Goal: Information Seeking & Learning: Learn about a topic

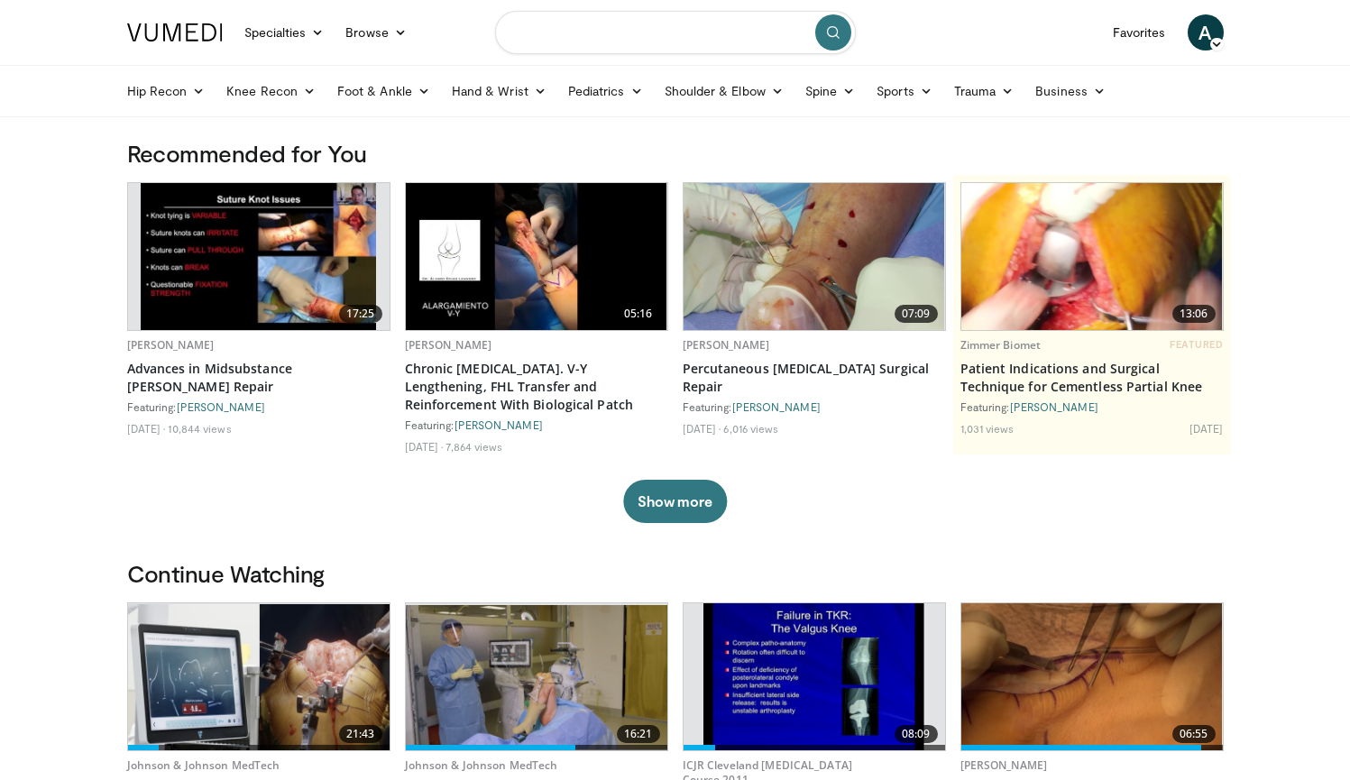
click at [603, 36] on input "Search topics, interventions" at bounding box center [675, 32] width 361 height 43
type input "**********"
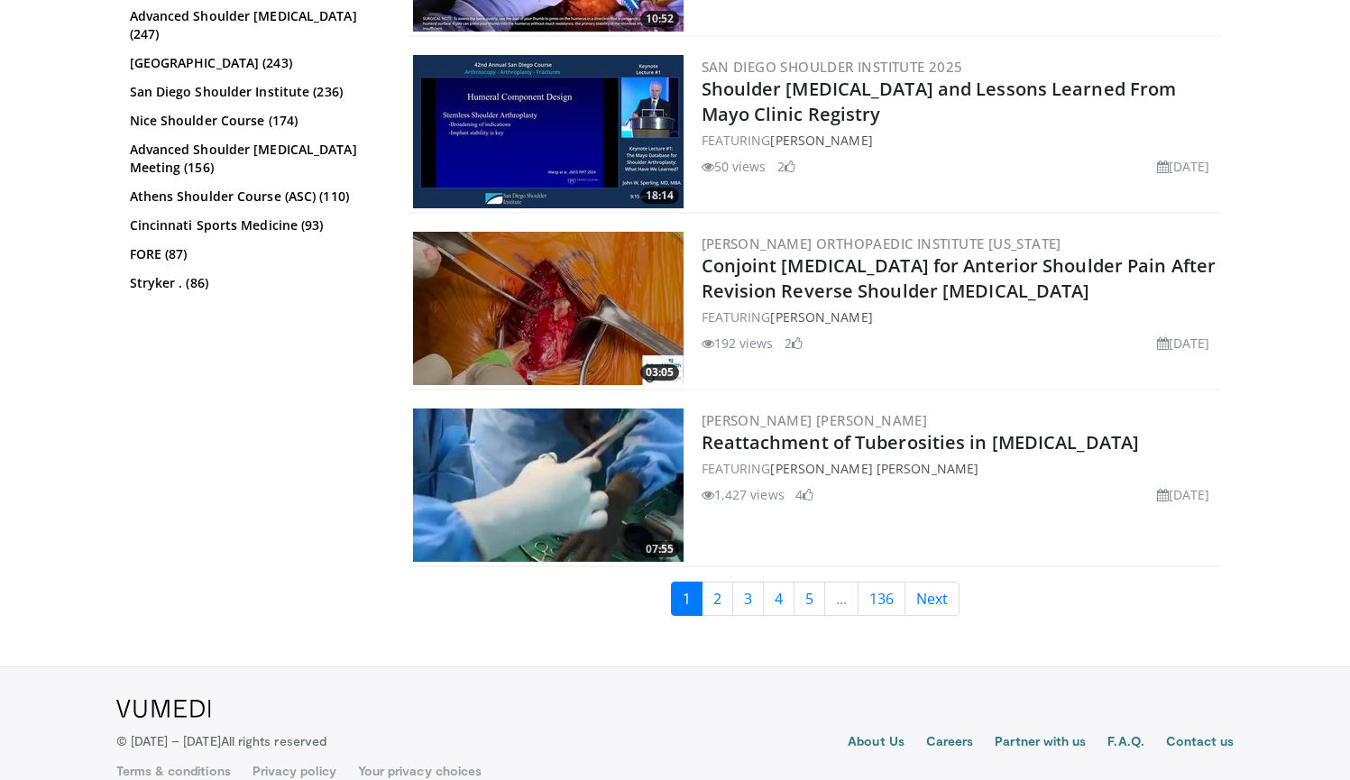
scroll to position [4244, 0]
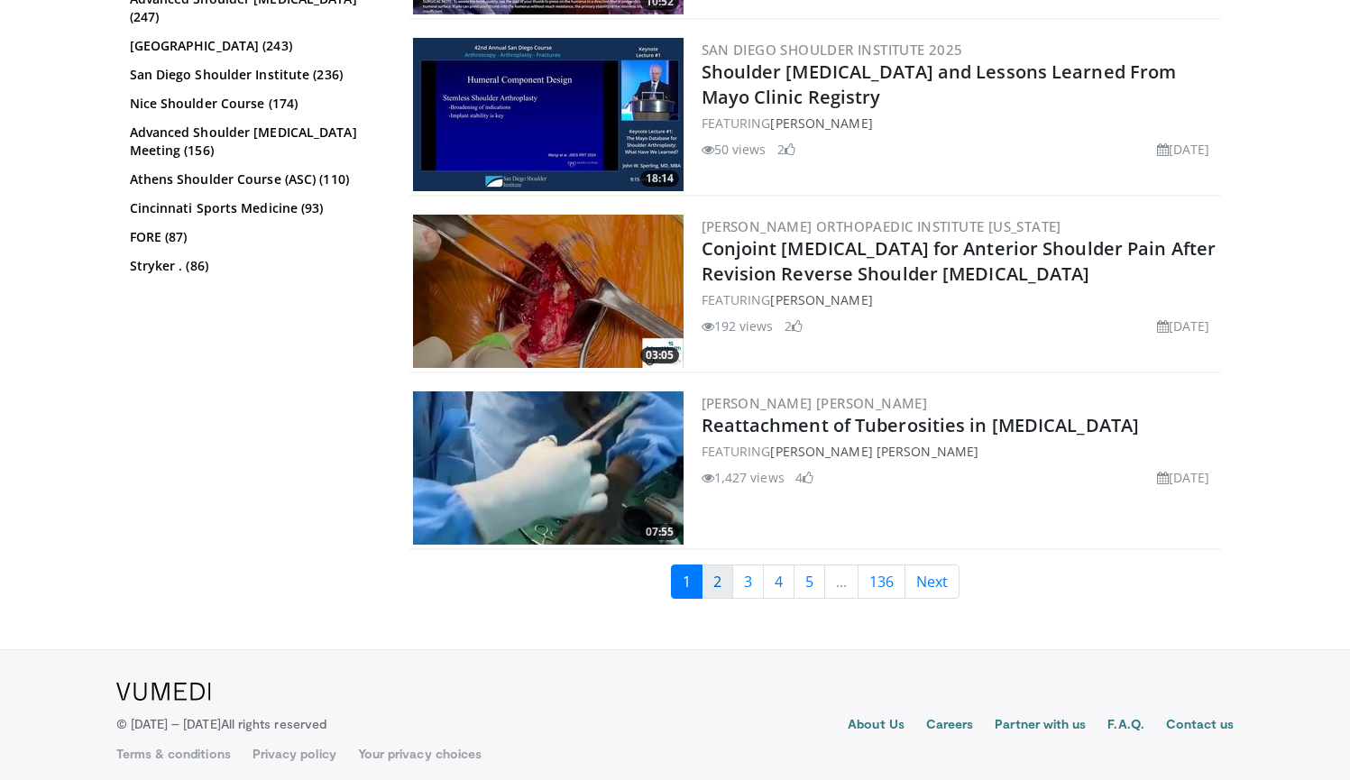
click at [722, 572] on link "2" at bounding box center [718, 582] width 32 height 34
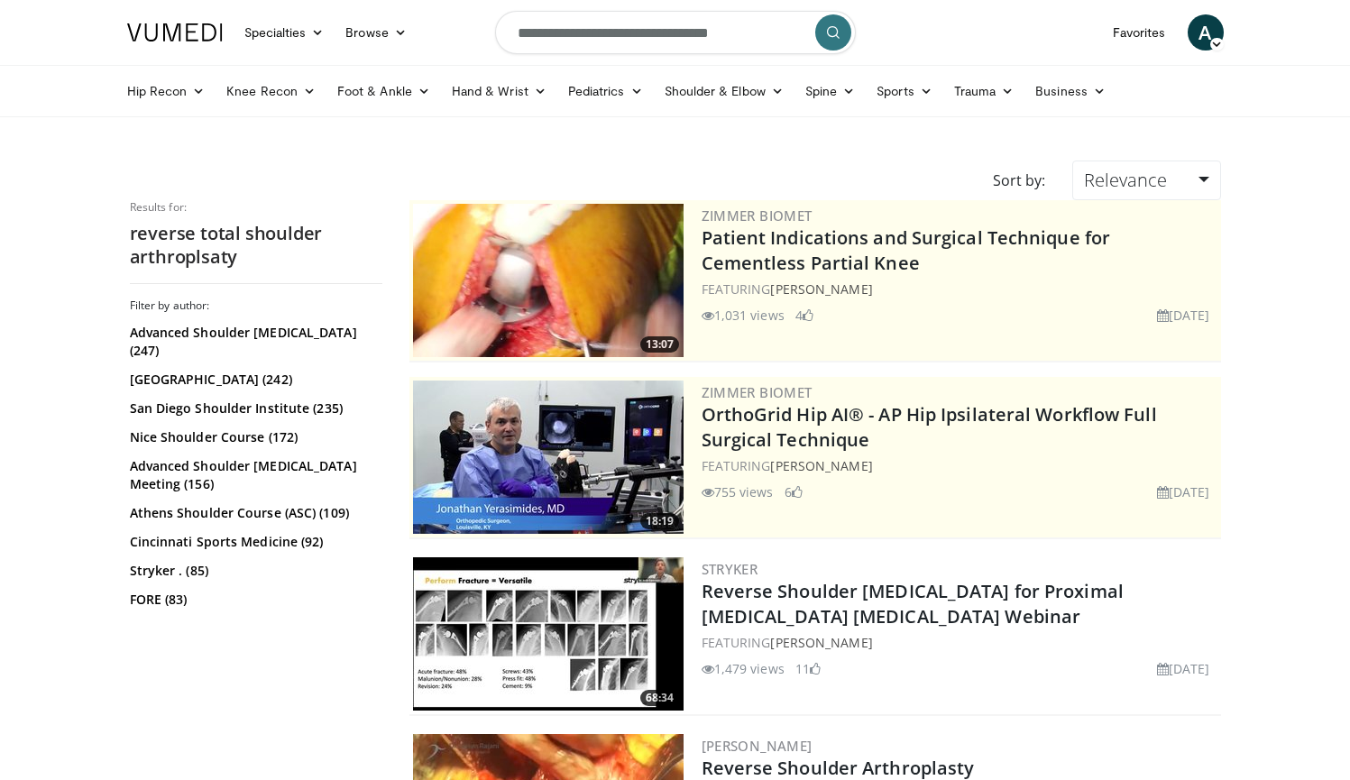
click at [726, 40] on input "**********" at bounding box center [675, 32] width 361 height 43
type input "**********"
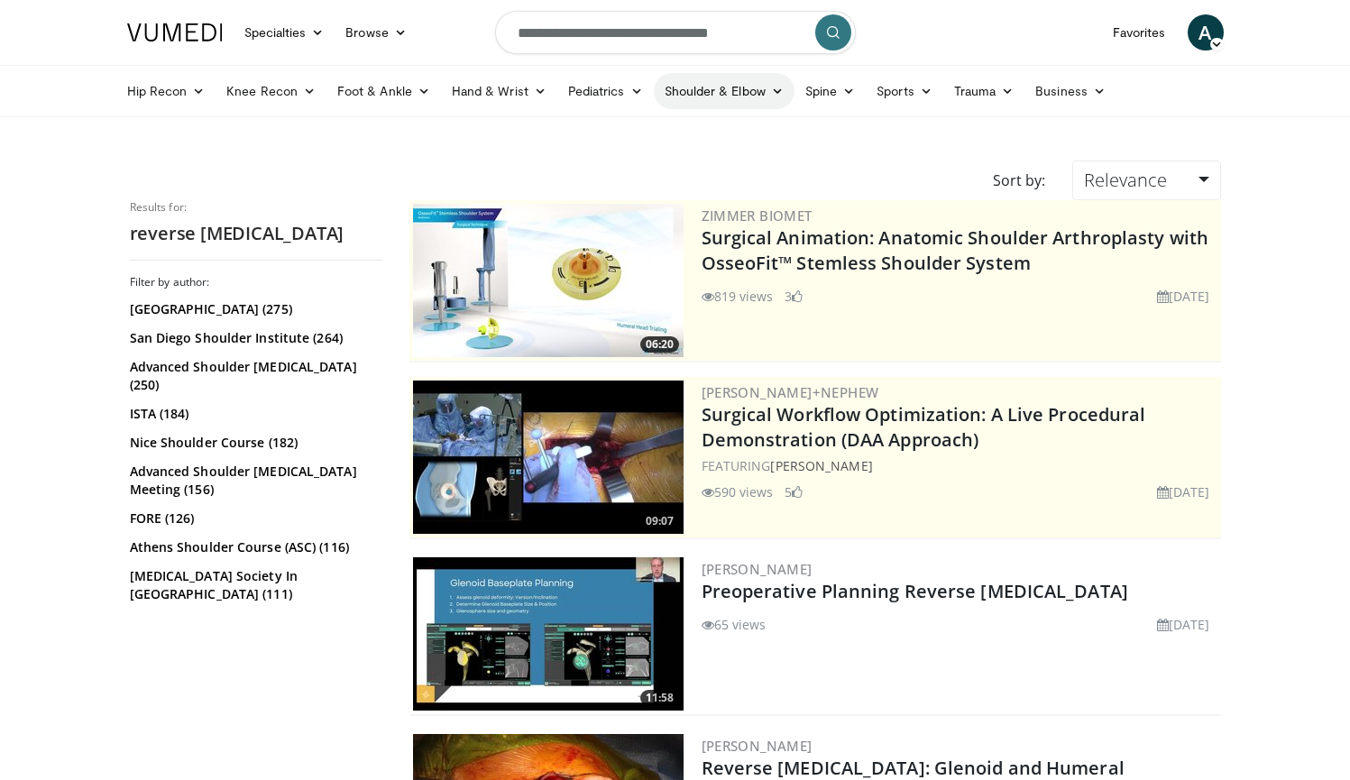
click at [772, 91] on icon at bounding box center [777, 91] width 13 height 13
click at [637, 161] on link "Shoulder" at bounding box center [687, 162] width 215 height 29
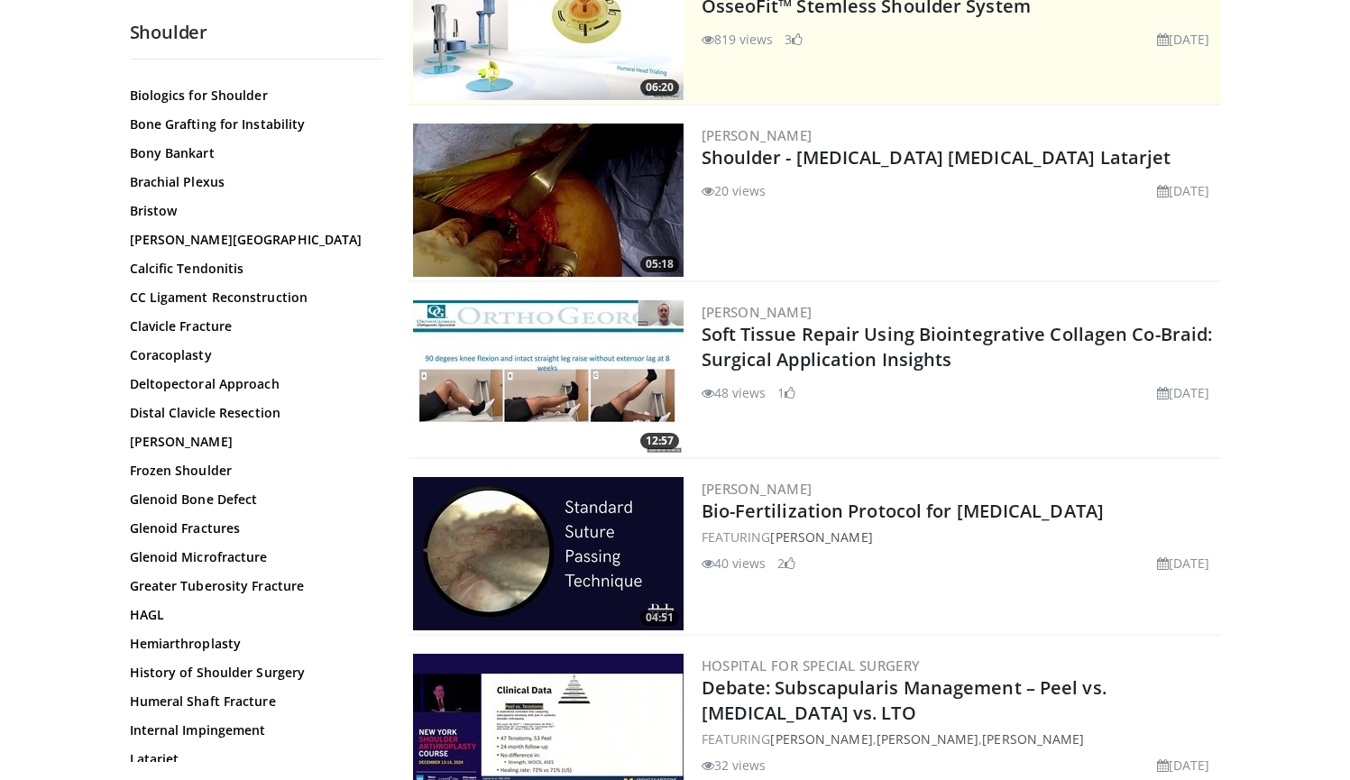
scroll to position [644, 0]
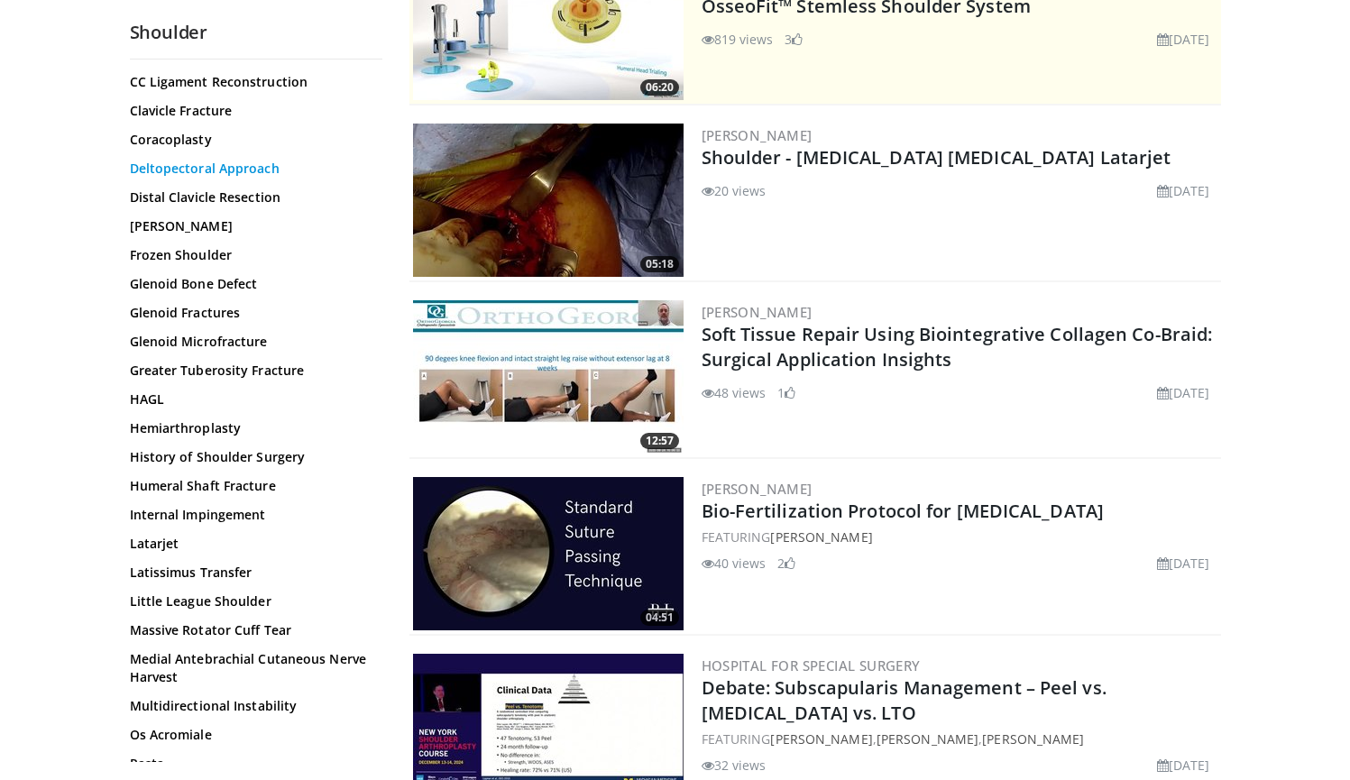
click at [254, 170] on link "Deltopectoral Approach" at bounding box center [252, 169] width 244 height 18
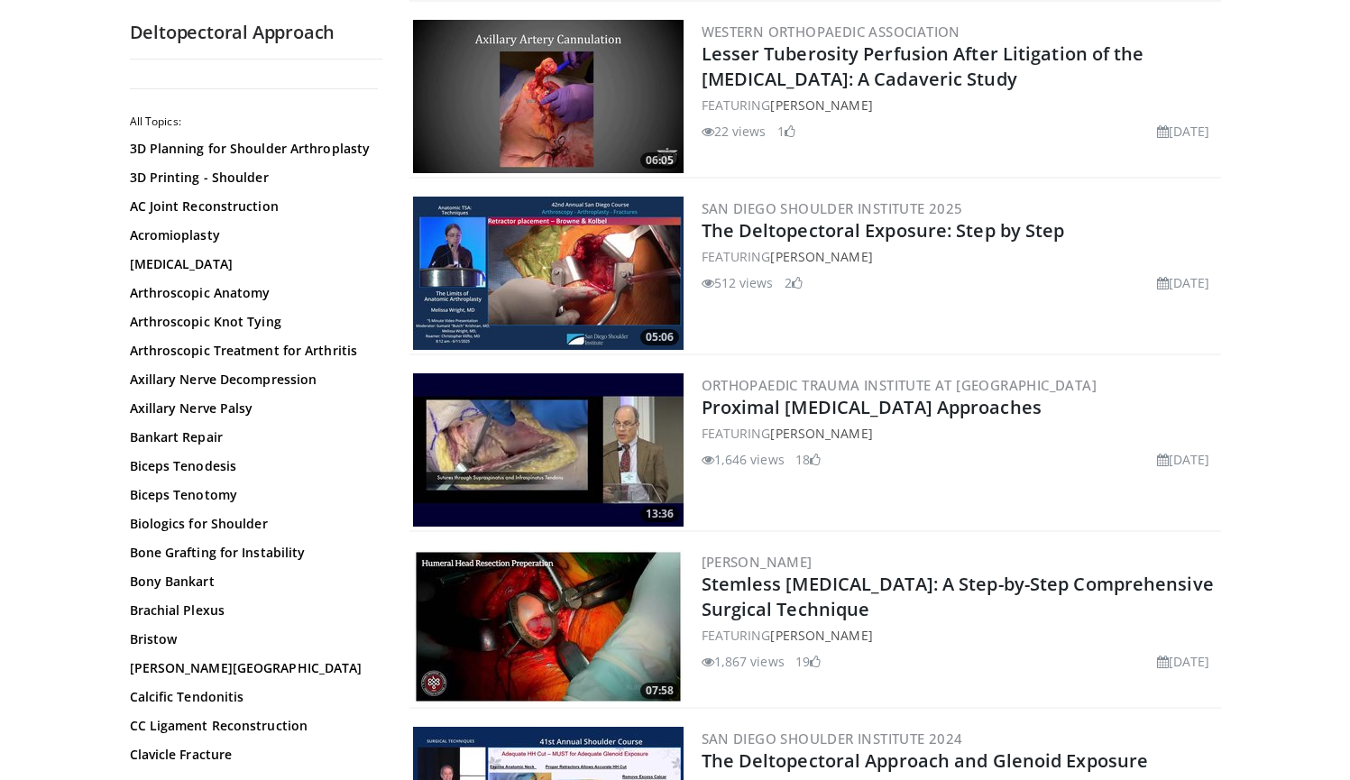
scroll to position [543, 0]
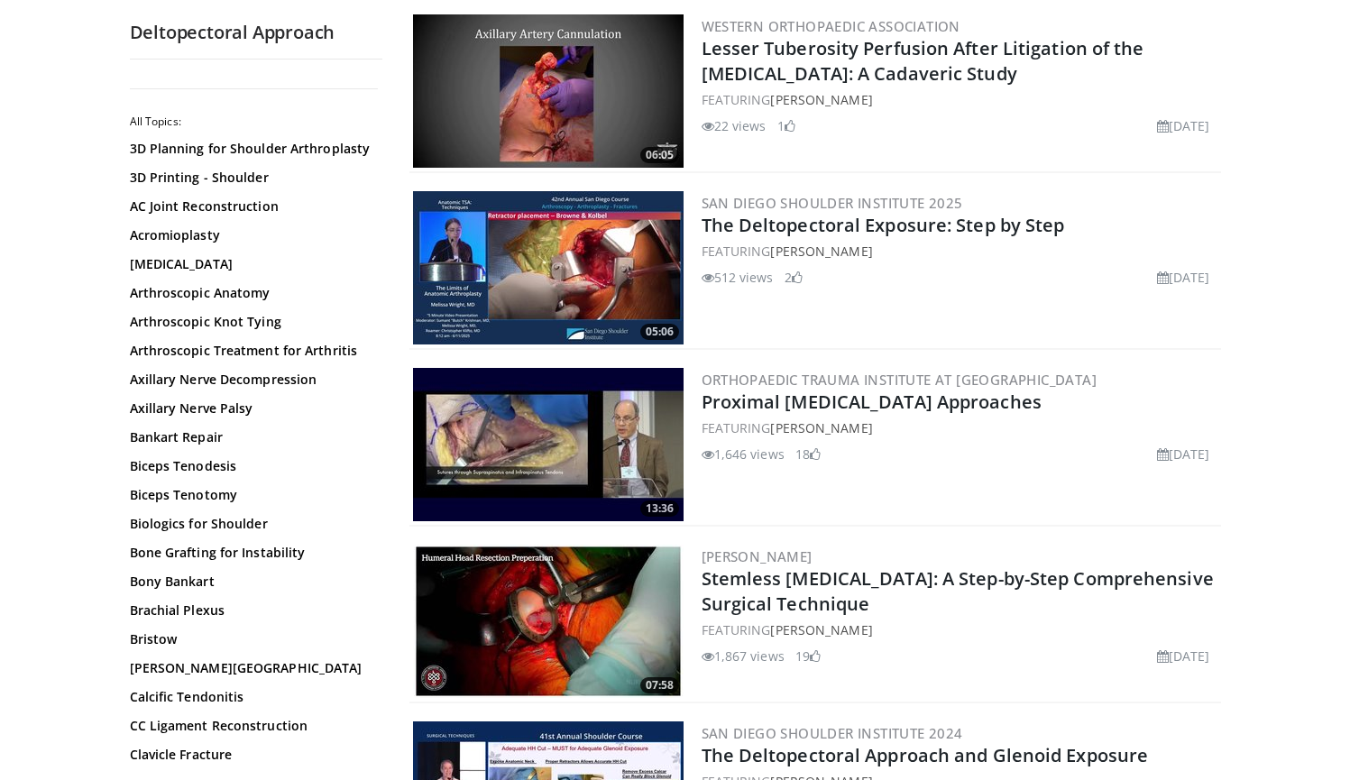
click at [566, 279] on img at bounding box center [548, 267] width 271 height 153
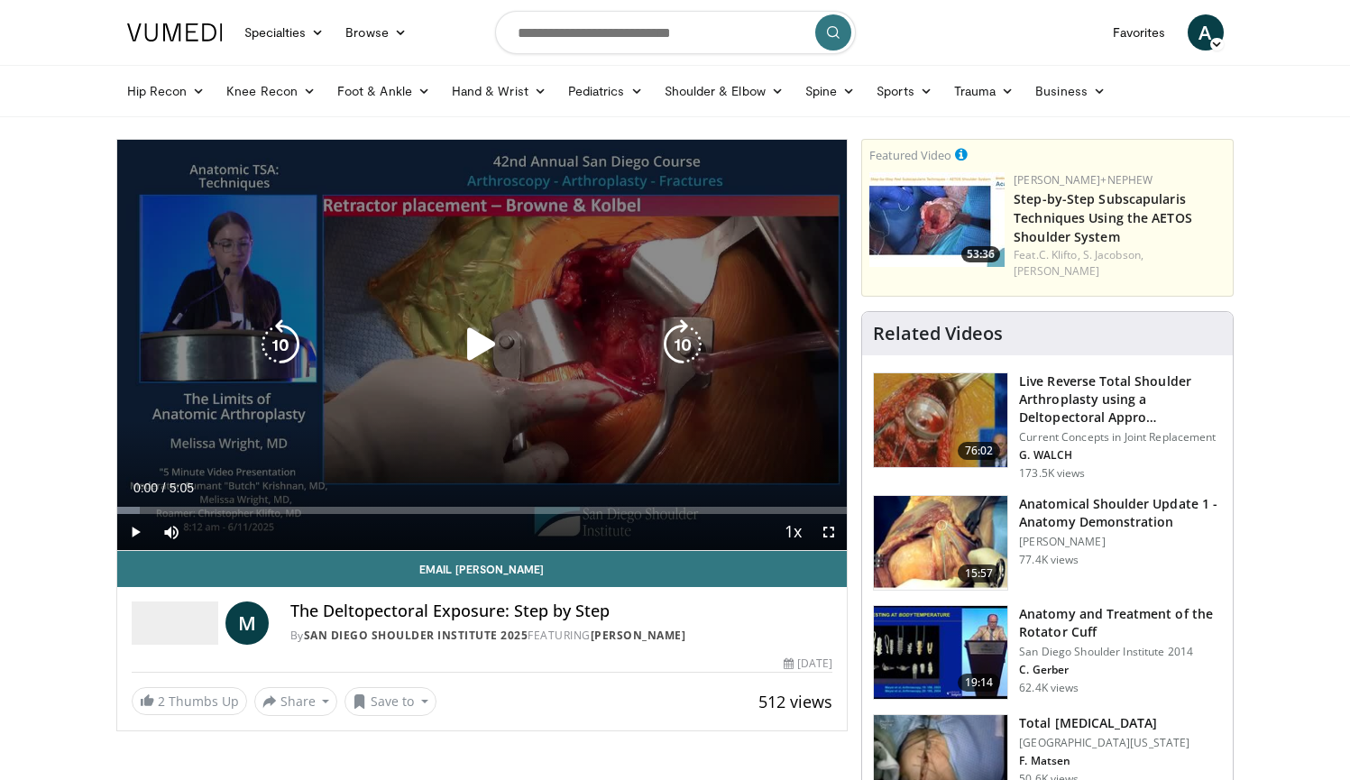
click at [483, 341] on icon "Video Player" at bounding box center [481, 344] width 51 height 51
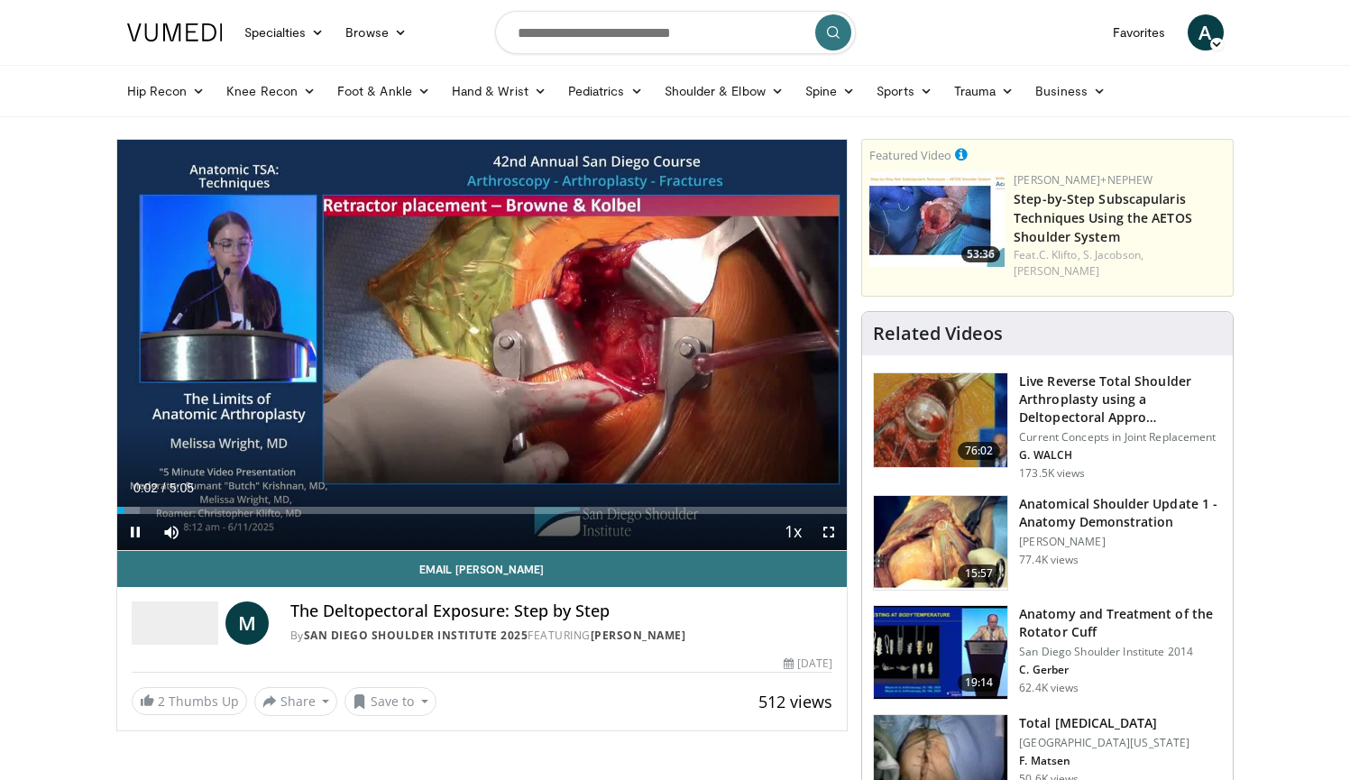
click at [831, 530] on span "Video Player" at bounding box center [829, 532] width 36 height 36
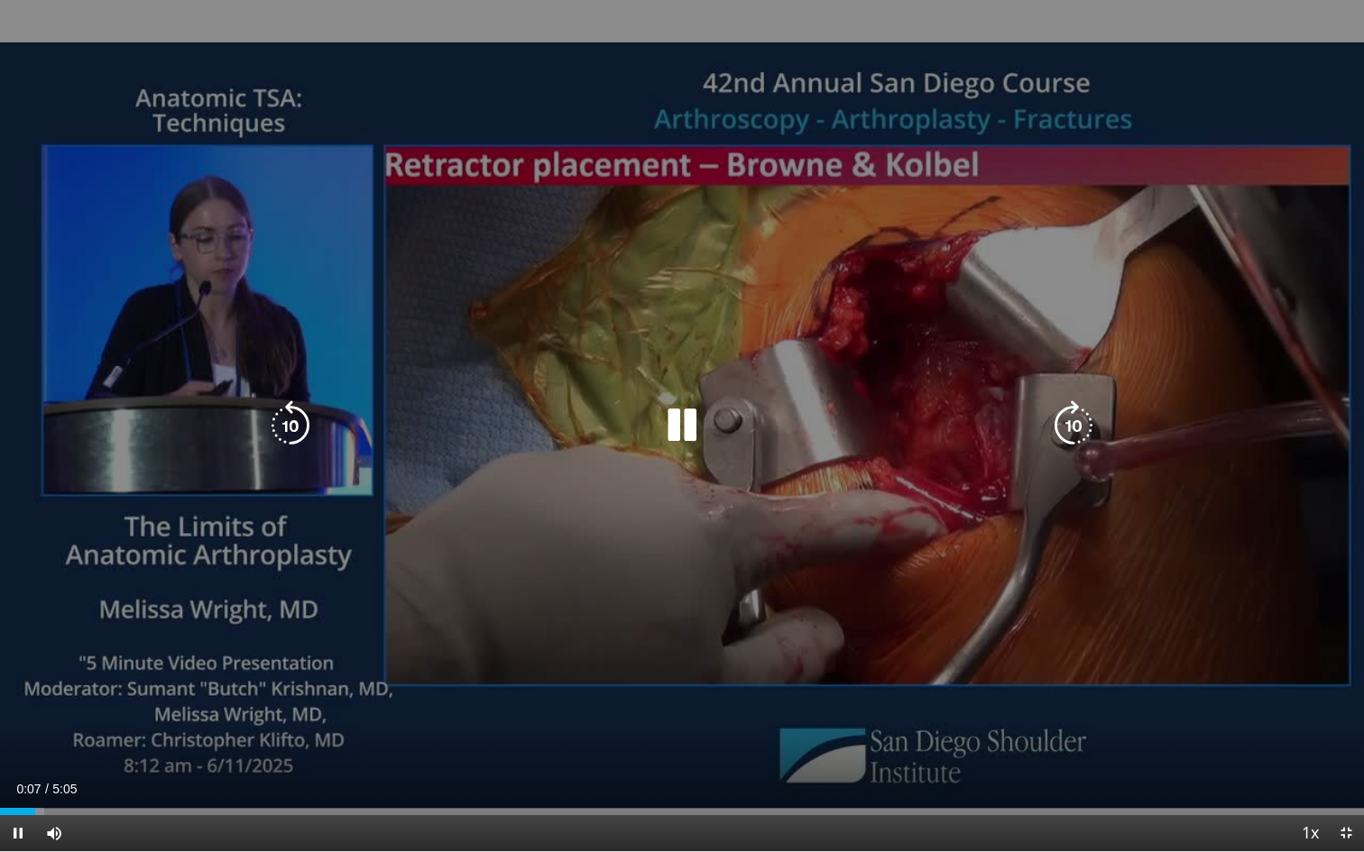
click at [1294, 404] on div "10 seconds Tap to unmute" at bounding box center [682, 425] width 1364 height 851
click at [676, 434] on icon "Video Player" at bounding box center [682, 425] width 51 height 51
click at [686, 428] on icon "Video Player" at bounding box center [682, 425] width 51 height 51
click at [660, 416] on icon "Video Player" at bounding box center [682, 425] width 51 height 51
click at [681, 434] on icon "Video Player" at bounding box center [682, 425] width 51 height 51
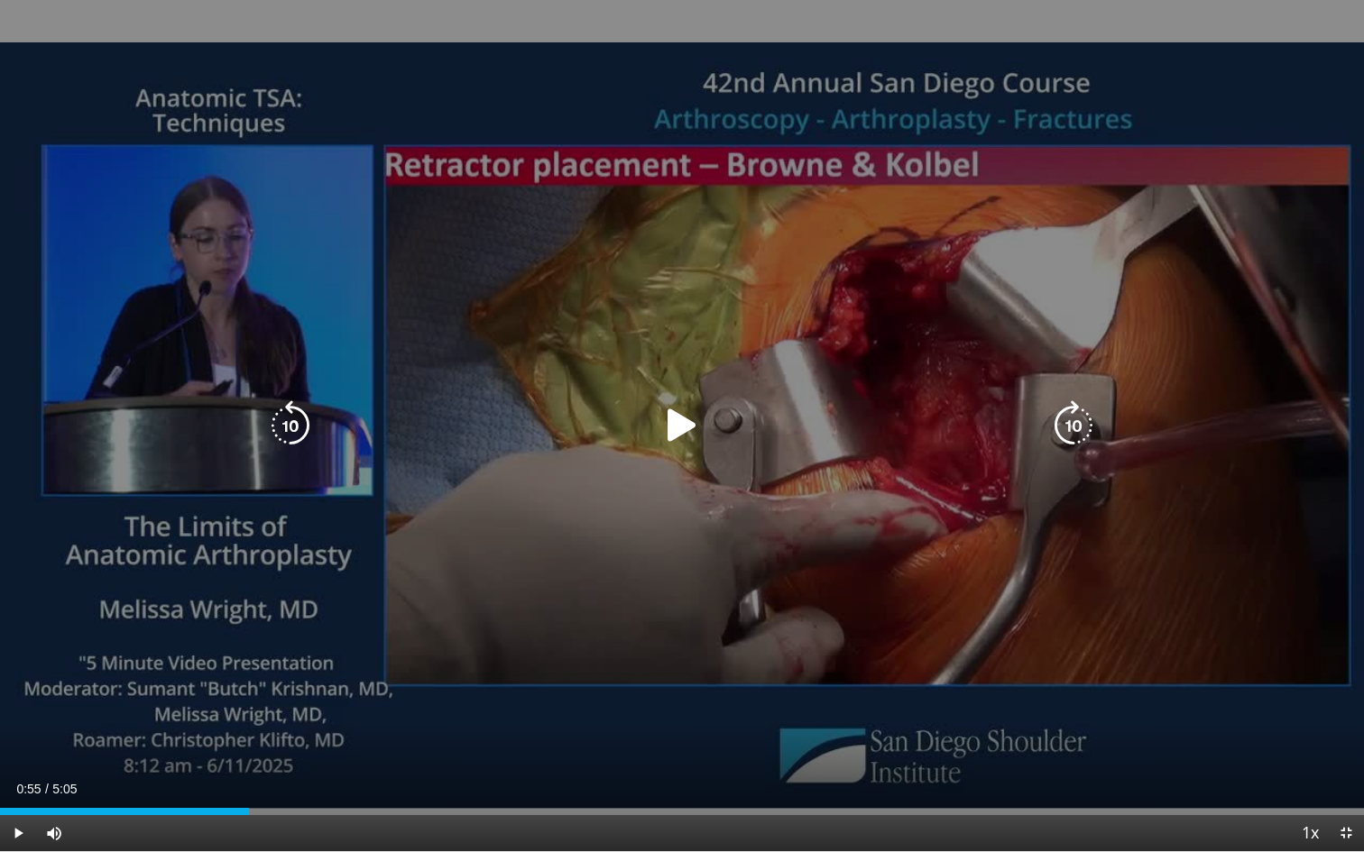
click at [675, 426] on icon "Video Player" at bounding box center [682, 425] width 51 height 51
click at [679, 432] on icon "Video Player" at bounding box center [682, 425] width 51 height 51
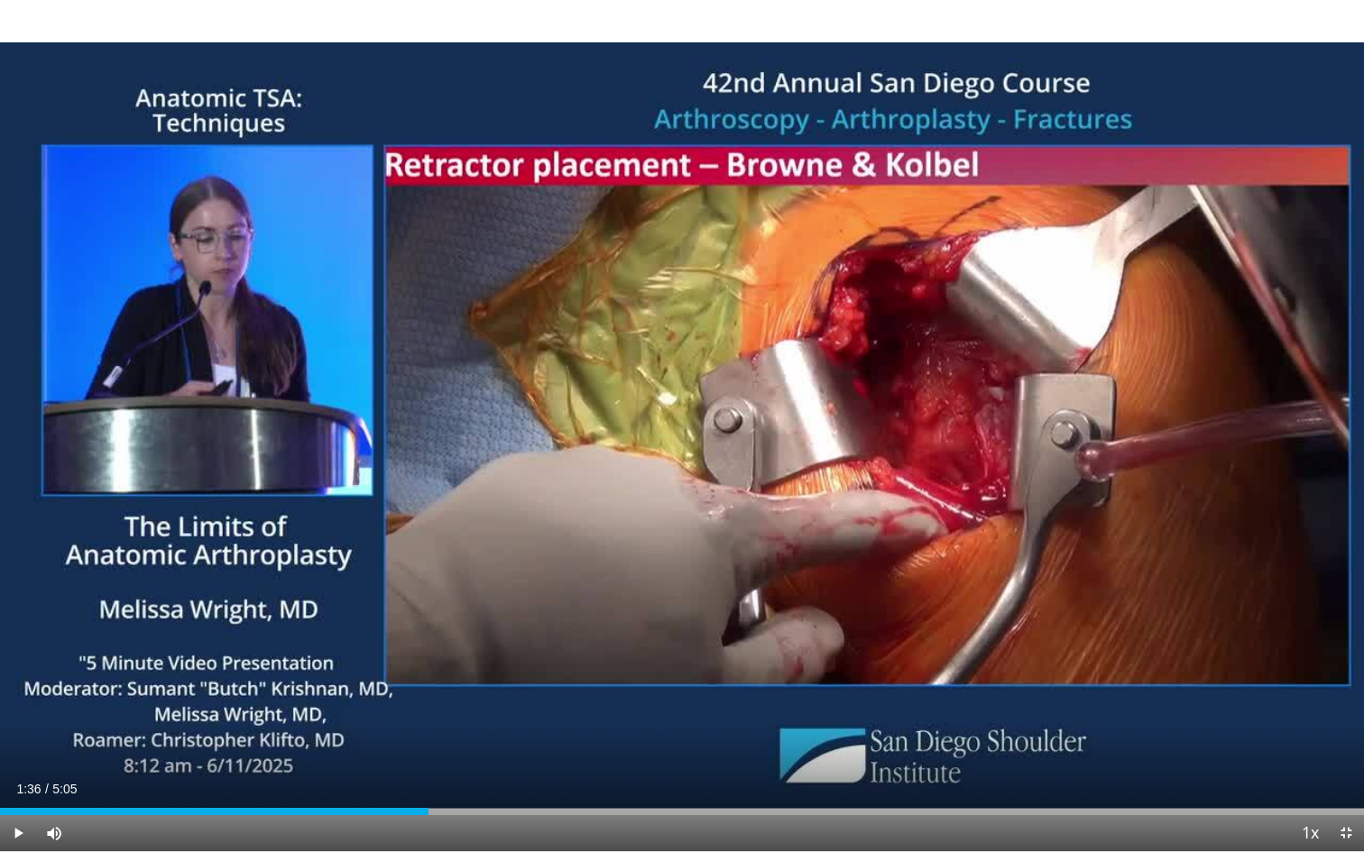
click at [679, 432] on div "10 seconds Tap to unmute" at bounding box center [682, 425] width 1364 height 851
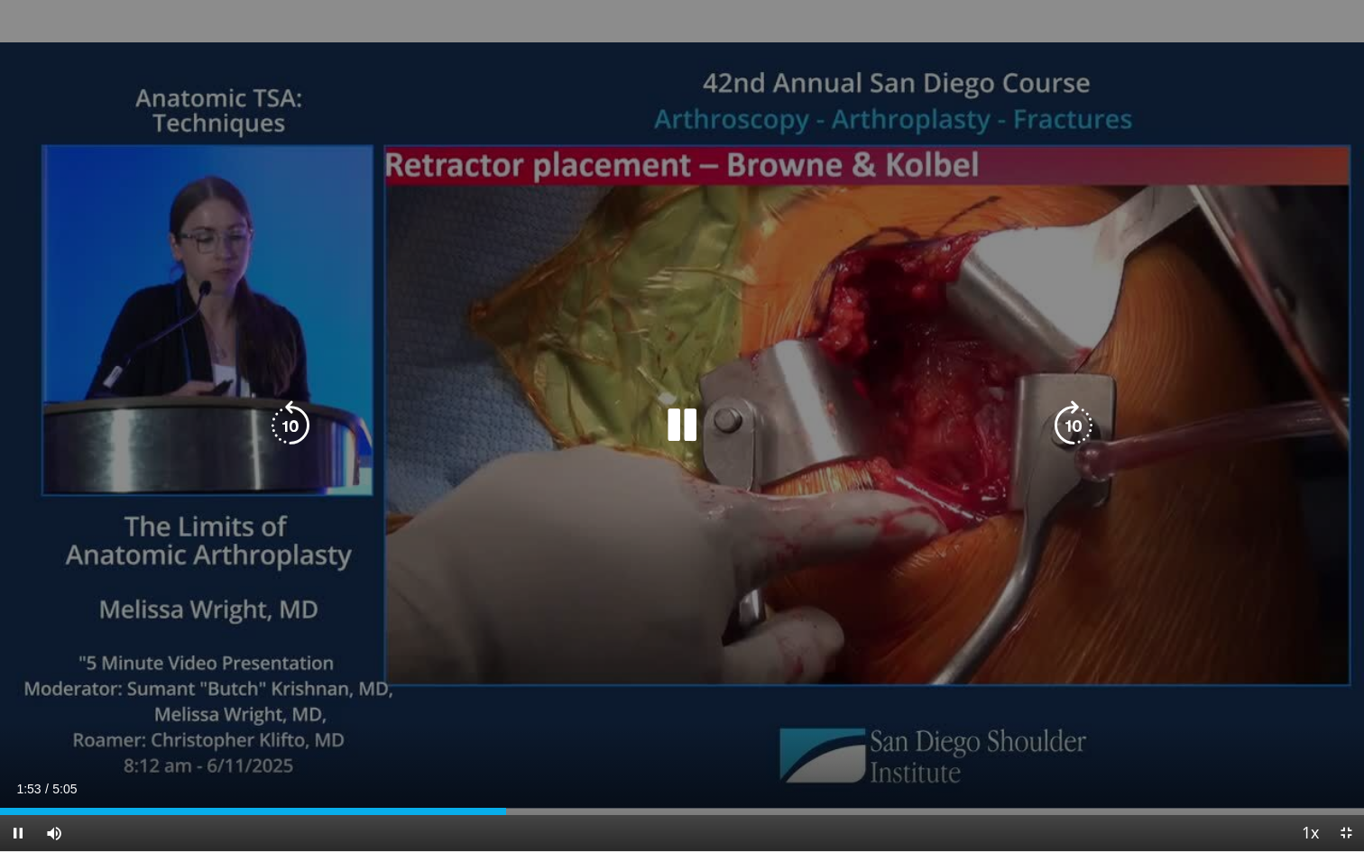
click at [684, 434] on icon "Video Player" at bounding box center [682, 425] width 51 height 51
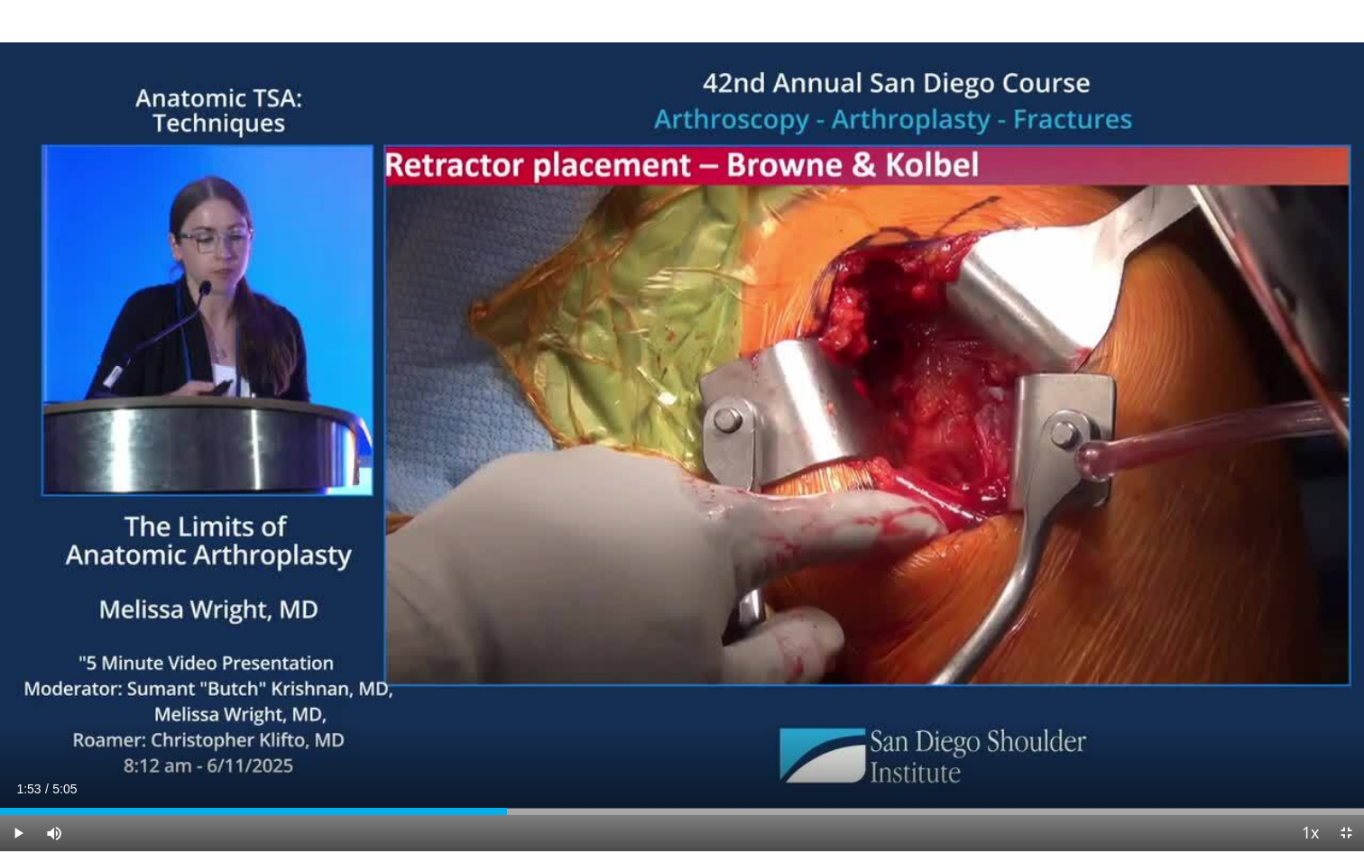
click at [684, 434] on div "10 seconds Tap to unmute" at bounding box center [682, 425] width 1364 height 851
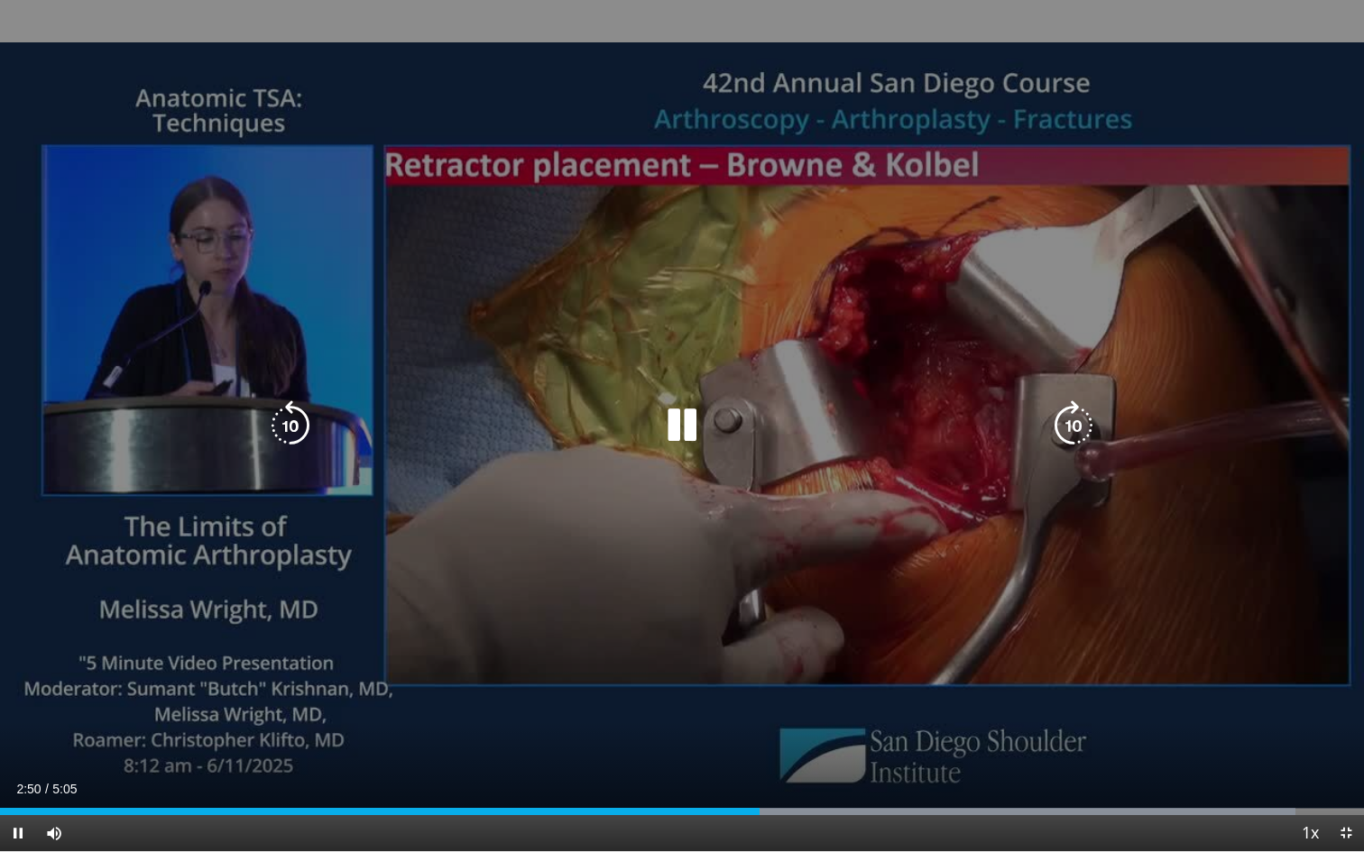
click at [680, 429] on icon "Video Player" at bounding box center [682, 425] width 51 height 51
click at [679, 431] on icon "Video Player" at bounding box center [682, 425] width 51 height 51
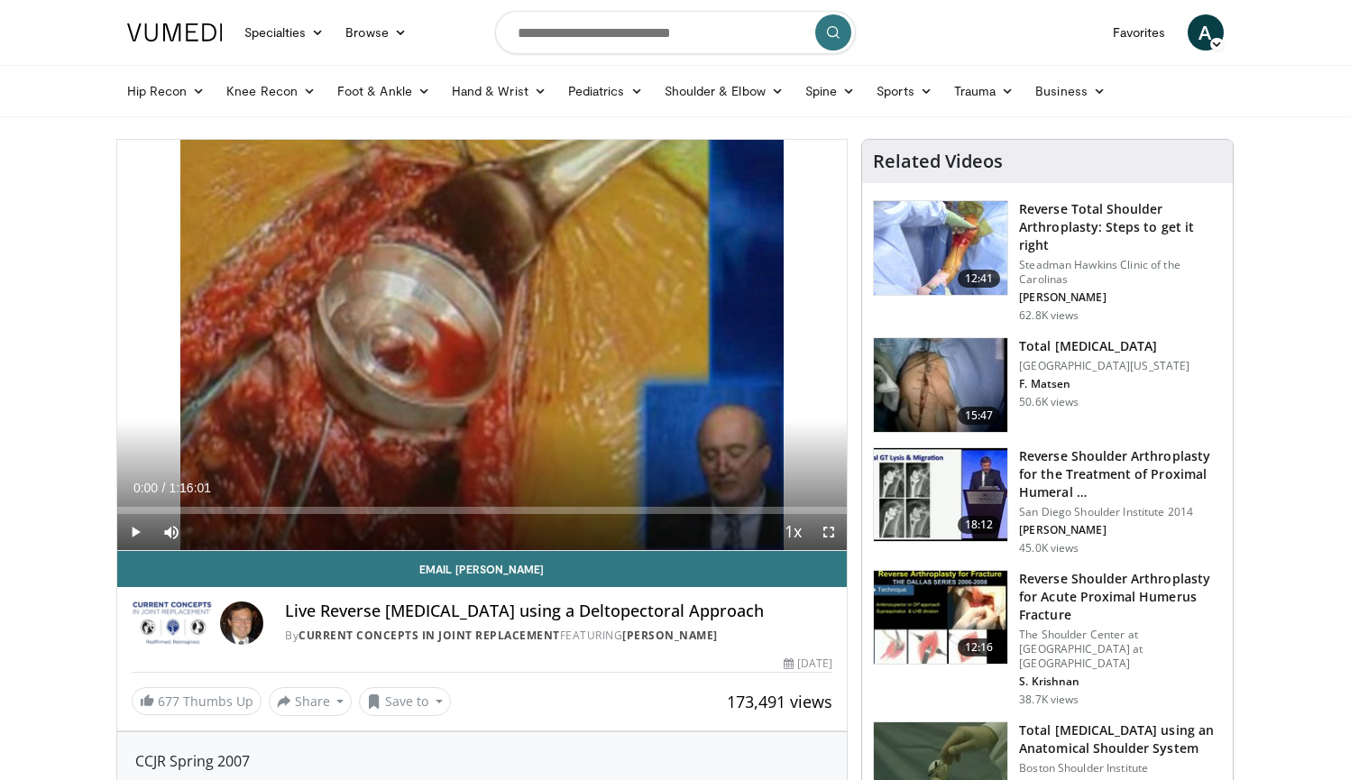
click at [926, 249] on img at bounding box center [940, 248] width 133 height 94
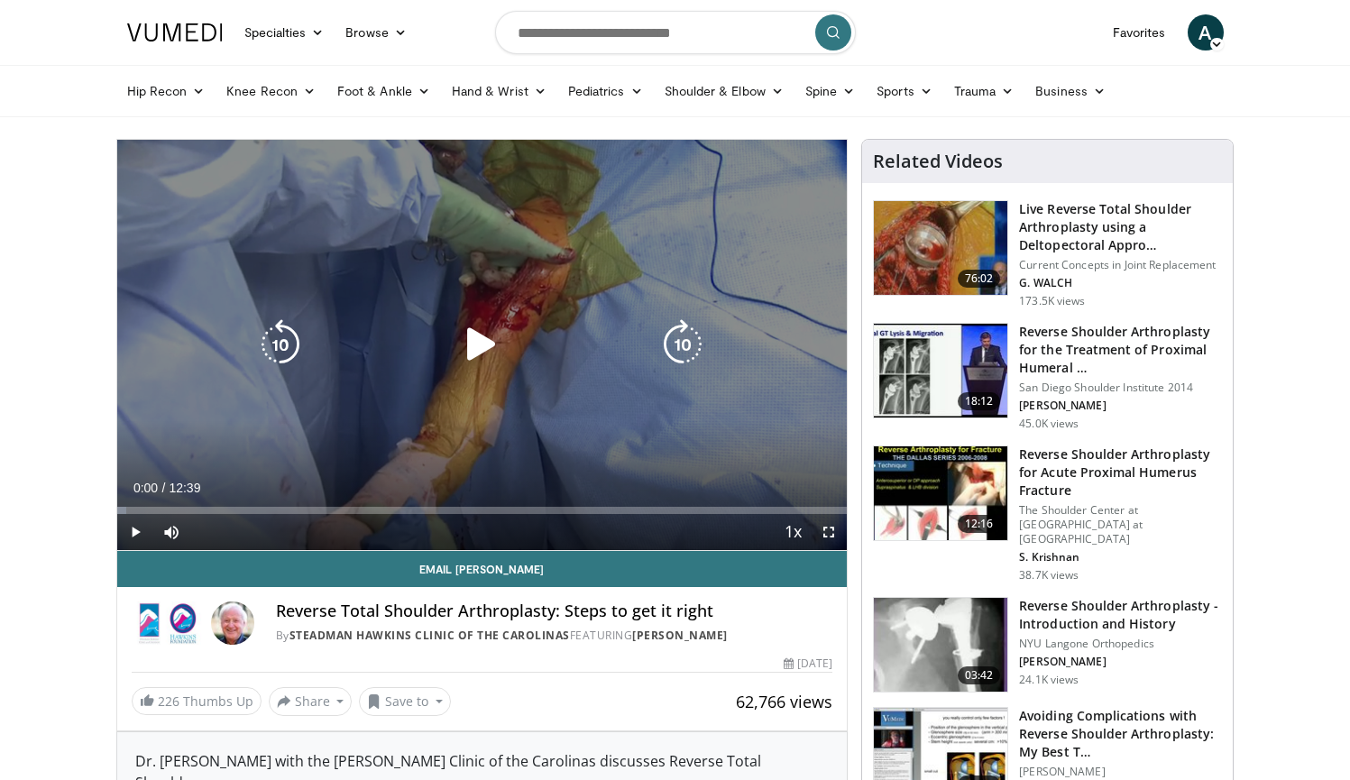
click at [474, 351] on icon "Video Player" at bounding box center [481, 344] width 51 height 51
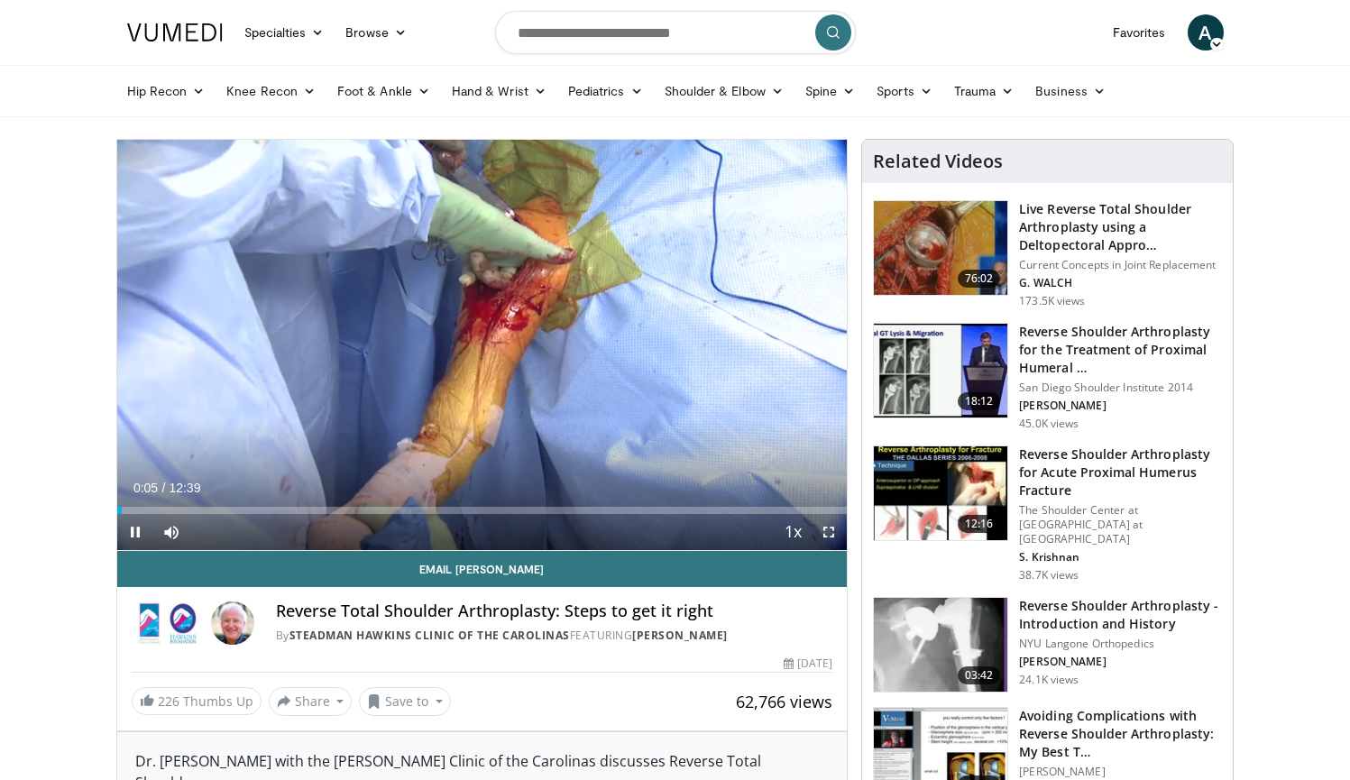
click at [824, 530] on span "Video Player" at bounding box center [829, 532] width 36 height 36
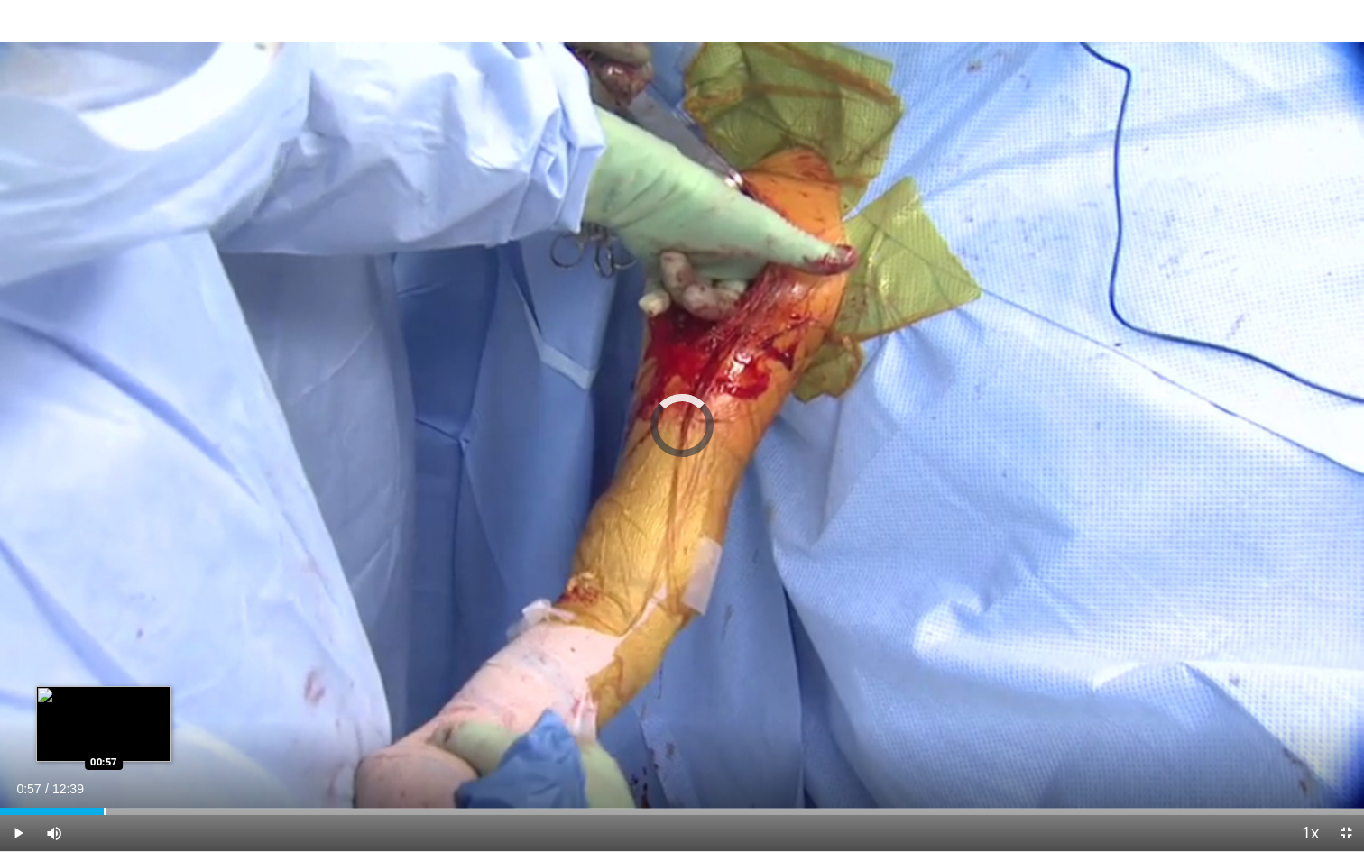
click at [104, 779] on div "Loaded : 3.95% 00:10 00:57" at bounding box center [682, 806] width 1364 height 17
click at [129, 779] on div "Progress Bar" at bounding box center [130, 811] width 2 height 7
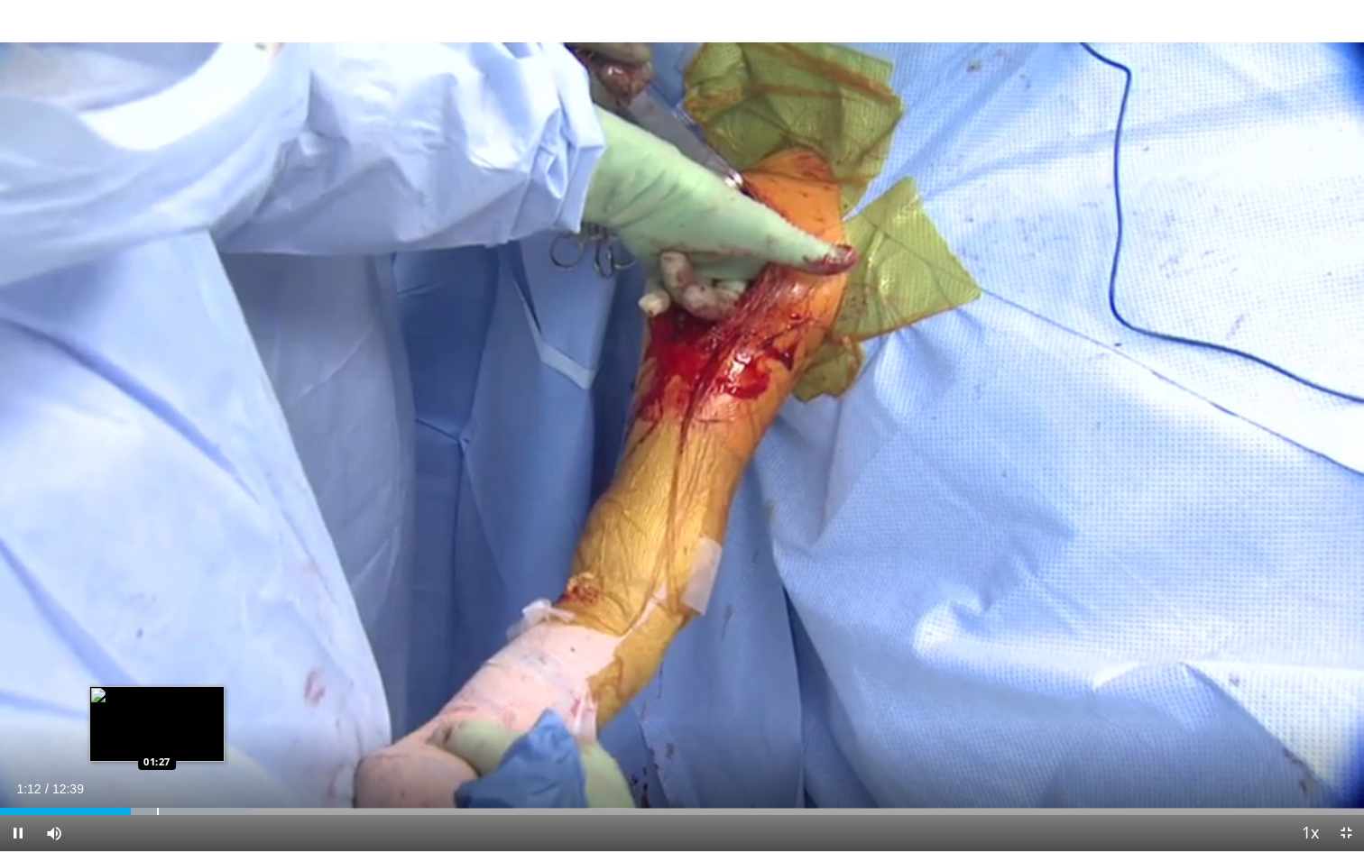
click at [159, 779] on div "Progress Bar" at bounding box center [158, 811] width 2 height 7
click at [126, 779] on div "Loaded : 19.70% 01:31 01:10" at bounding box center [682, 806] width 1364 height 17
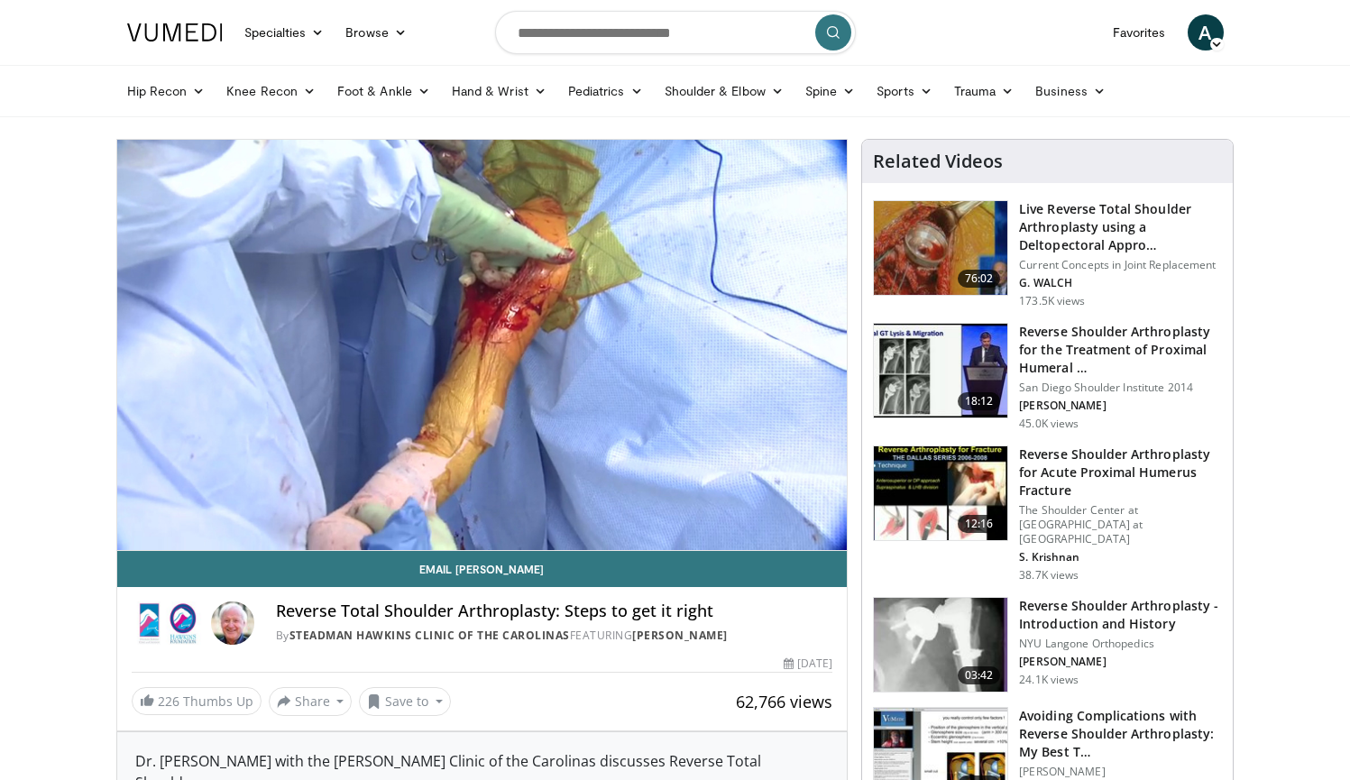
click at [911, 250] on img at bounding box center [940, 248] width 133 height 94
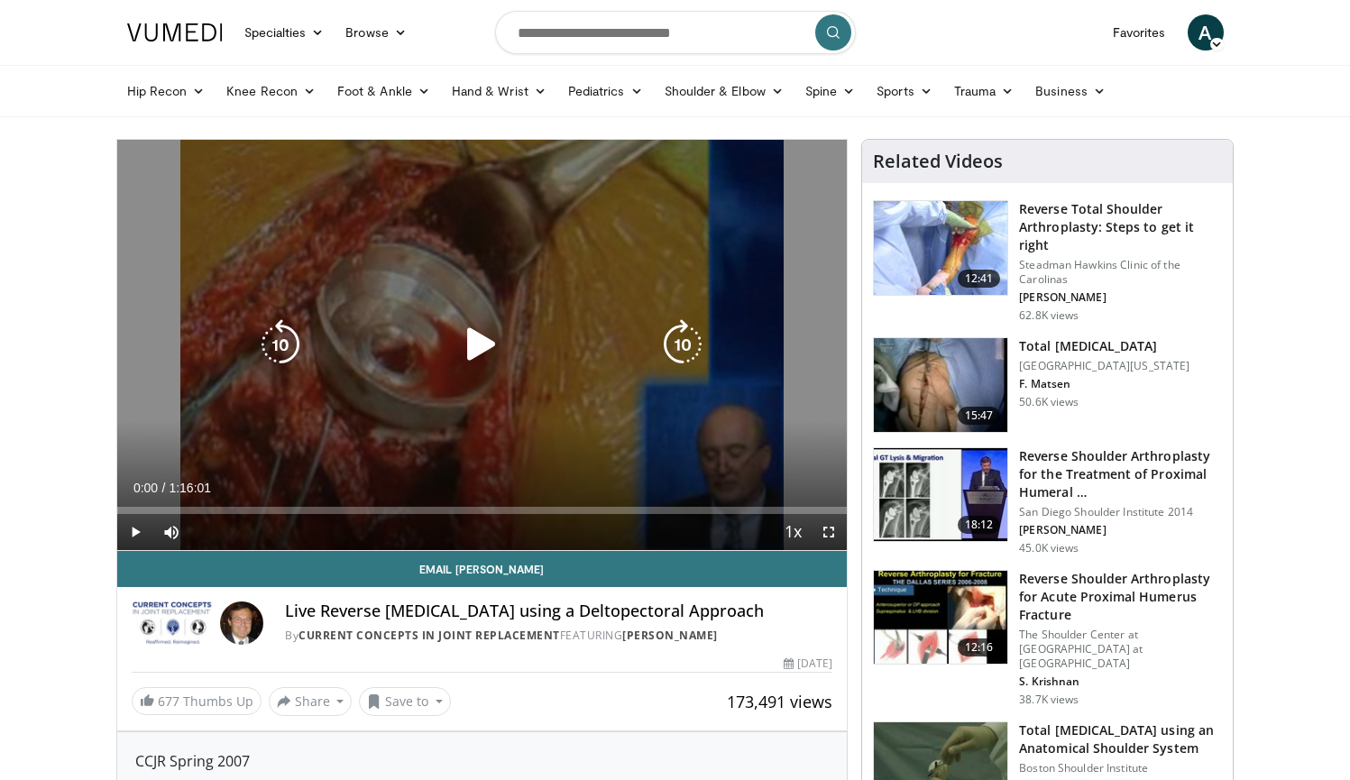
click at [486, 347] on icon "Video Player" at bounding box center [481, 344] width 51 height 51
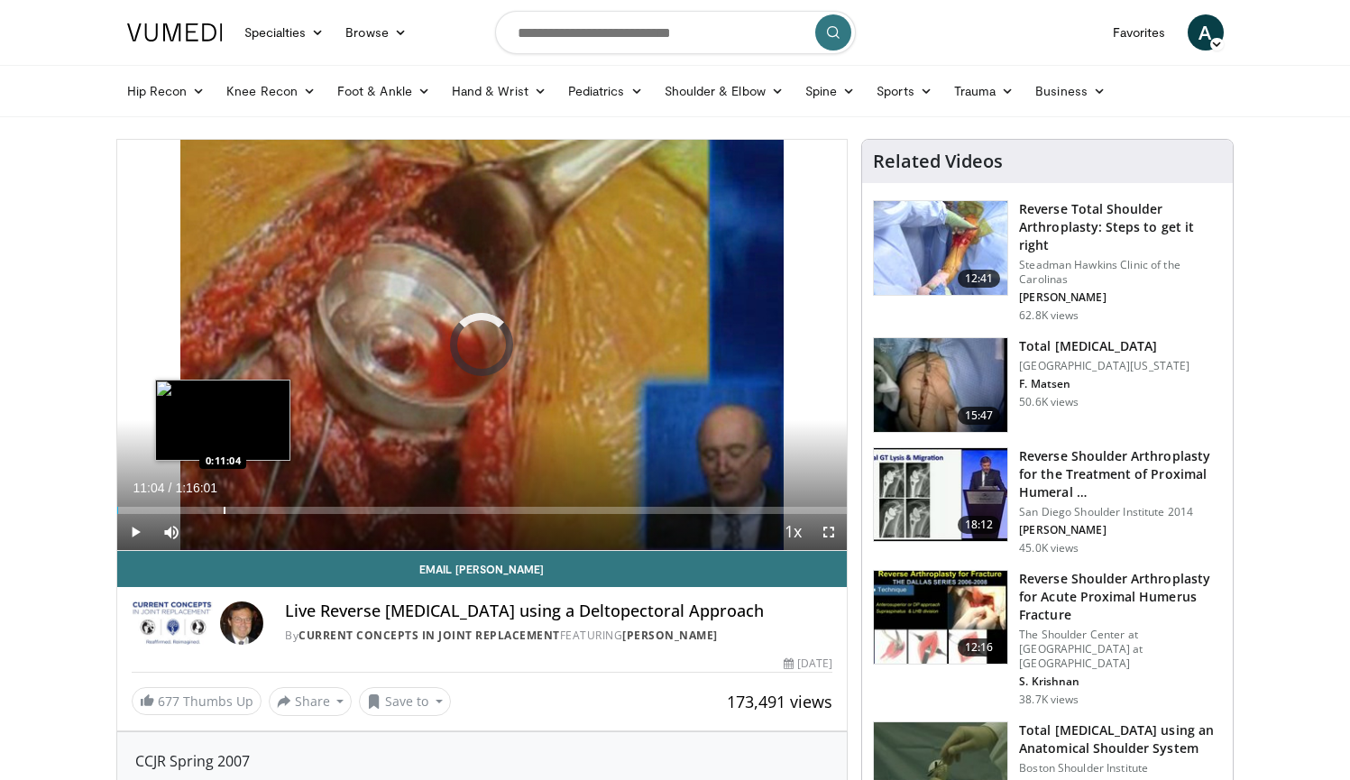
click at [223, 503] on div "Loaded : 0.21% 0:11:04 0:11:04" at bounding box center [482, 505] width 731 height 17
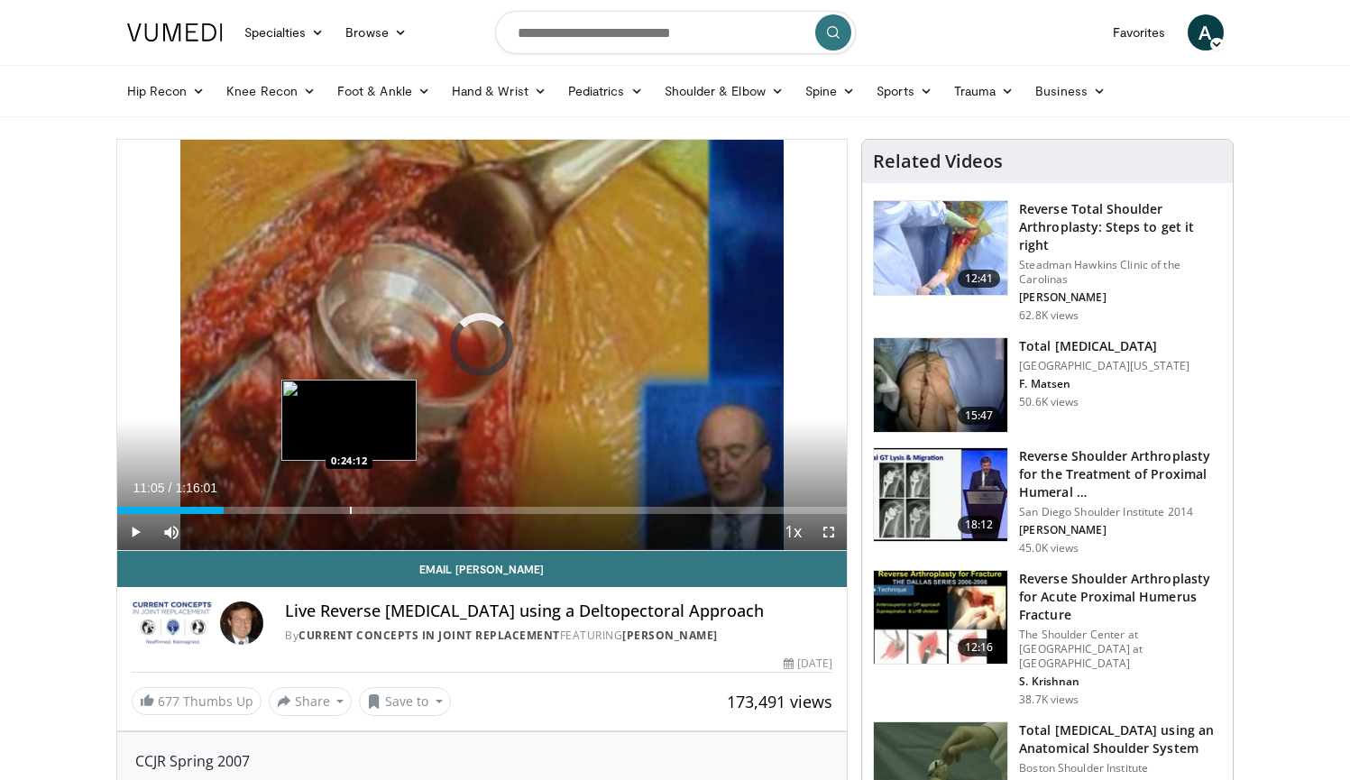
click at [350, 511] on div "Progress Bar" at bounding box center [351, 510] width 2 height 7
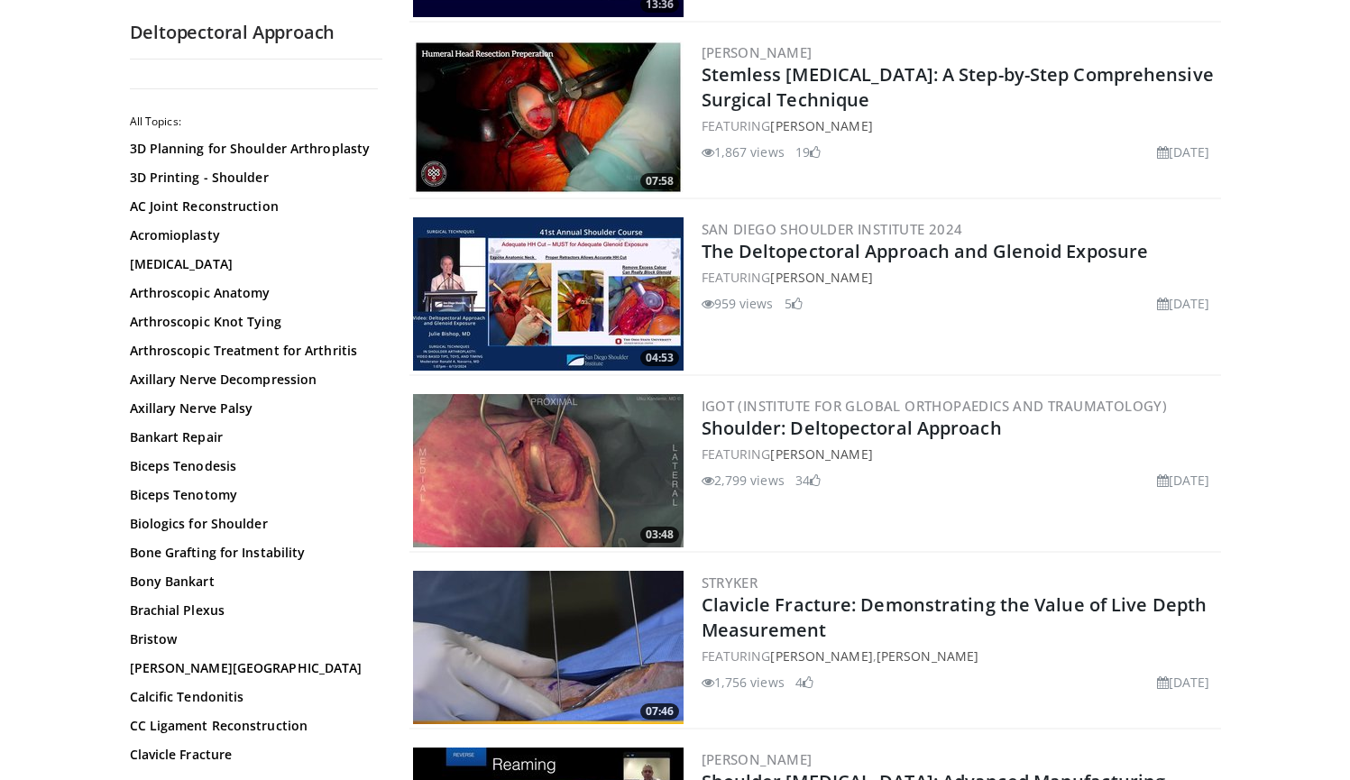
scroll to position [1054, 0]
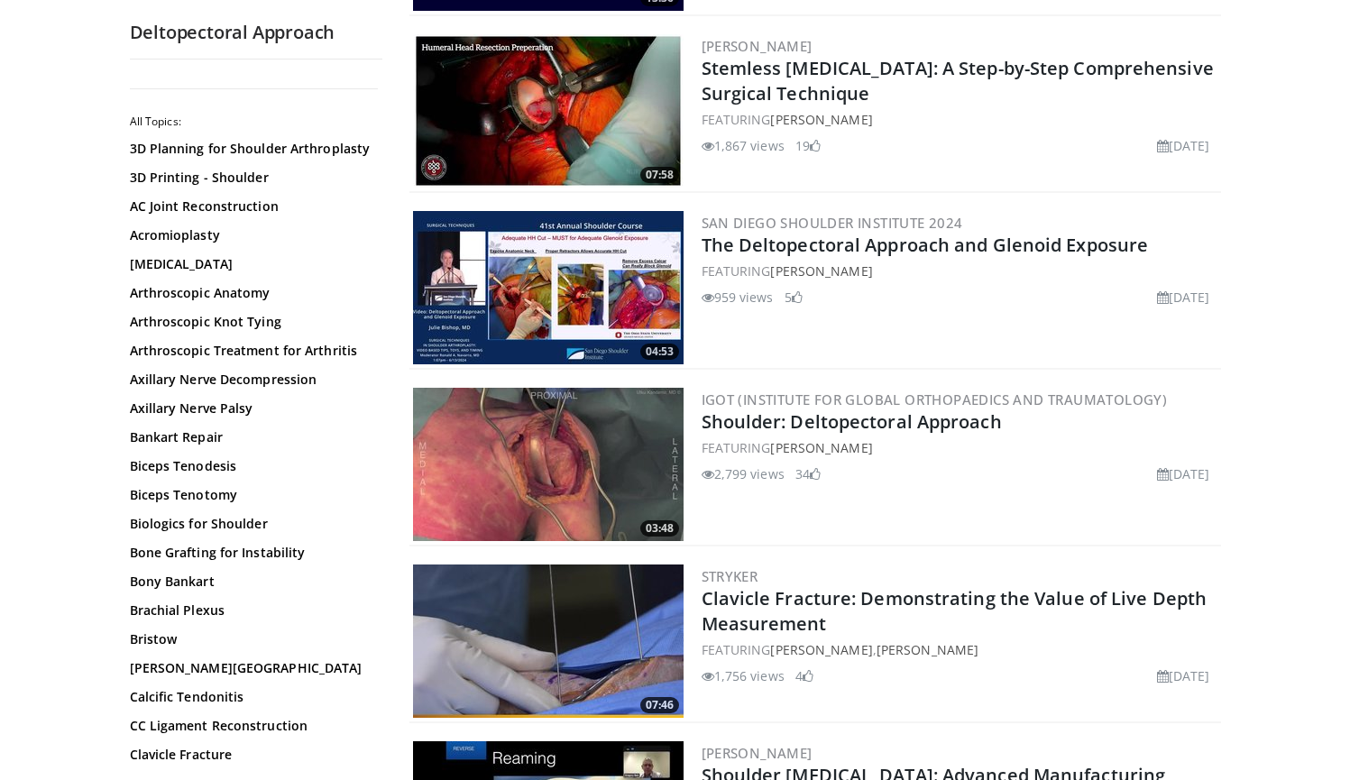
click at [560, 293] on img at bounding box center [548, 287] width 271 height 153
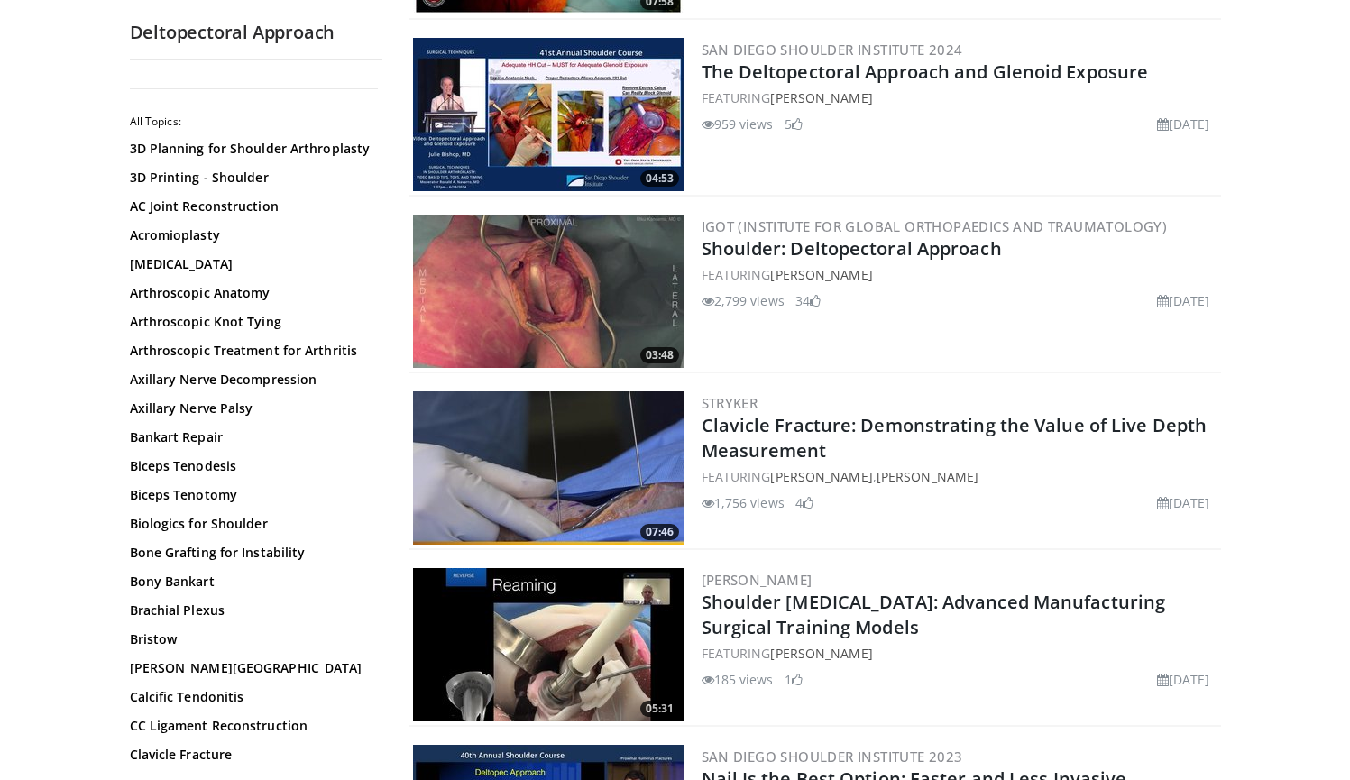
scroll to position [1260, 0]
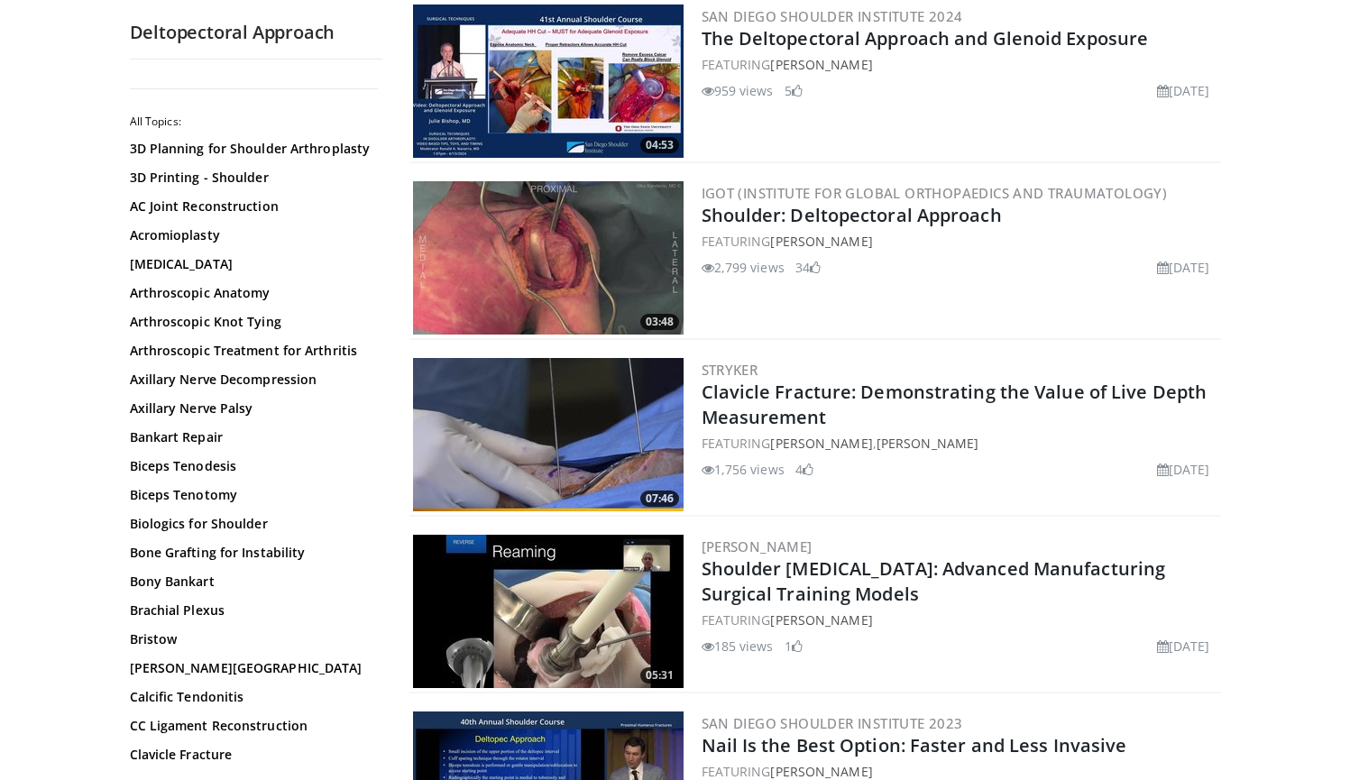
click at [531, 271] on img at bounding box center [548, 257] width 271 height 153
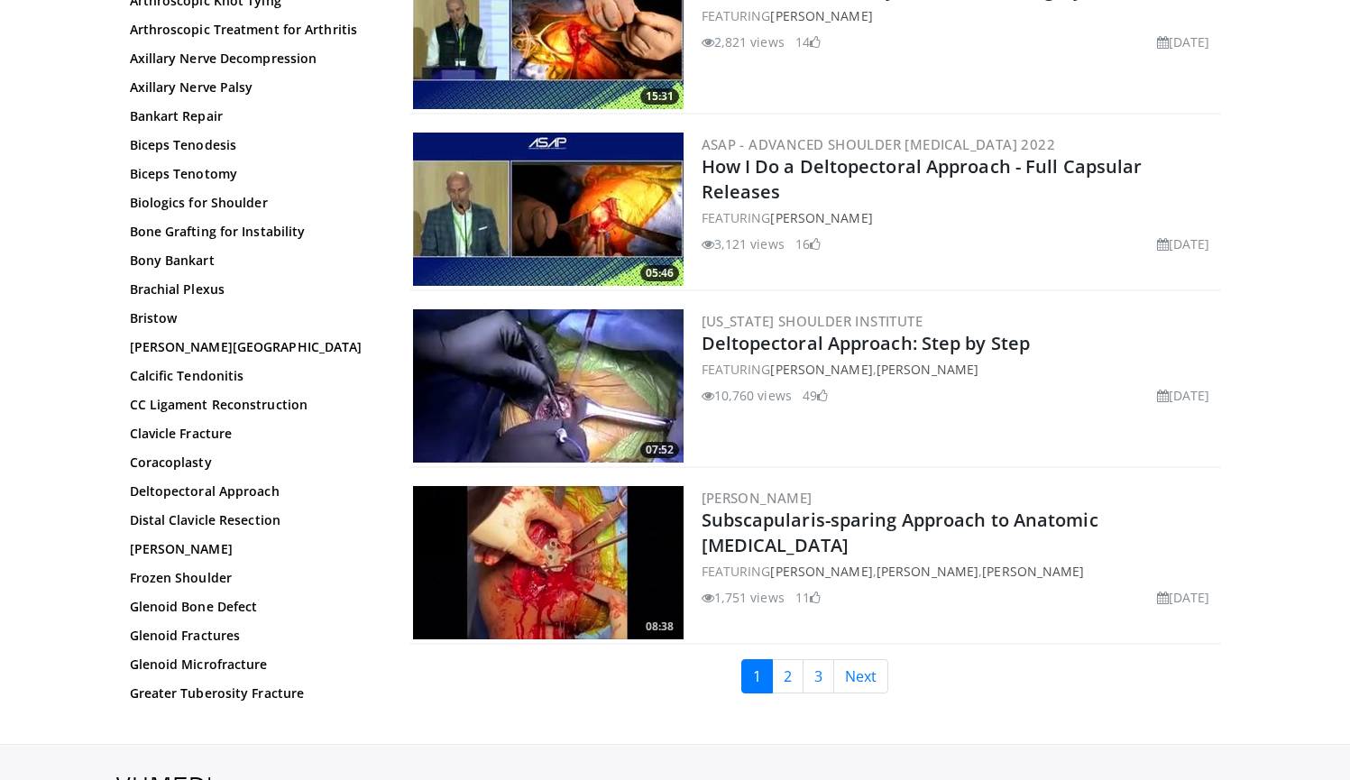
scroll to position [3971, 0]
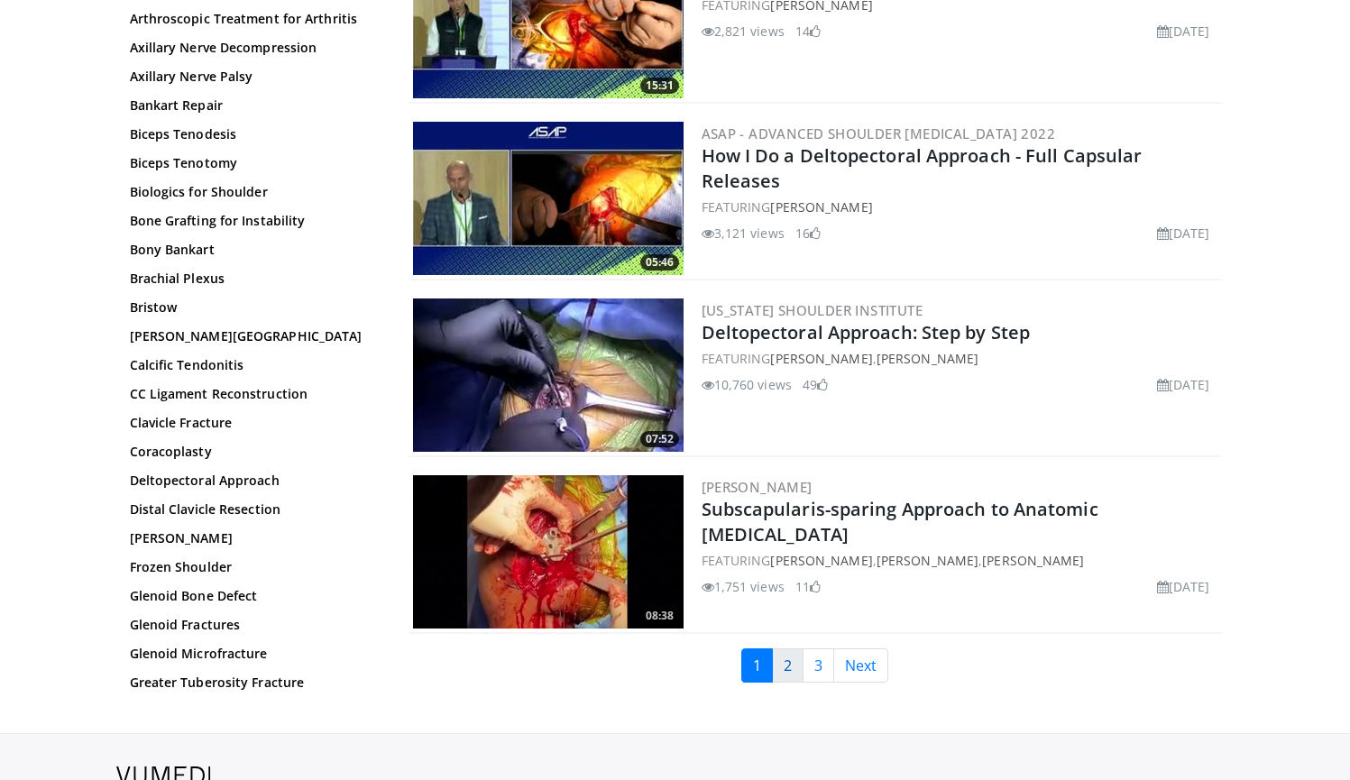
click at [788, 665] on link "2" at bounding box center [788, 666] width 32 height 34
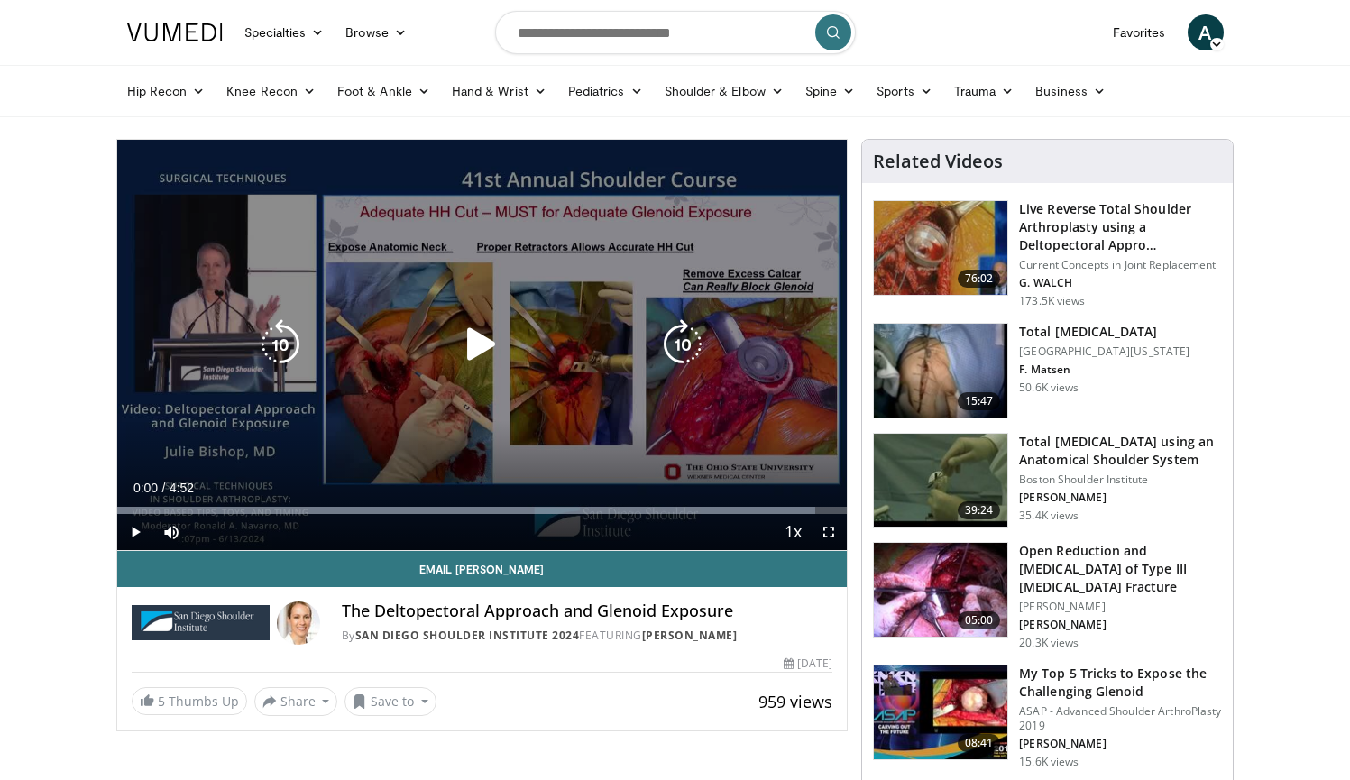
click at [490, 342] on icon "Video Player" at bounding box center [481, 344] width 51 height 51
click at [488, 349] on icon "Video Player" at bounding box center [481, 344] width 51 height 51
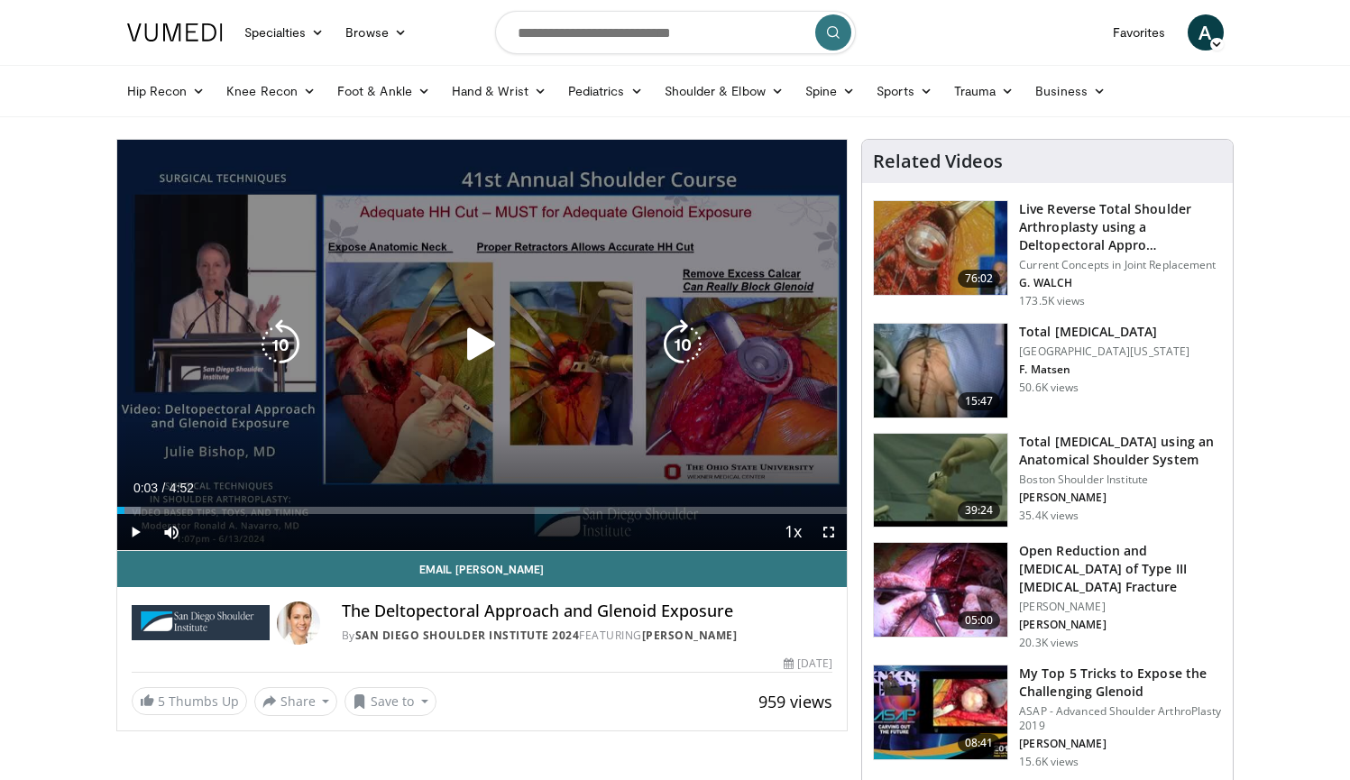
click at [479, 346] on icon "Video Player" at bounding box center [481, 344] width 51 height 51
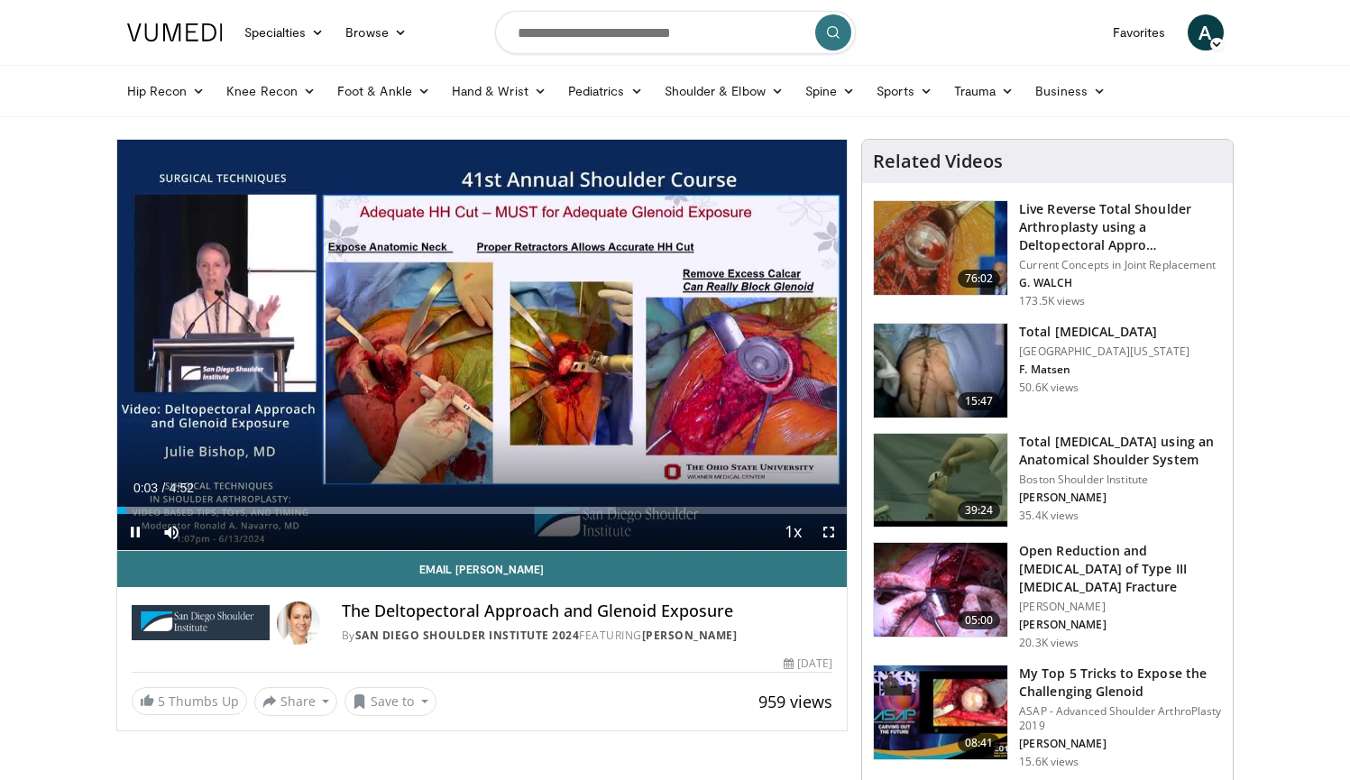
click at [830, 533] on span "Video Player" at bounding box center [829, 532] width 36 height 36
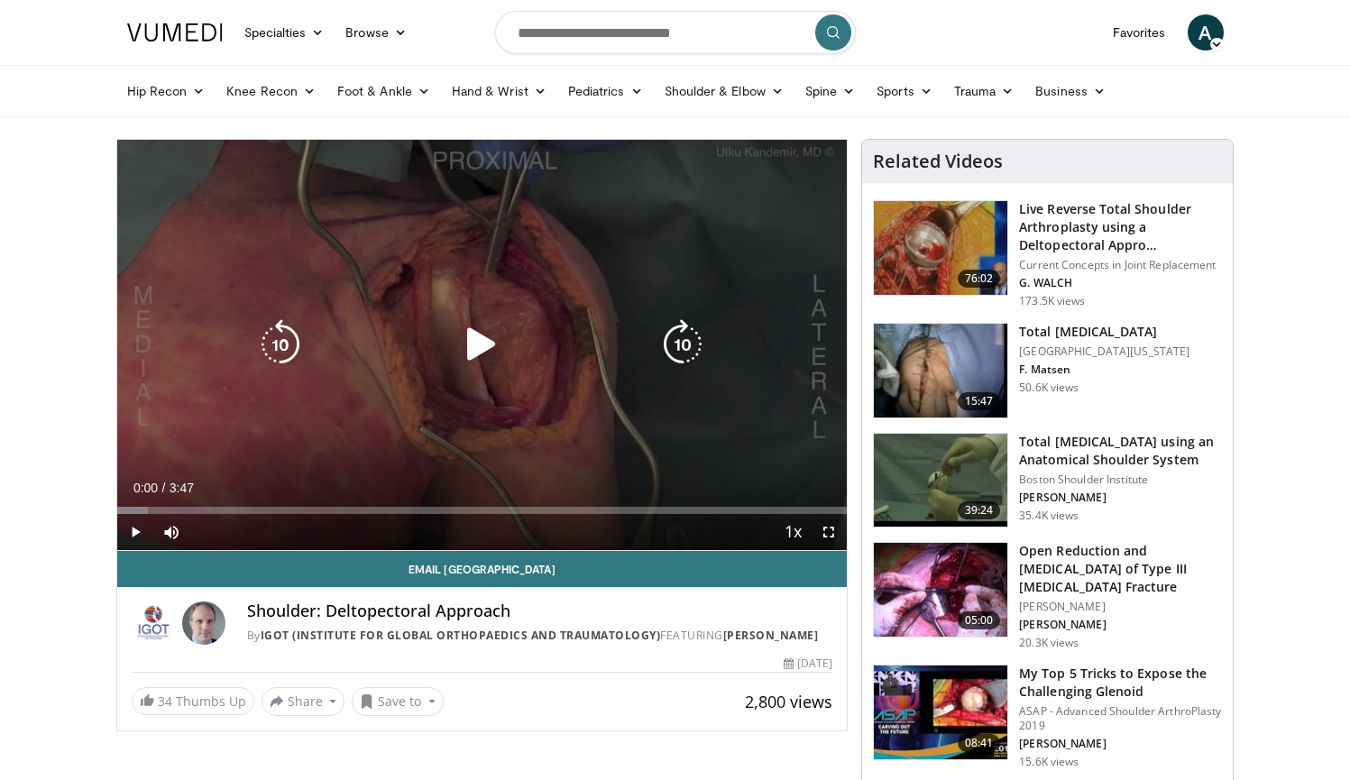
click at [476, 351] on icon "Video Player" at bounding box center [481, 344] width 51 height 51
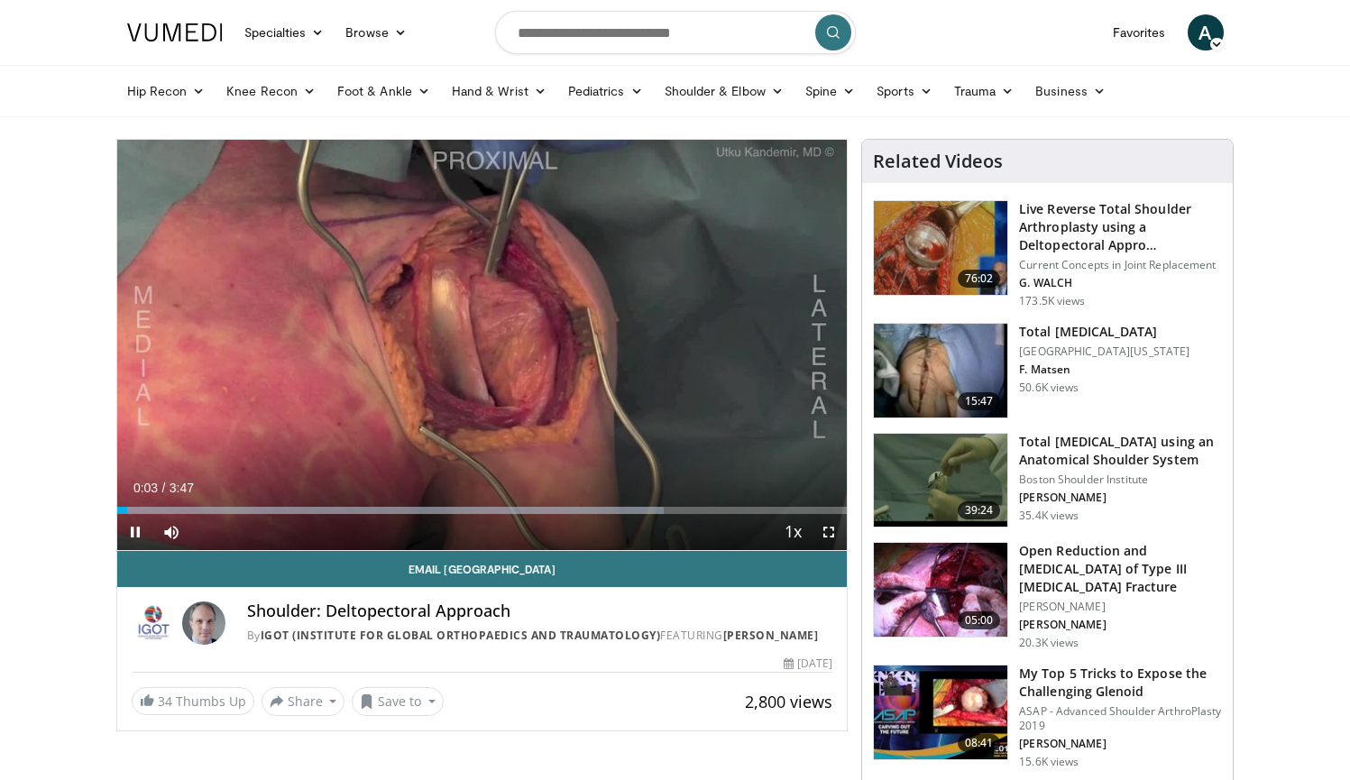
click at [825, 531] on span "Video Player" at bounding box center [829, 532] width 36 height 36
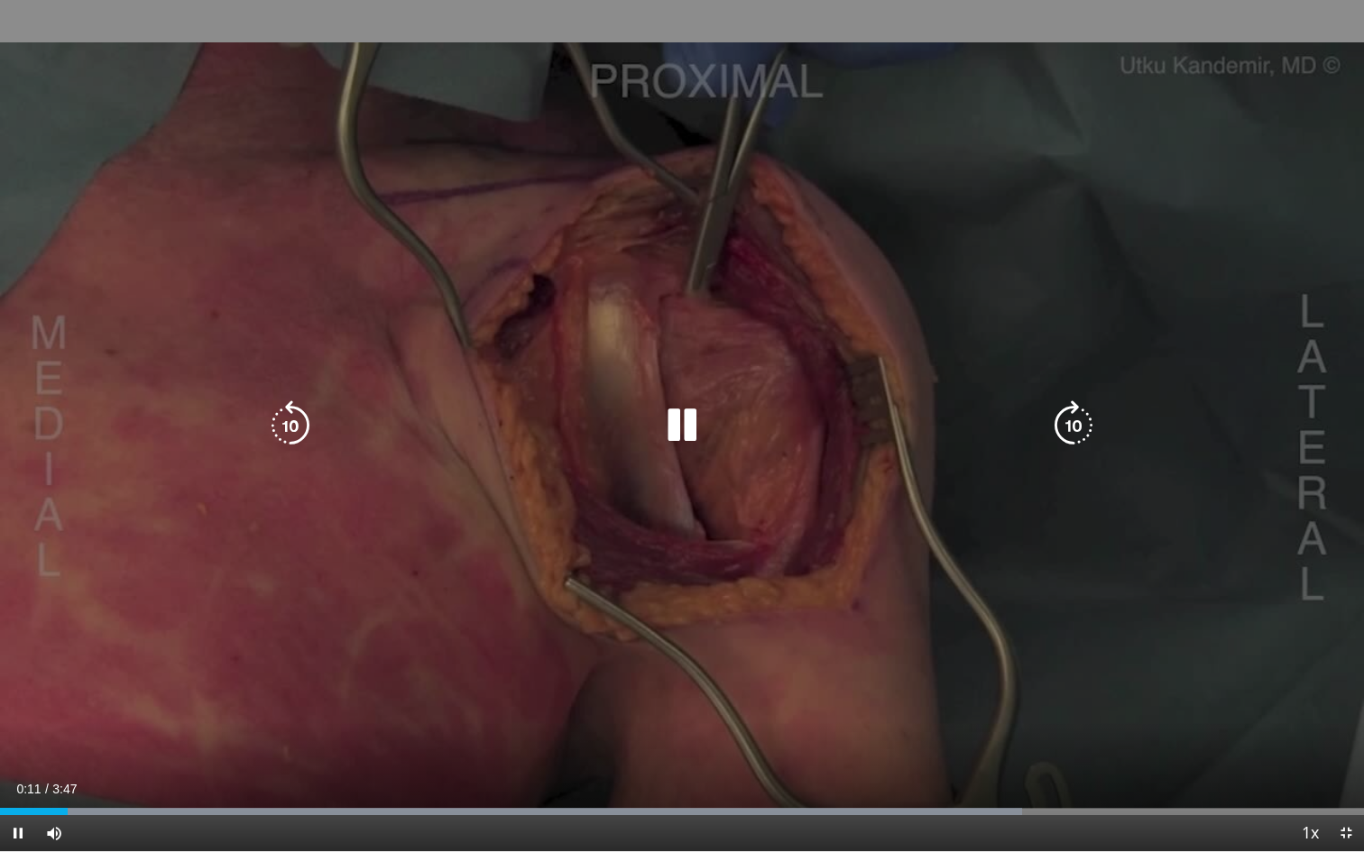
click at [1005, 217] on div "10 seconds Tap to unmute" at bounding box center [682, 425] width 1364 height 851
click at [682, 430] on icon "Video Player" at bounding box center [682, 425] width 51 height 51
click at [694, 434] on icon "Video Player" at bounding box center [682, 425] width 51 height 51
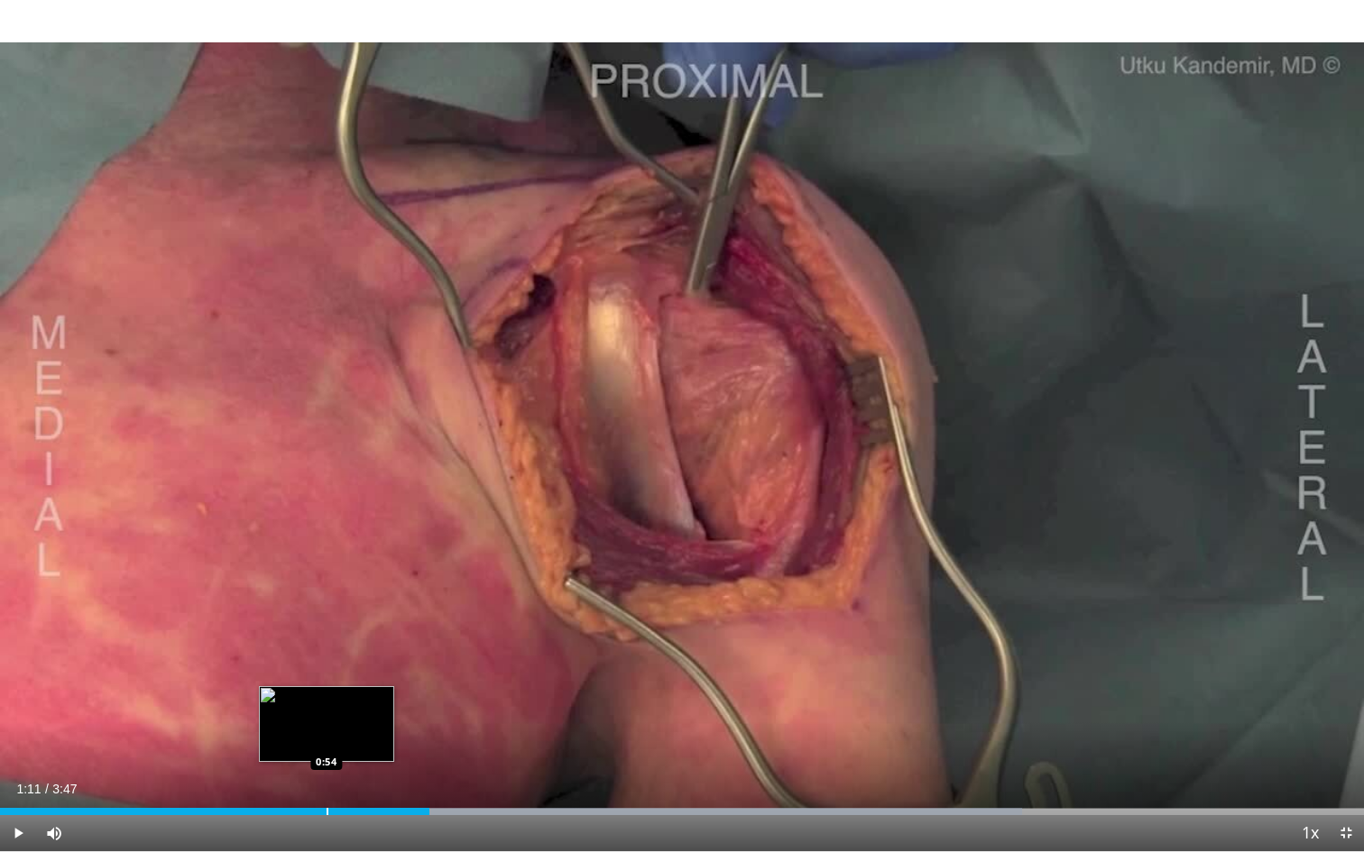
click at [320, 779] on div "Loaded : 74.92% 1:11 0:54" at bounding box center [682, 806] width 1364 height 17
click at [292, 779] on div "Loaded : 99.95% 0:48 0:48" at bounding box center [682, 806] width 1364 height 17
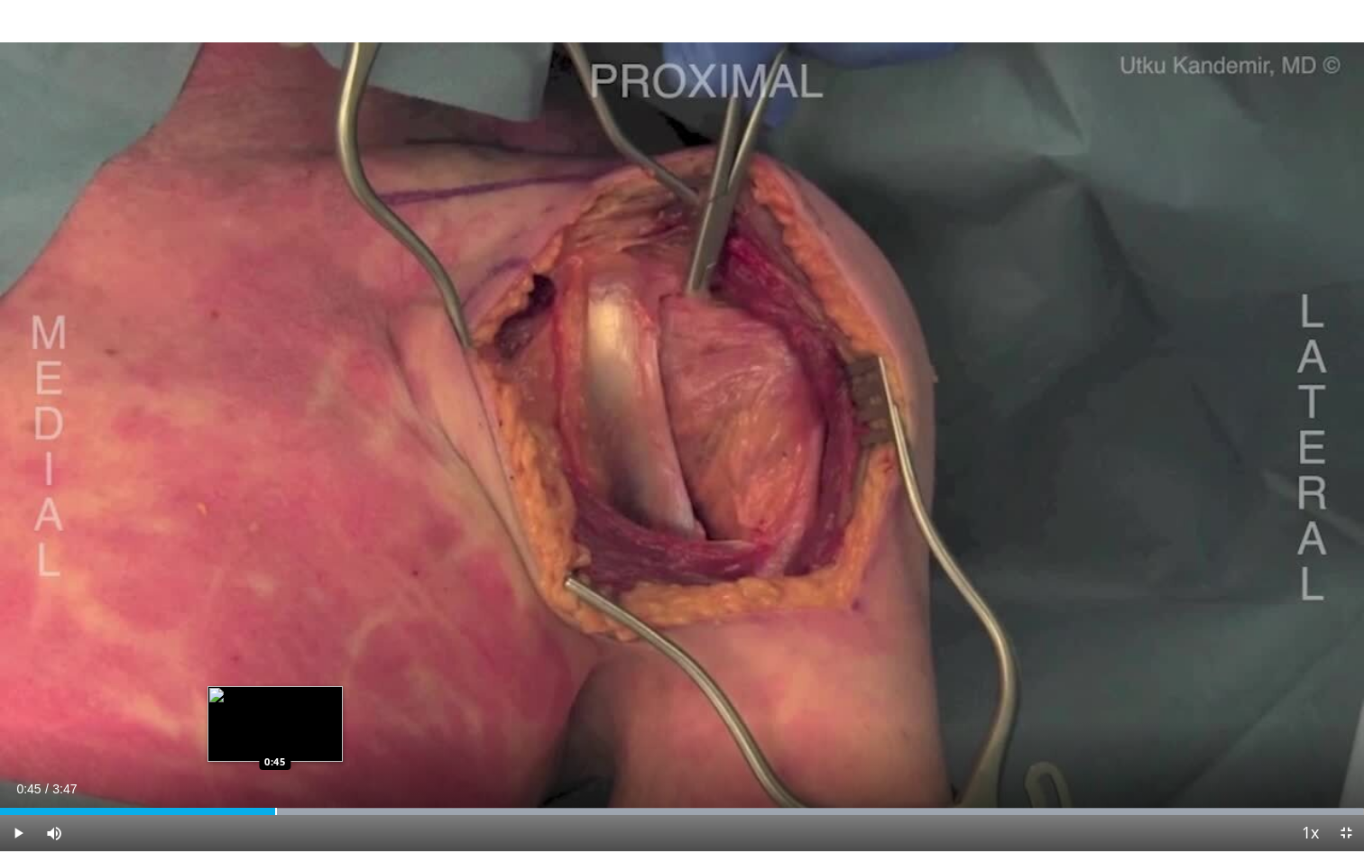
click at [275, 779] on div "Loaded : 99.95% 0:45 0:45" at bounding box center [682, 806] width 1364 height 17
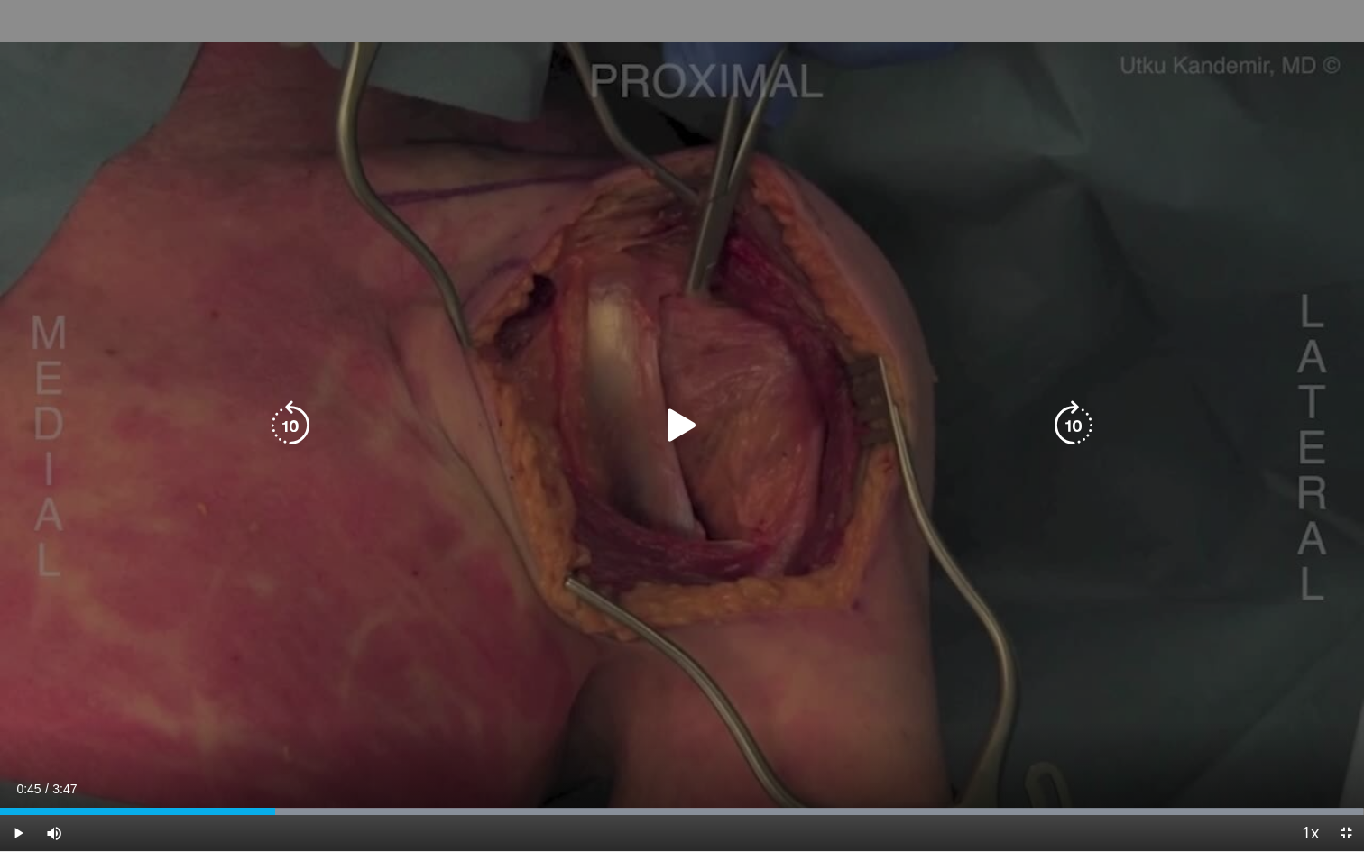
click at [678, 435] on icon "Video Player" at bounding box center [682, 425] width 51 height 51
click at [678, 434] on icon "Video Player" at bounding box center [682, 425] width 51 height 51
click at [687, 424] on icon "Video Player" at bounding box center [682, 425] width 51 height 51
click at [848, 671] on div "10 seconds Tap to unmute" at bounding box center [682, 425] width 1364 height 851
click at [702, 612] on div "10 seconds Tap to unmute" at bounding box center [682, 425] width 1364 height 851
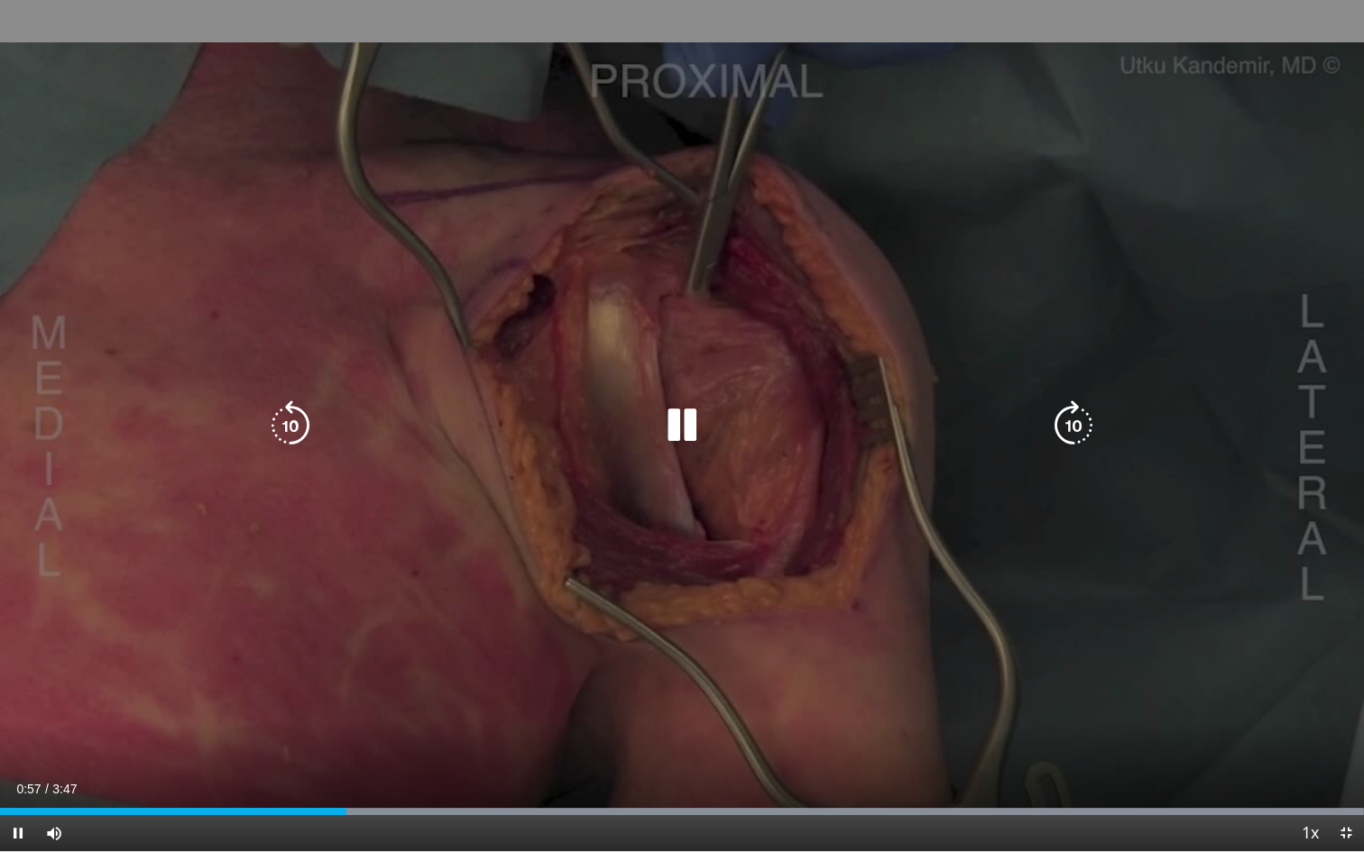
click at [742, 555] on div "10 seconds Tap to unmute" at bounding box center [682, 425] width 1364 height 851
click at [733, 548] on div "10 seconds Tap to unmute" at bounding box center [682, 425] width 1364 height 851
click at [712, 532] on div "10 seconds Tap to unmute" at bounding box center [682, 425] width 1364 height 851
click at [676, 432] on icon "Video Player" at bounding box center [682, 425] width 51 height 51
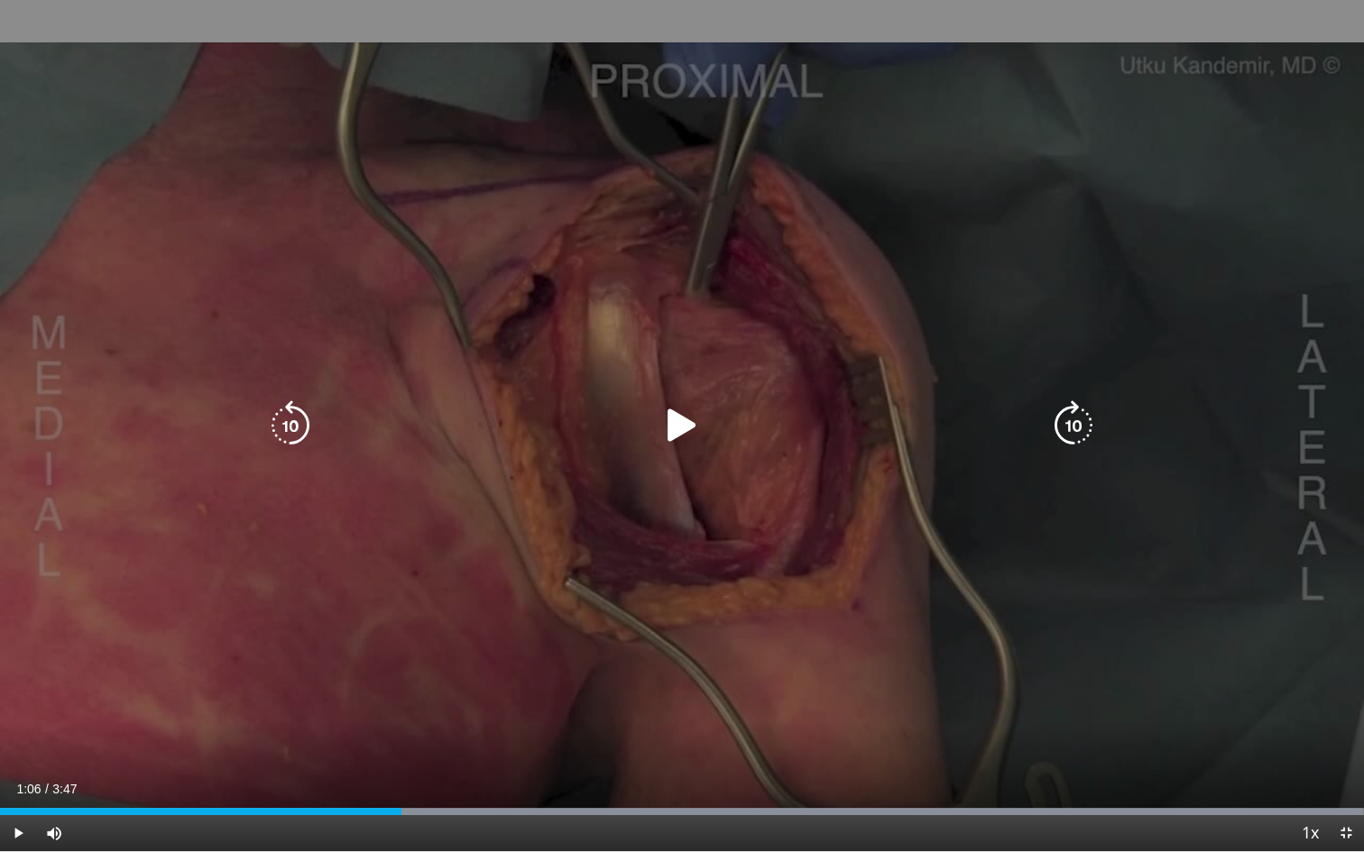
click at [681, 431] on icon "Video Player" at bounding box center [682, 425] width 51 height 51
click at [804, 375] on div "10 seconds Tap to unmute" at bounding box center [682, 425] width 1364 height 851
click at [677, 425] on icon "Video Player" at bounding box center [682, 425] width 51 height 51
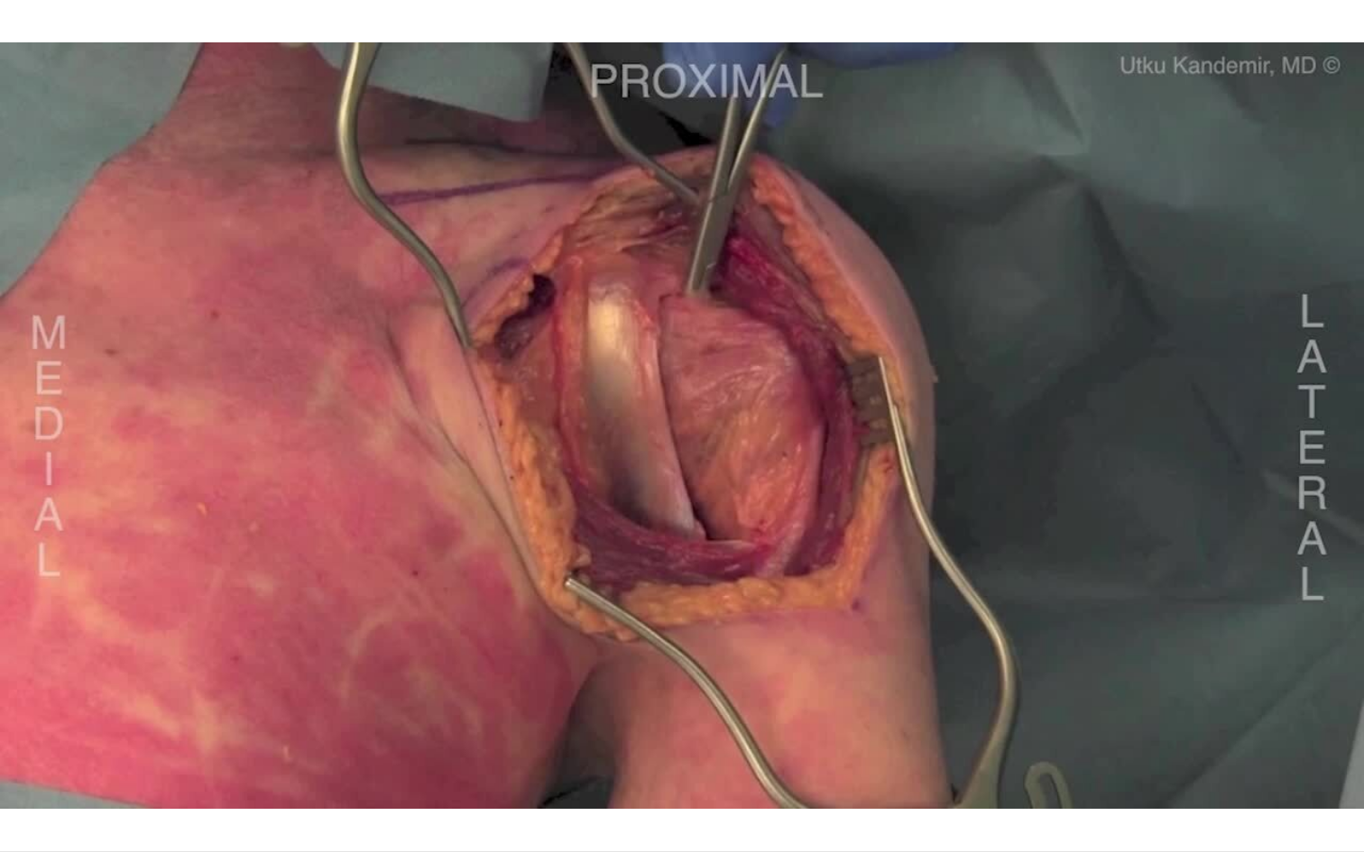
click at [677, 425] on div "10 seconds Tap to unmute" at bounding box center [682, 425] width 1364 height 851
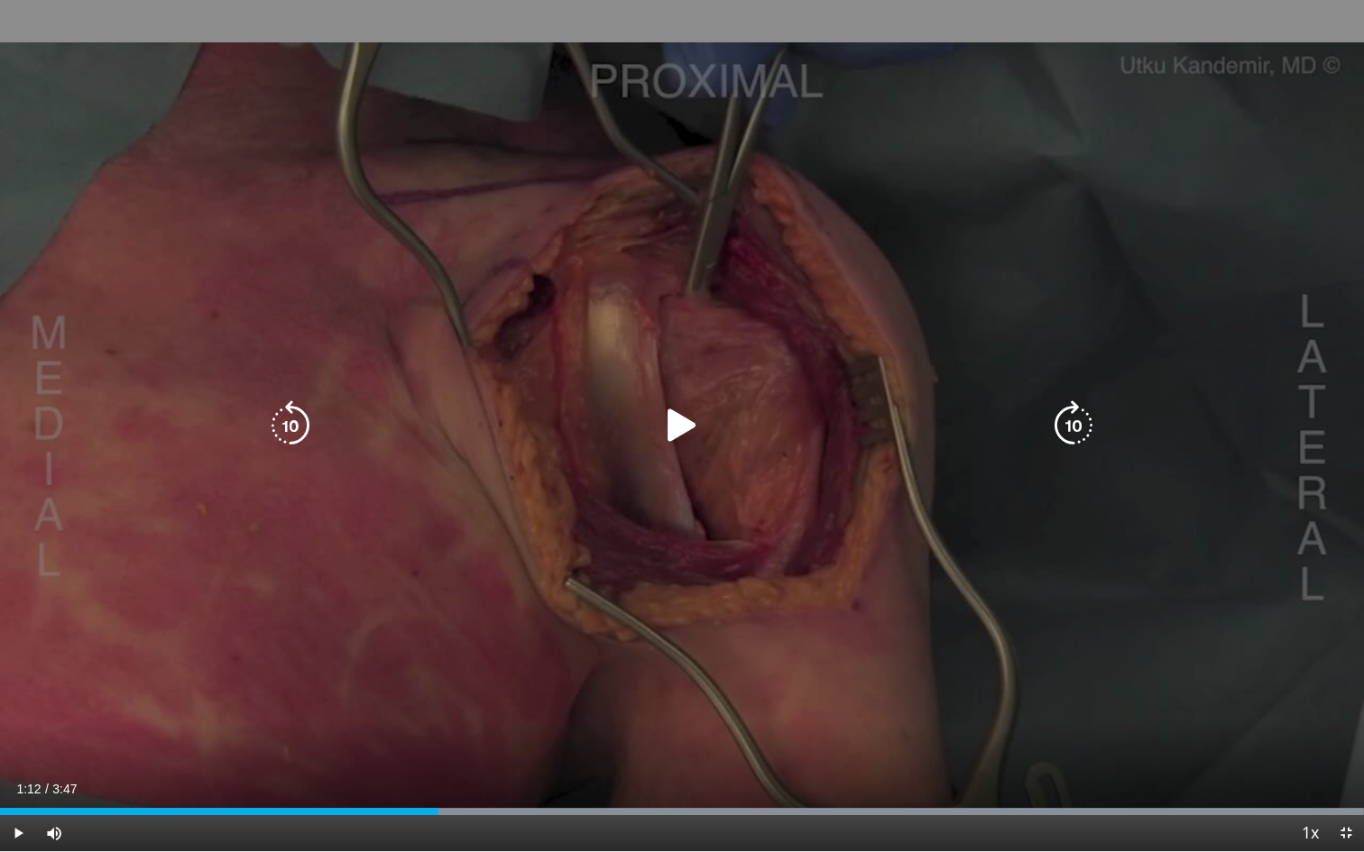
click at [683, 436] on icon "Video Player" at bounding box center [682, 425] width 51 height 51
click at [903, 338] on div "10 seconds Tap to unmute" at bounding box center [682, 425] width 1364 height 851
click at [843, 320] on div "10 seconds Tap to unmute" at bounding box center [682, 425] width 1364 height 851
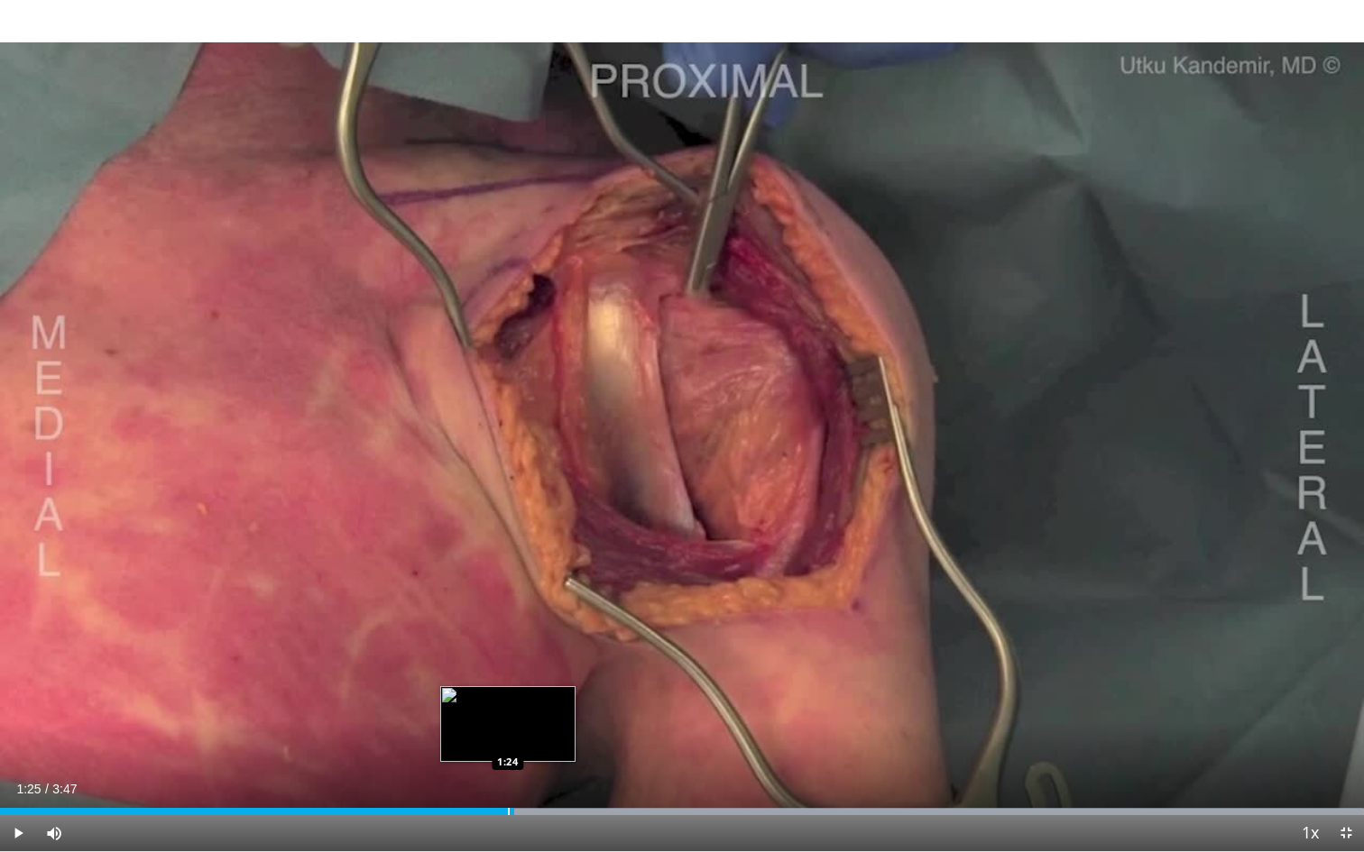
click at [508, 779] on div "Progress Bar" at bounding box center [509, 811] width 2 height 7
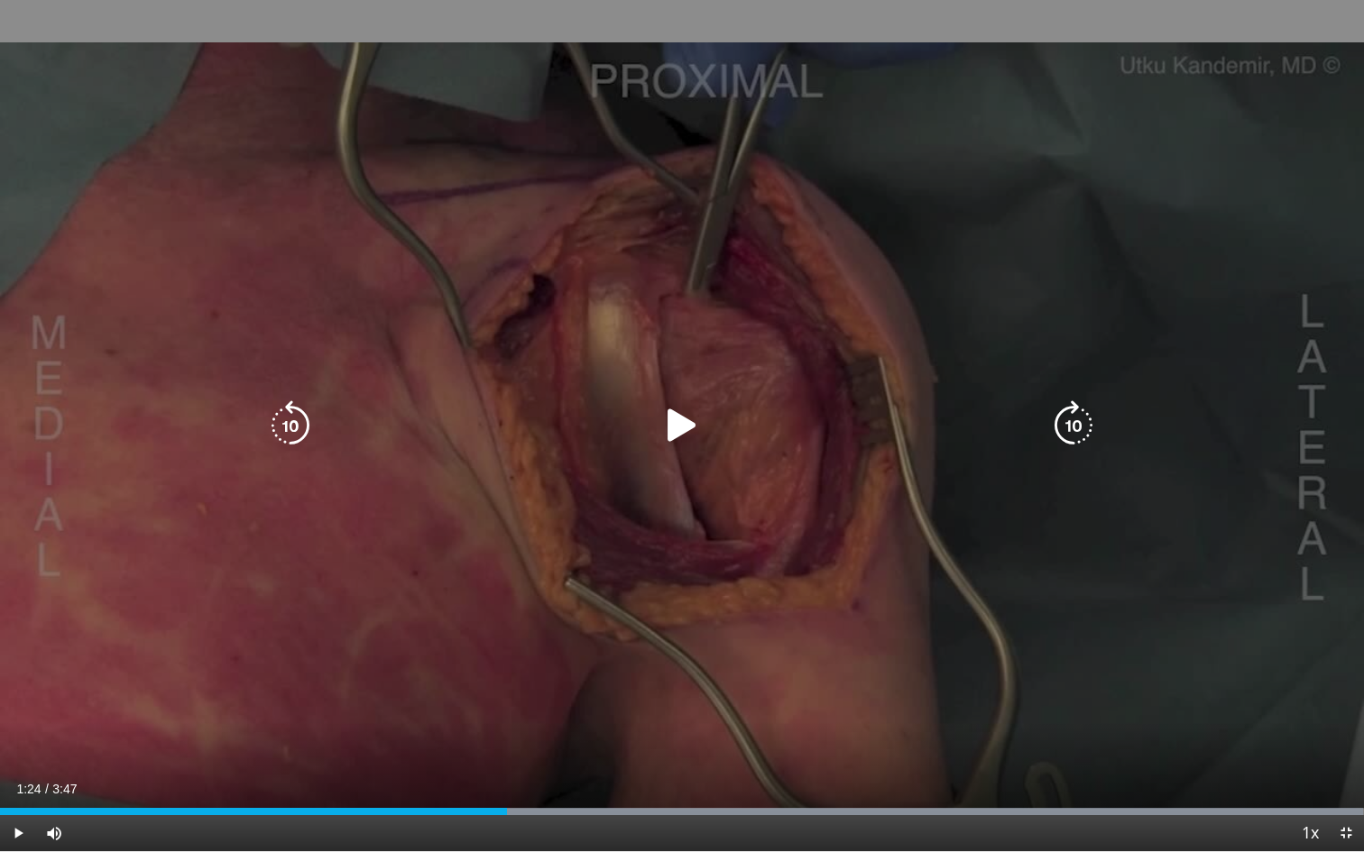
click at [1122, 253] on div "10 seconds Tap to unmute" at bounding box center [682, 425] width 1364 height 851
click at [686, 430] on icon "Video Player" at bounding box center [682, 425] width 51 height 51
click at [679, 435] on icon "Video Player" at bounding box center [682, 425] width 51 height 51
click at [674, 425] on icon "Video Player" at bounding box center [682, 425] width 51 height 51
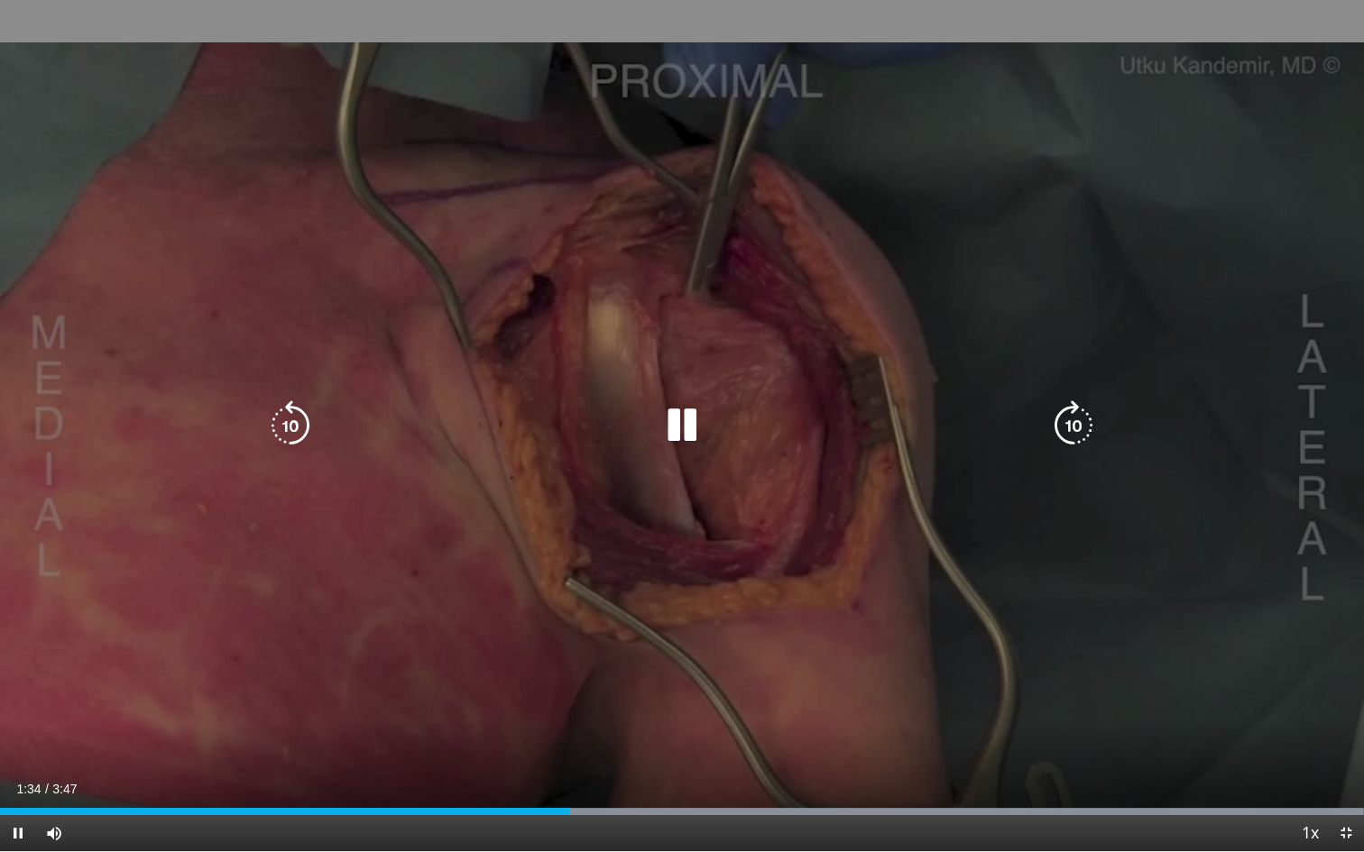
click at [686, 430] on icon "Video Player" at bounding box center [682, 425] width 51 height 51
click at [678, 428] on icon "Video Player" at bounding box center [682, 425] width 51 height 51
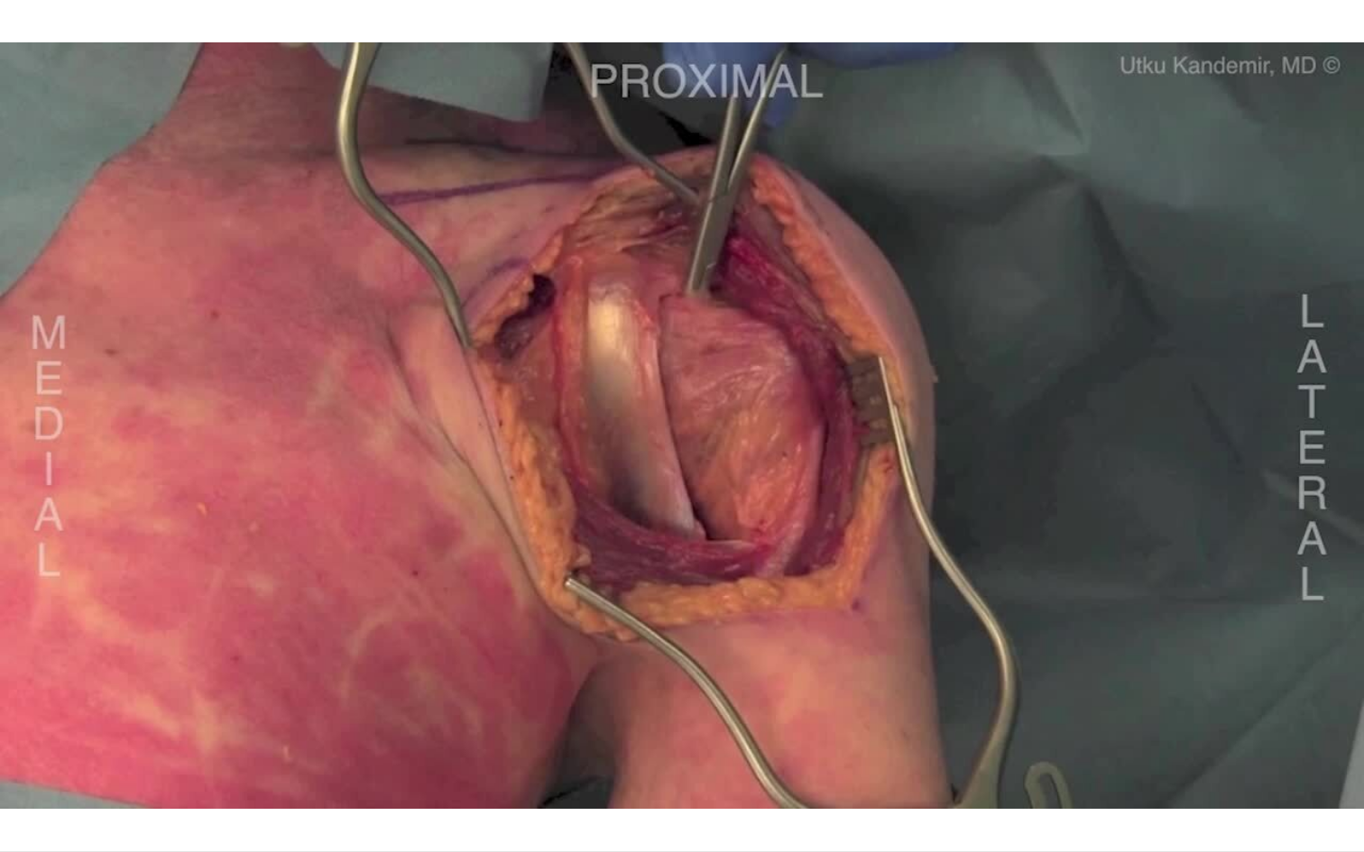
click at [678, 428] on div "10 seconds Tap to unmute" at bounding box center [682, 425] width 1364 height 851
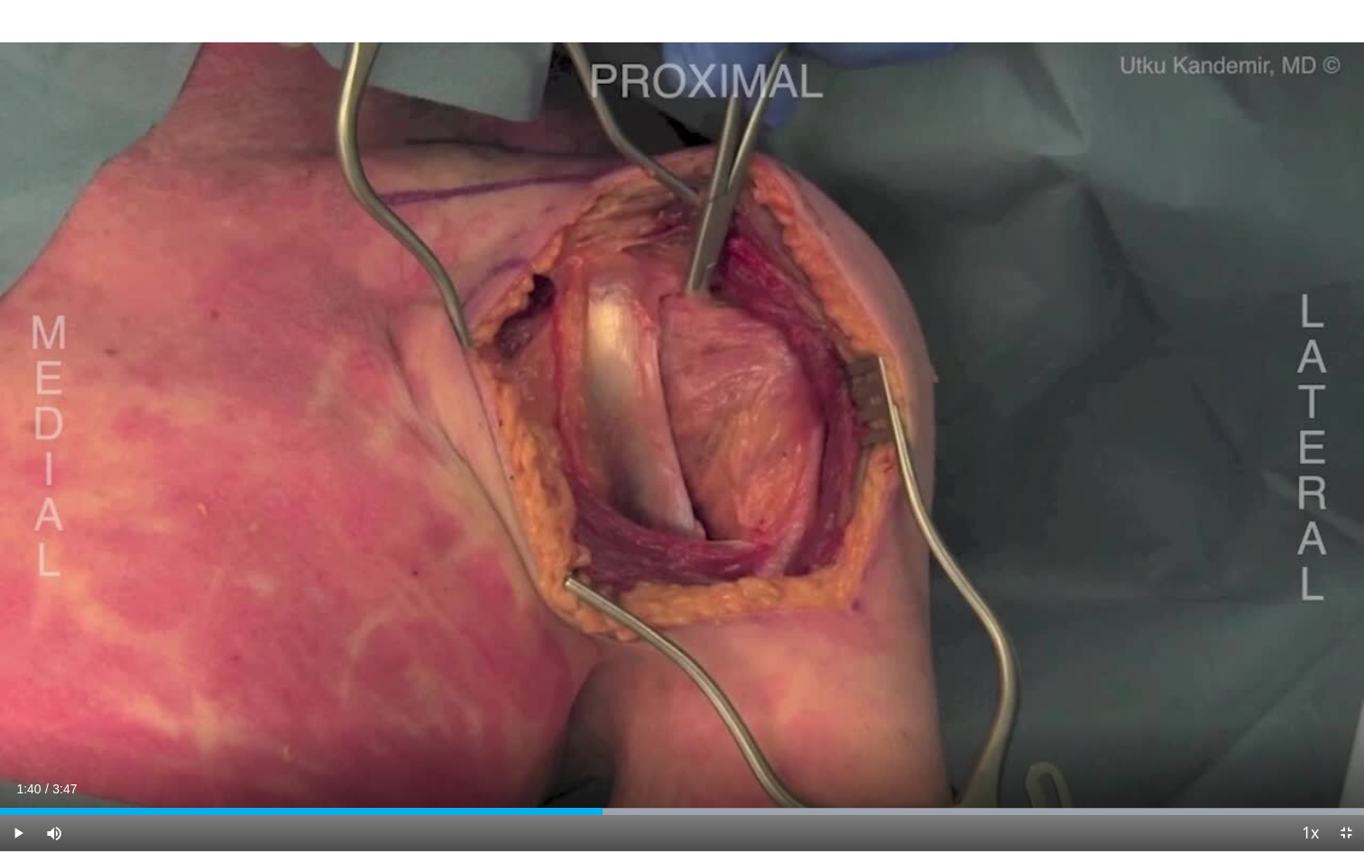
click at [678, 428] on div "10 seconds Tap to unmute" at bounding box center [682, 425] width 1364 height 851
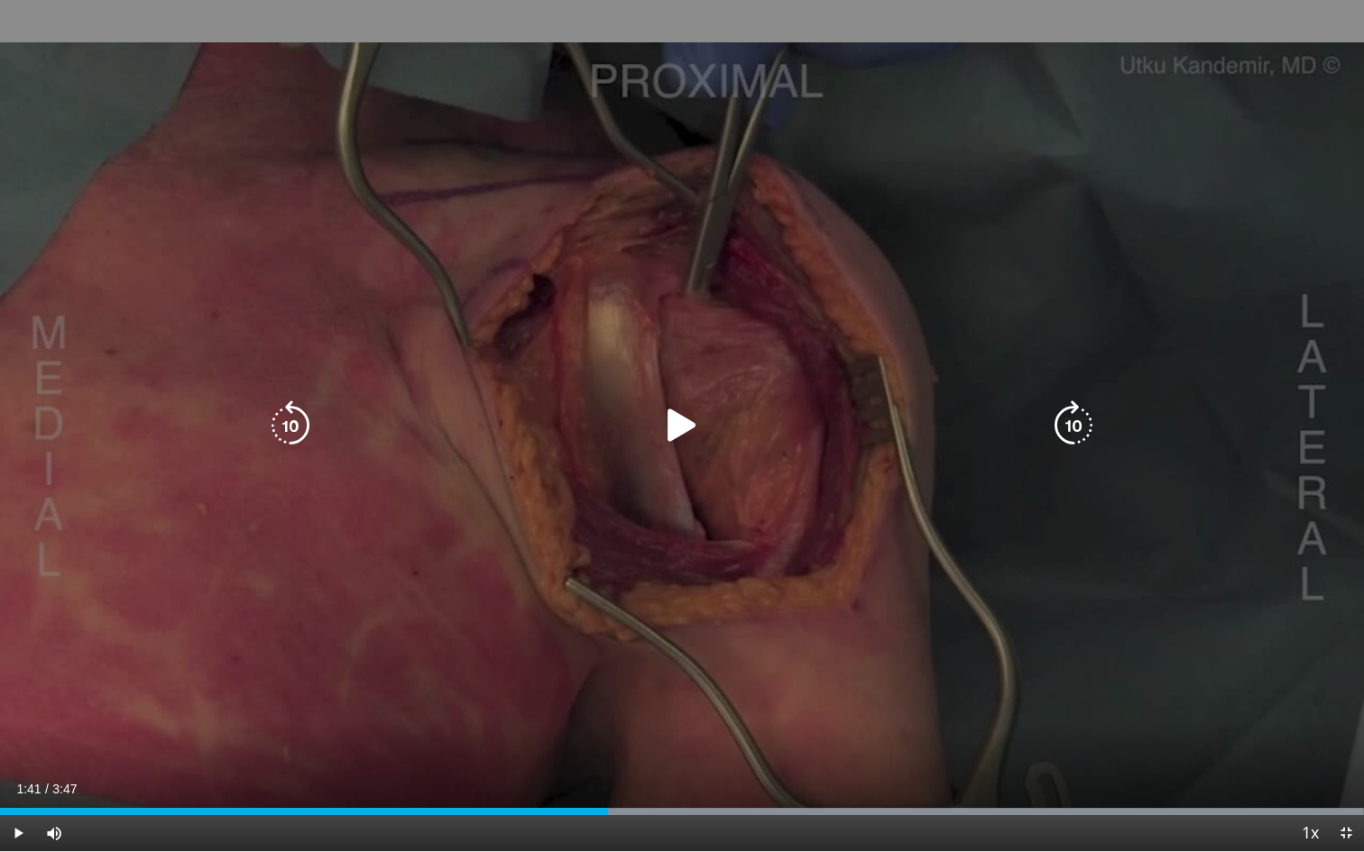
click at [670, 423] on icon "Video Player" at bounding box center [682, 425] width 51 height 51
click at [684, 426] on icon "Video Player" at bounding box center [682, 425] width 51 height 51
click at [684, 427] on icon "Video Player" at bounding box center [682, 425] width 51 height 51
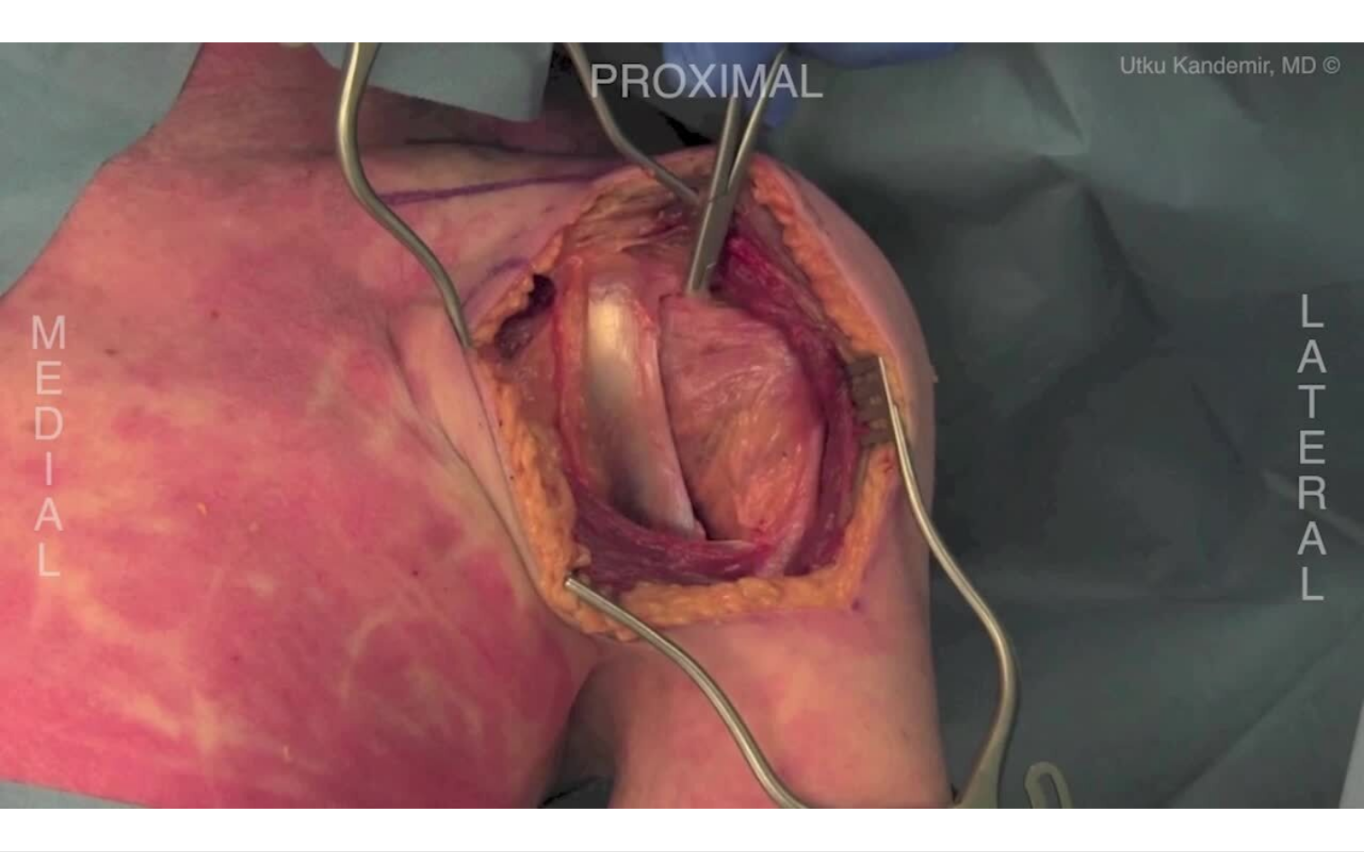
click at [684, 427] on div "10 seconds Tap to unmute" at bounding box center [682, 425] width 1364 height 851
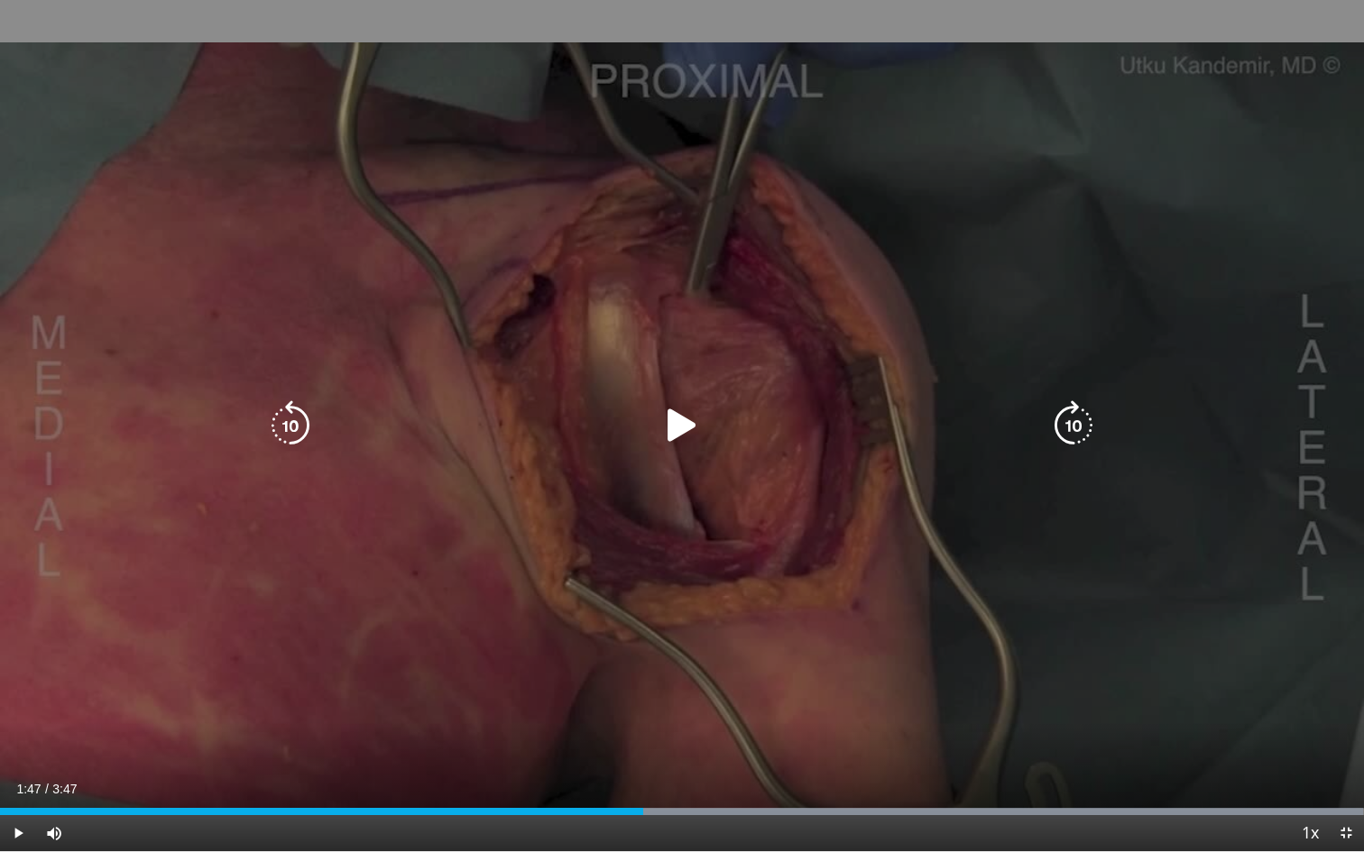
click at [685, 430] on icon "Video Player" at bounding box center [682, 425] width 51 height 51
click at [691, 429] on icon "Video Player" at bounding box center [682, 425] width 51 height 51
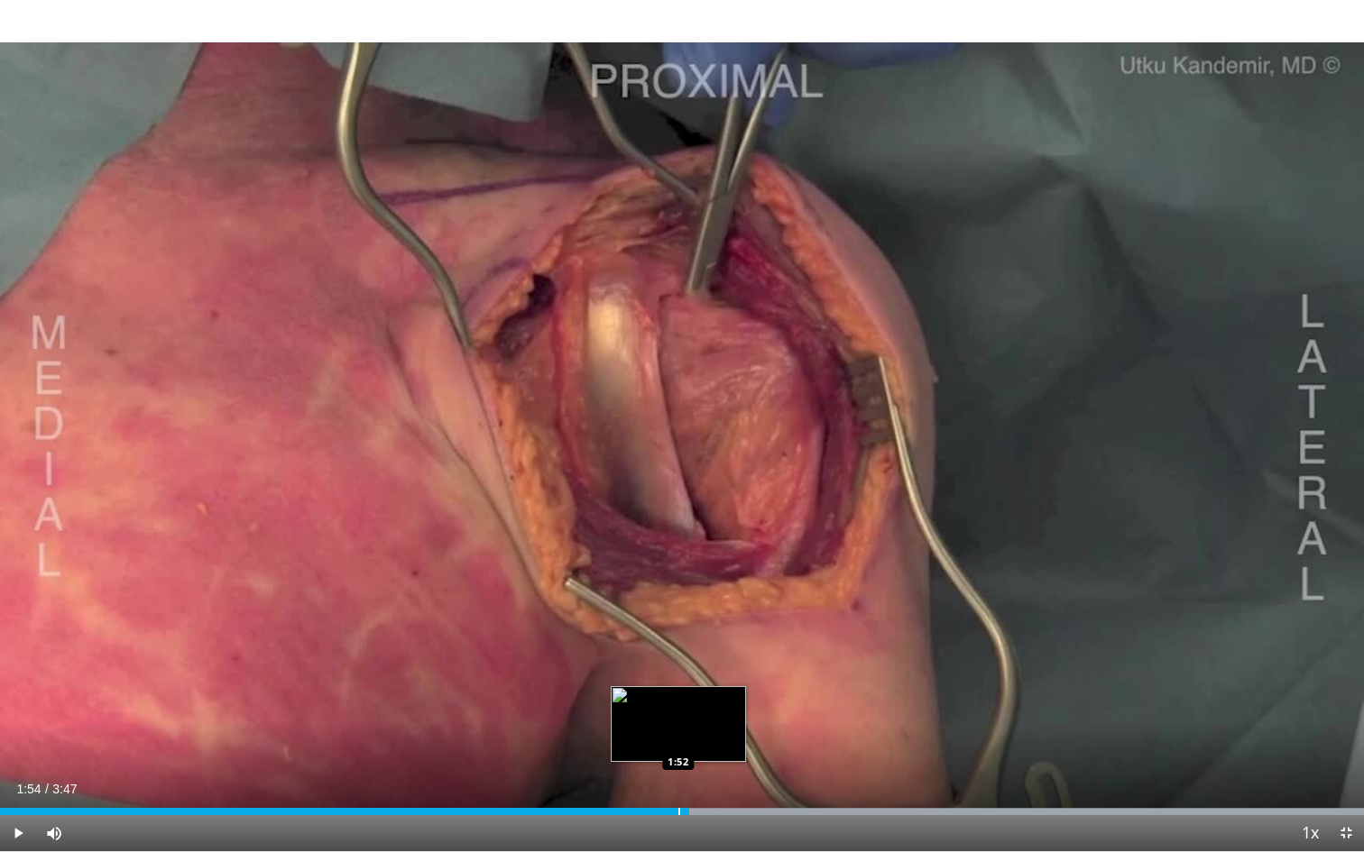
click at [678, 779] on div "Progress Bar" at bounding box center [679, 811] width 2 height 7
click at [667, 779] on div "Loaded : 99.95% 1:51 1:51" at bounding box center [682, 806] width 1364 height 17
click at [663, 779] on div "Loaded : 99.95% 1:51 1:50" at bounding box center [682, 806] width 1364 height 17
click at [655, 779] on div "Progress Bar" at bounding box center [656, 811] width 2 height 7
click at [649, 779] on div "Progress Bar" at bounding box center [650, 811] width 2 height 7
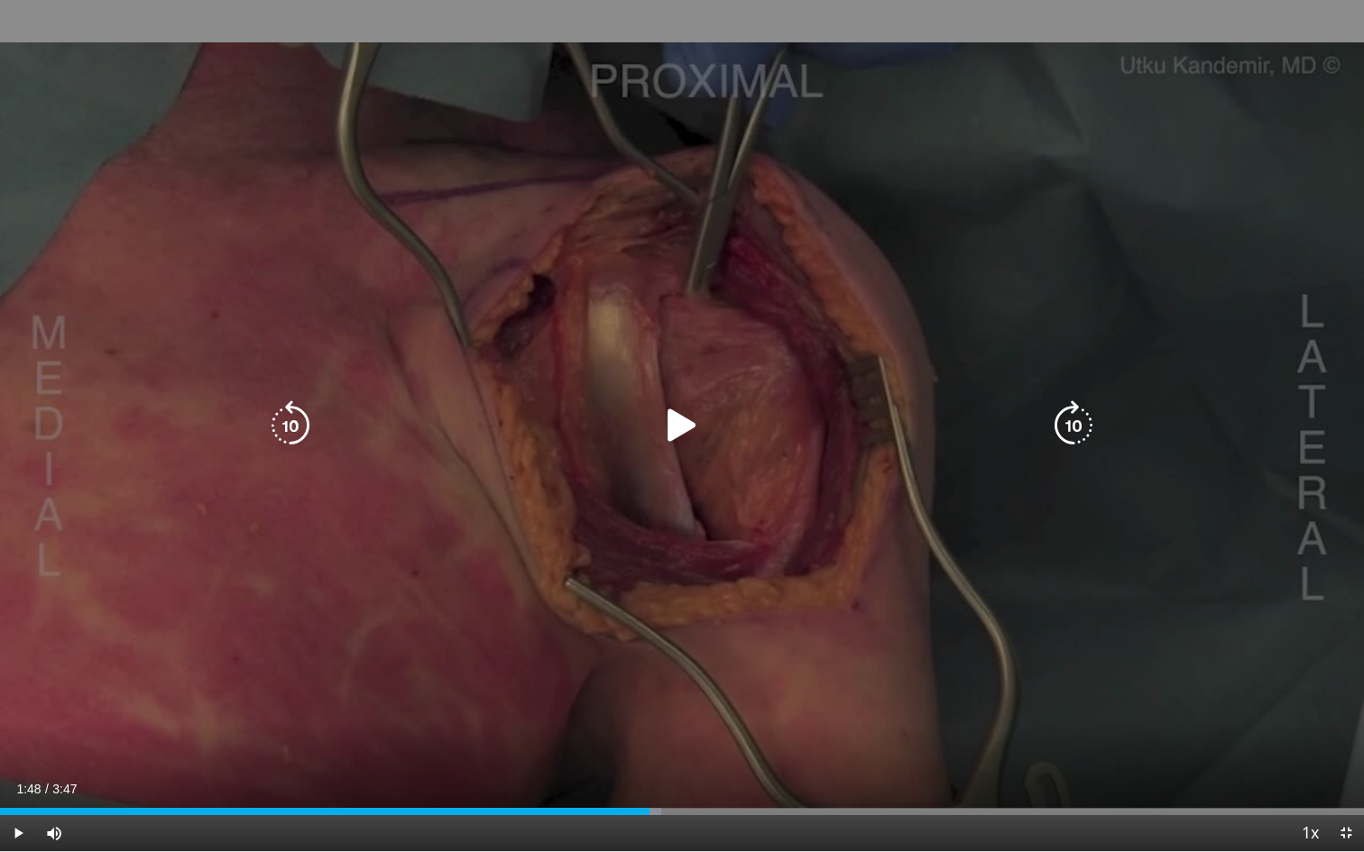
click at [685, 425] on icon "Video Player" at bounding box center [682, 425] width 51 height 51
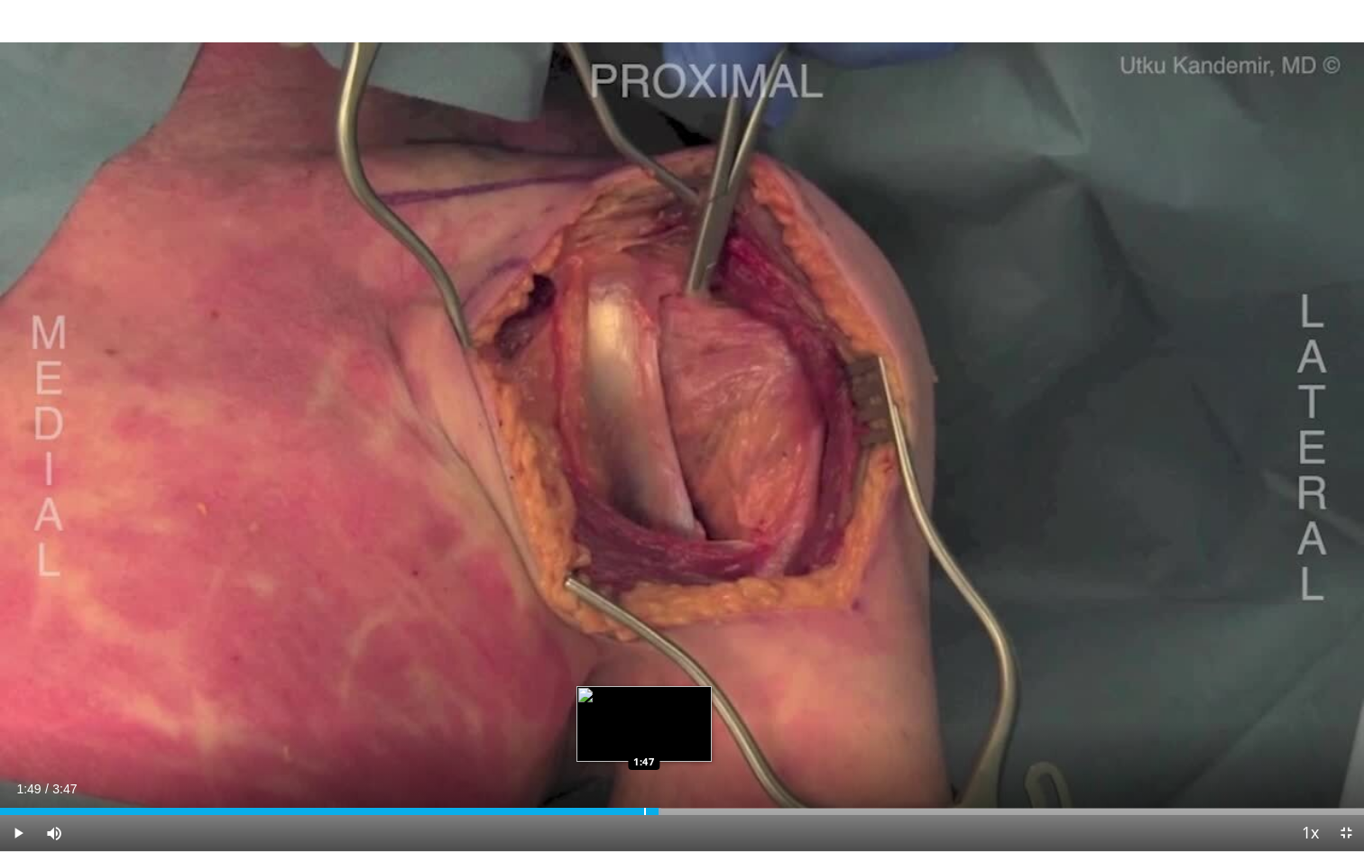
click at [644, 779] on div "Progress Bar" at bounding box center [645, 811] width 2 height 7
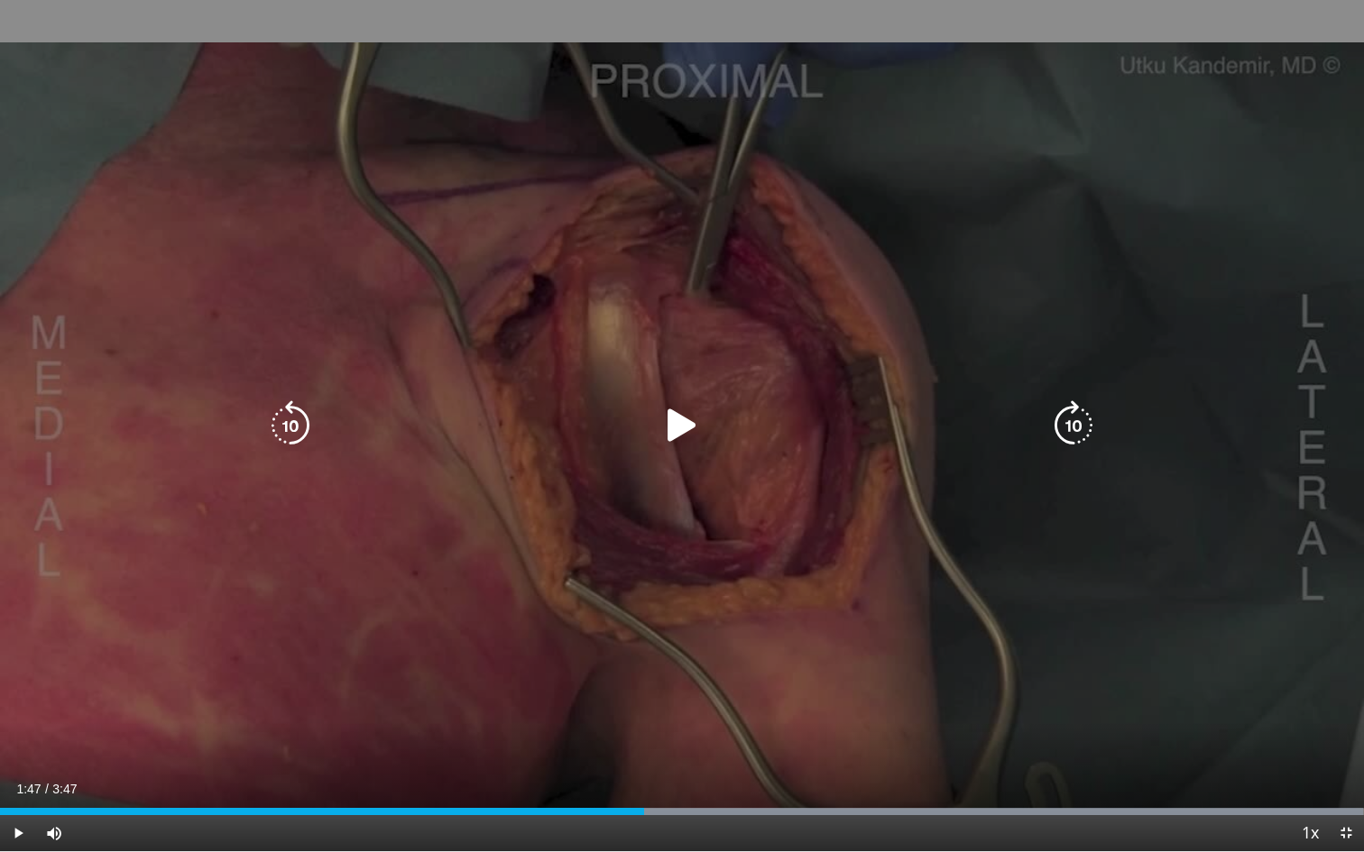
click at [679, 435] on icon "Video Player" at bounding box center [682, 425] width 51 height 51
click at [699, 612] on div "10 seconds Tap to unmute" at bounding box center [682, 425] width 1364 height 851
click at [674, 685] on div "10 seconds Tap to unmute" at bounding box center [682, 425] width 1364 height 851
click at [697, 675] on div "10 seconds Tap to unmute" at bounding box center [682, 425] width 1364 height 851
click at [731, 650] on div "10 seconds Tap to unmute" at bounding box center [682, 425] width 1364 height 851
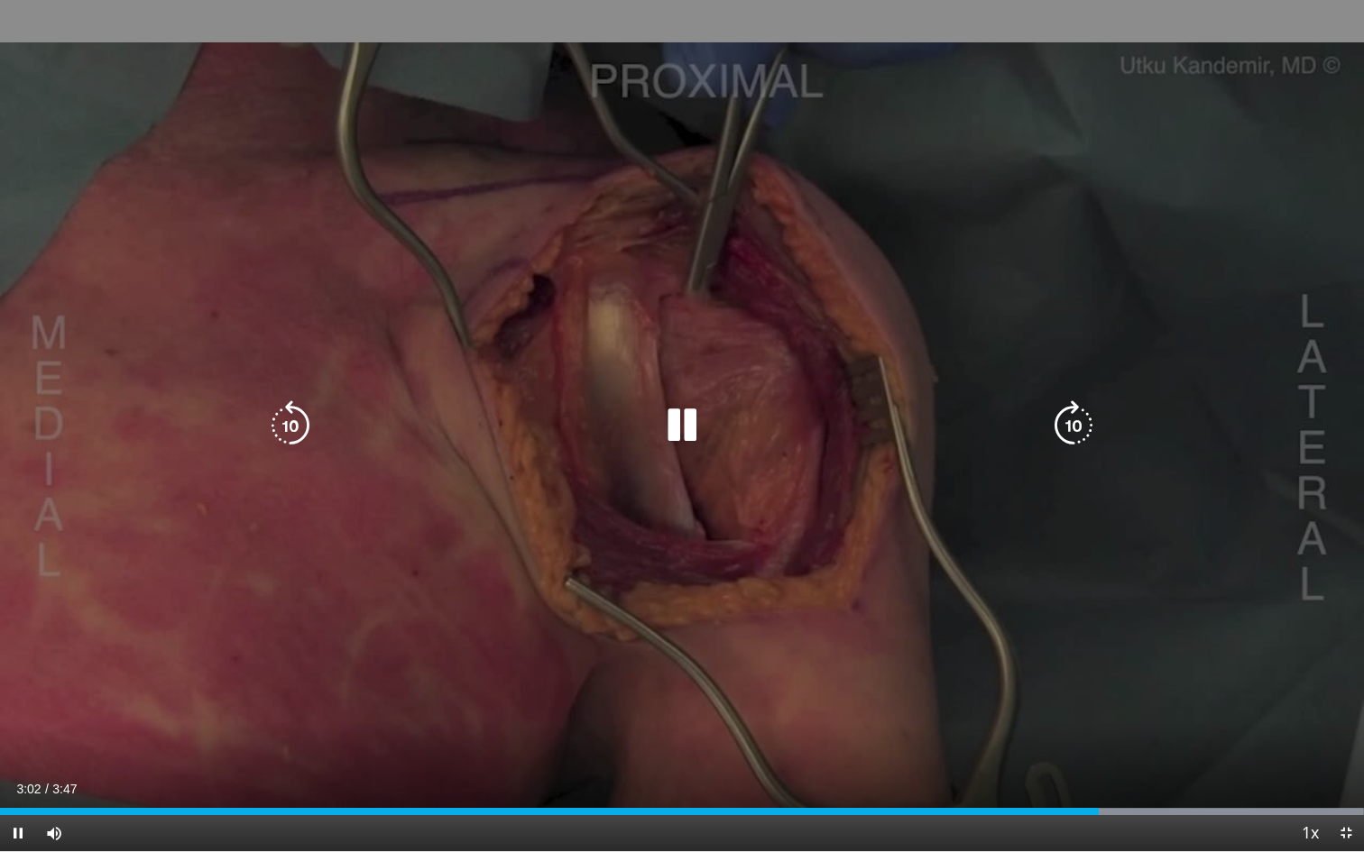
click at [731, 657] on div "10 seconds Tap to unmute" at bounding box center [682, 425] width 1364 height 851
click at [718, 657] on div "10 seconds Tap to unmute" at bounding box center [682, 425] width 1364 height 851
click at [730, 656] on div "10 seconds Tap to unmute" at bounding box center [682, 425] width 1364 height 851
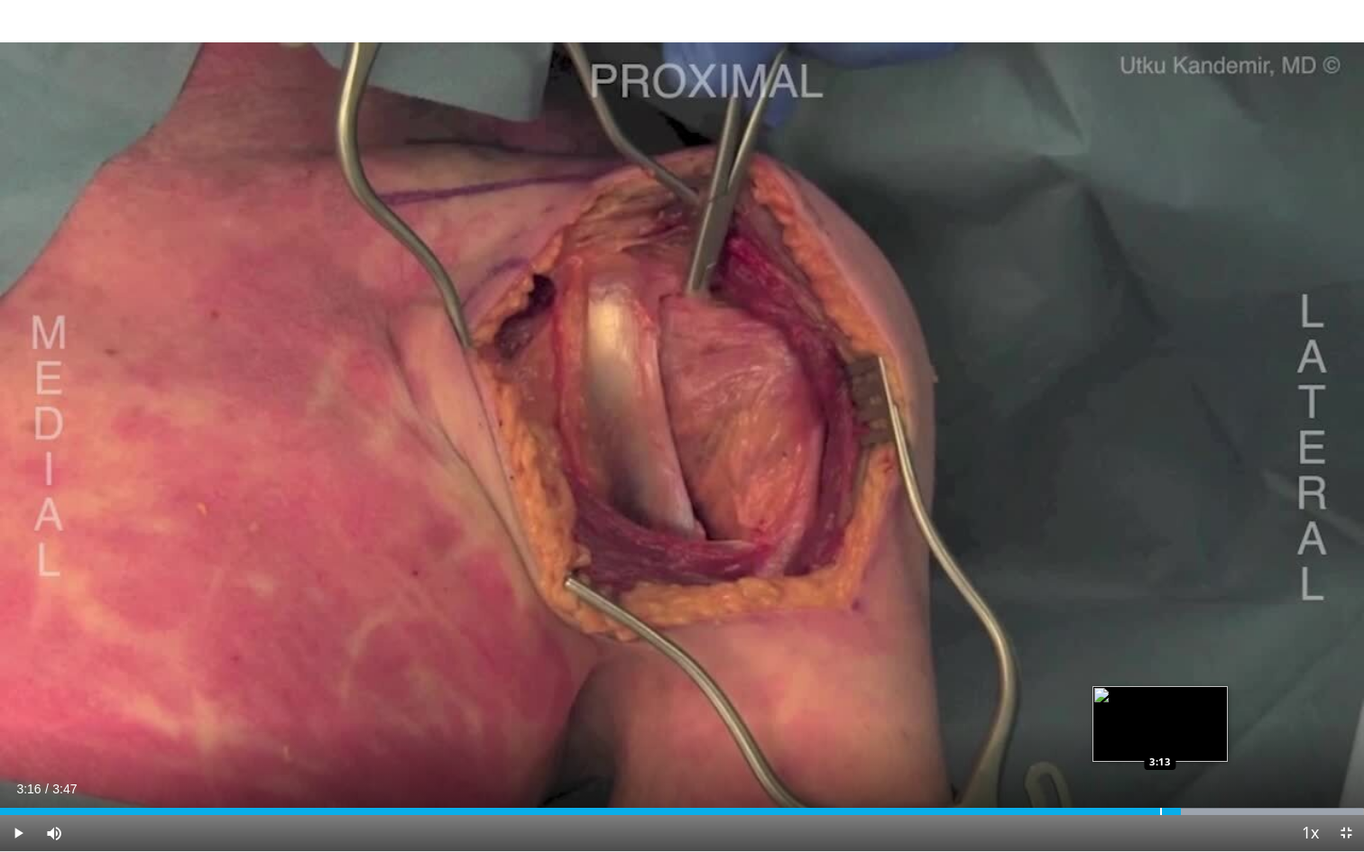
click at [1160, 779] on div "Progress Bar" at bounding box center [1161, 811] width 2 height 7
click at [1143, 779] on div "Progress Bar" at bounding box center [1144, 811] width 2 height 7
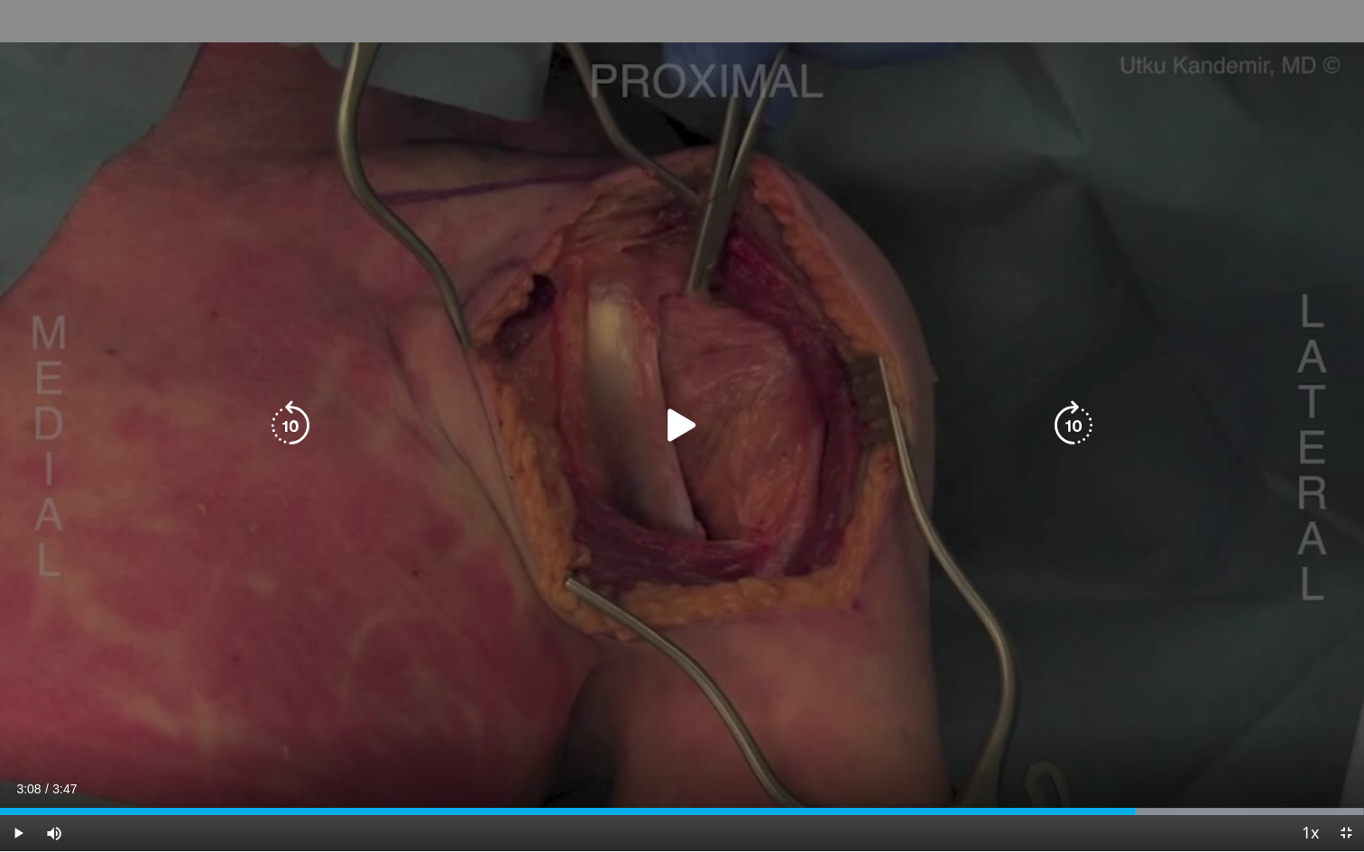
click at [989, 301] on div "10 seconds Tap to unmute" at bounding box center [682, 425] width 1364 height 851
click at [980, 299] on div "10 seconds Tap to unmute" at bounding box center [682, 425] width 1364 height 851
click at [778, 427] on div "Video Player" at bounding box center [681, 426] width 818 height 36
click at [703, 423] on icon "Video Player" at bounding box center [682, 425] width 51 height 51
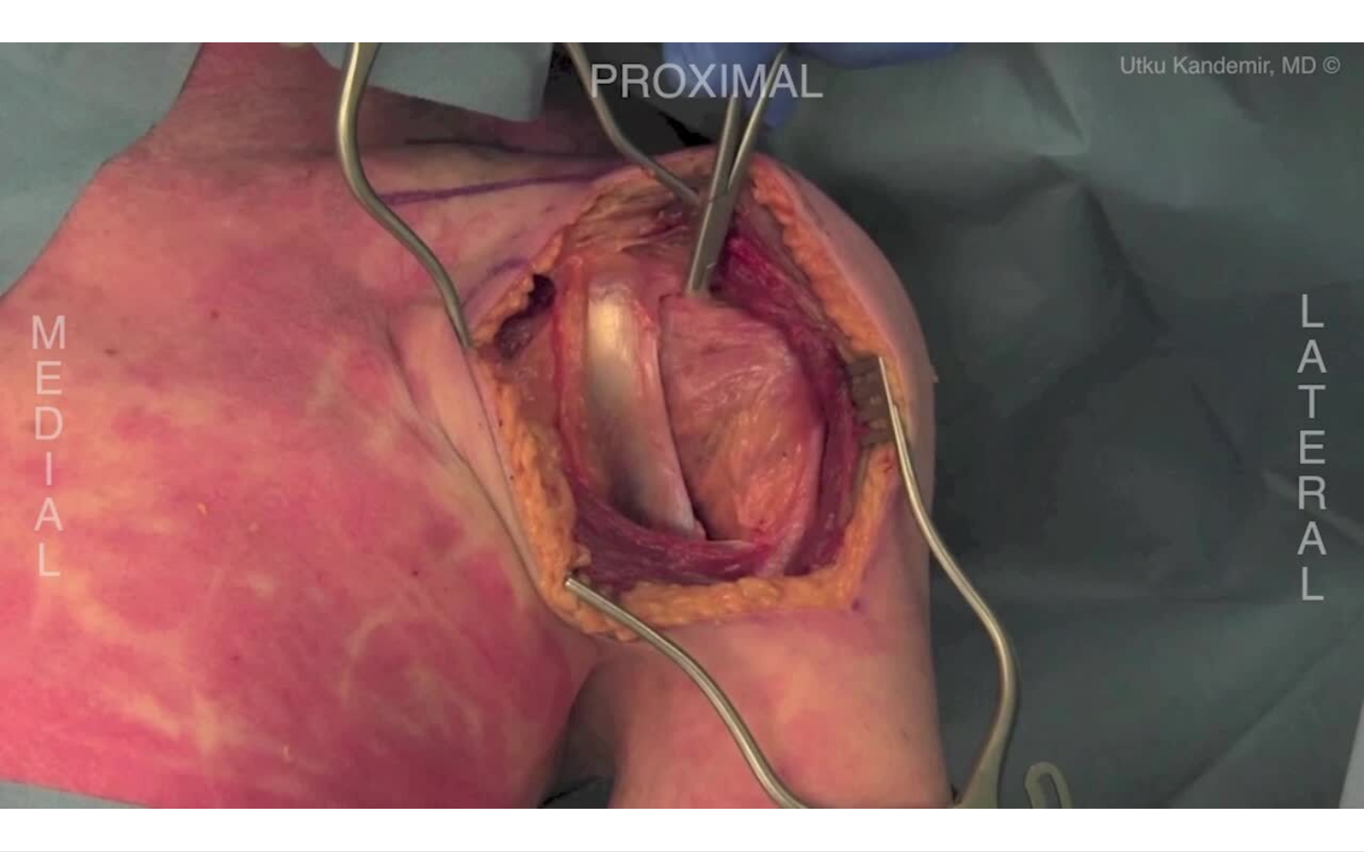
click at [697, 428] on div "10 seconds Tap to unmute" at bounding box center [682, 425] width 1364 height 851
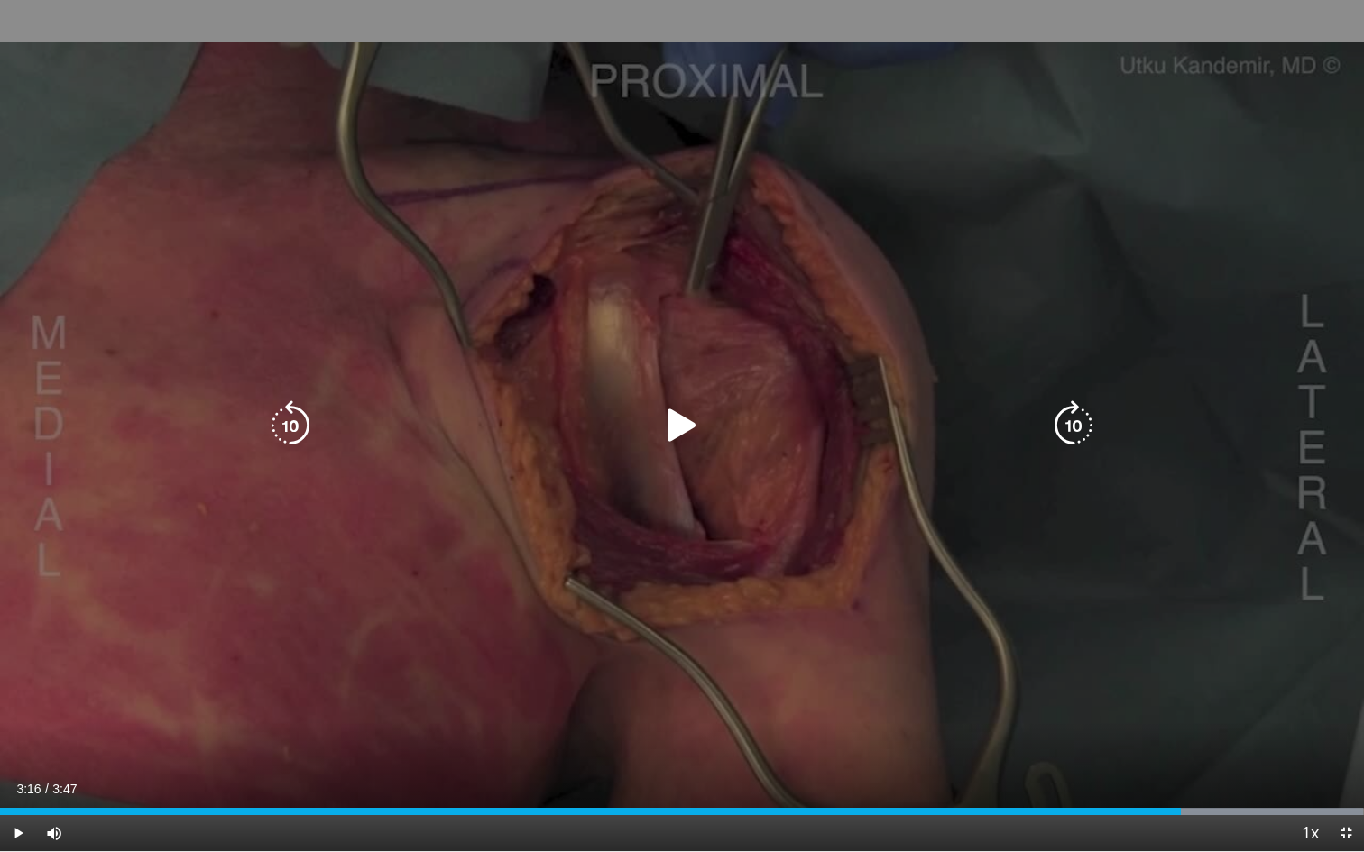
click at [1069, 253] on div "10 seconds Tap to unmute" at bounding box center [682, 425] width 1364 height 851
click at [693, 433] on icon "Video Player" at bounding box center [682, 425] width 51 height 51
click at [683, 439] on icon "Video Player" at bounding box center [682, 425] width 51 height 51
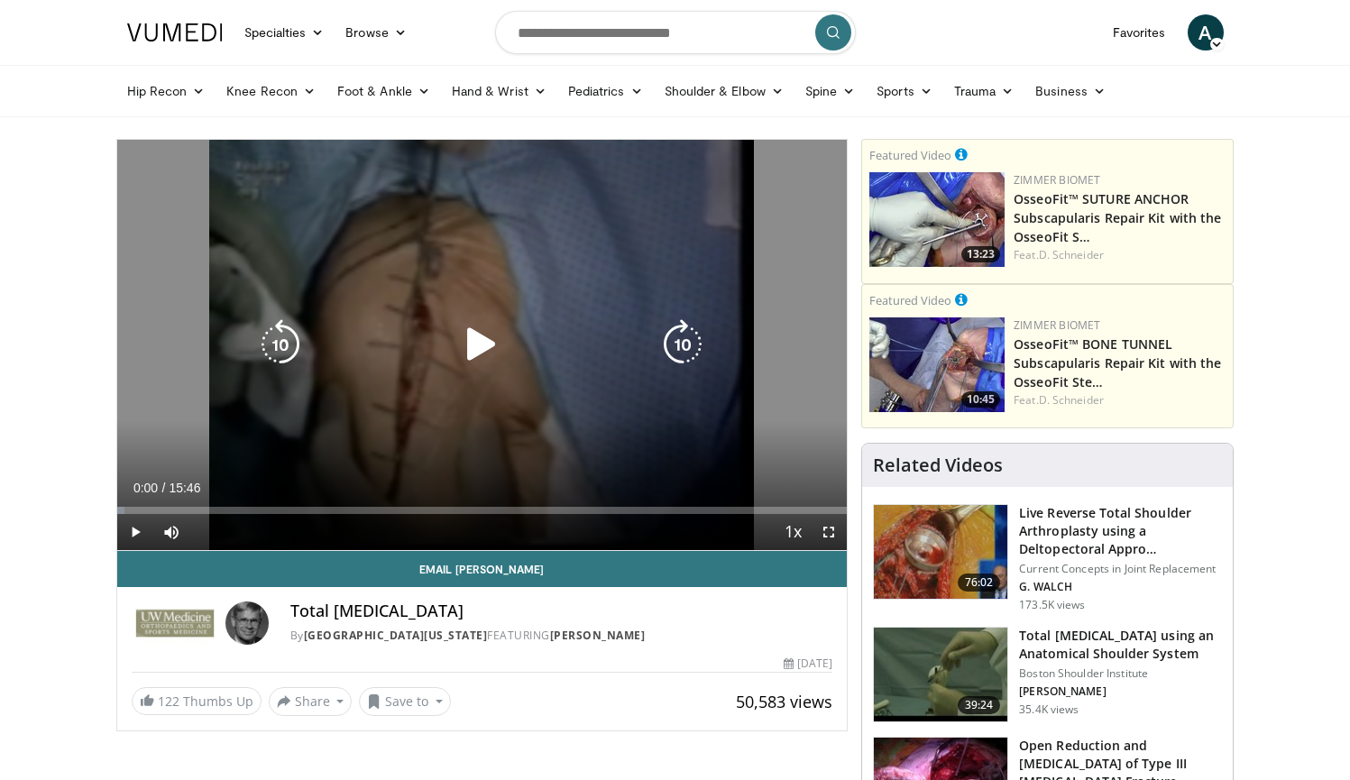
click at [485, 351] on icon "Video Player" at bounding box center [481, 344] width 51 height 51
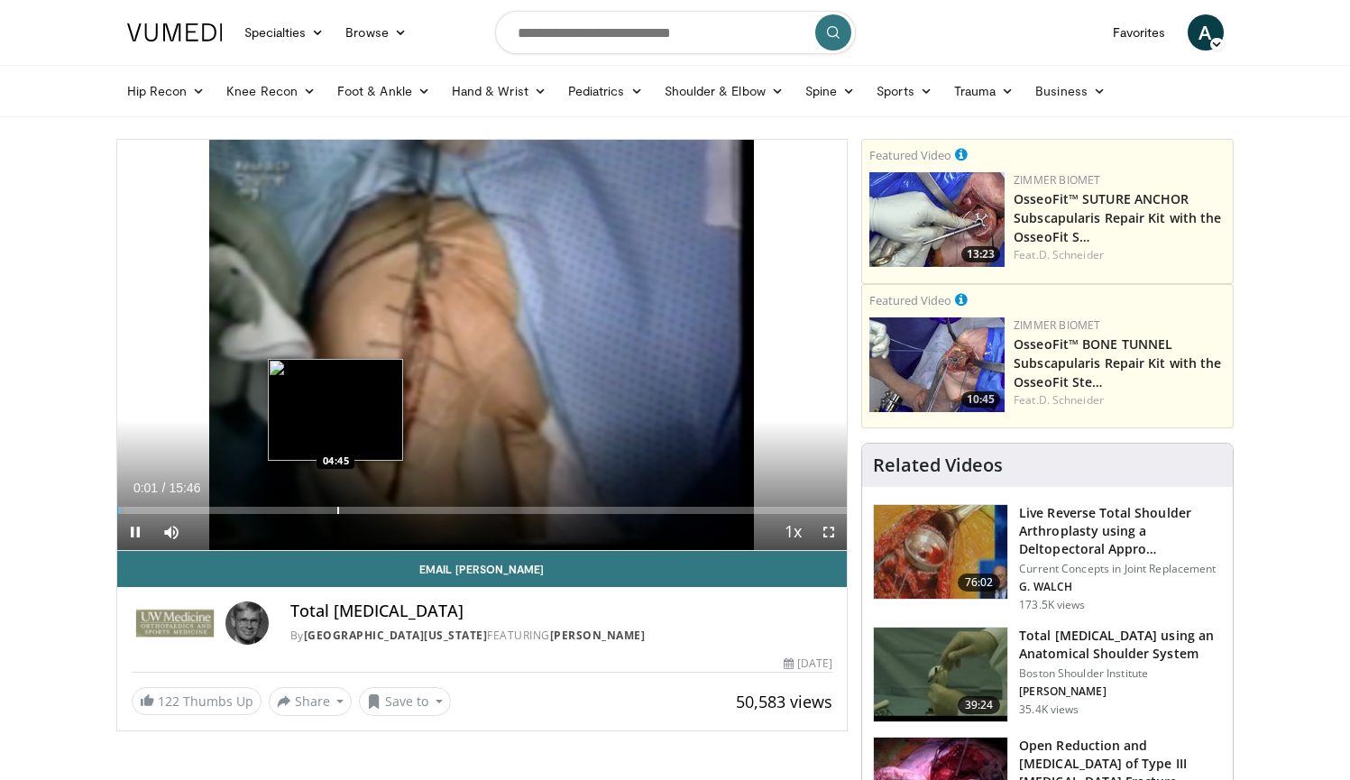
click at [336, 503] on div "Loaded : 1.03% 00:02 04:45" at bounding box center [482, 505] width 731 height 17
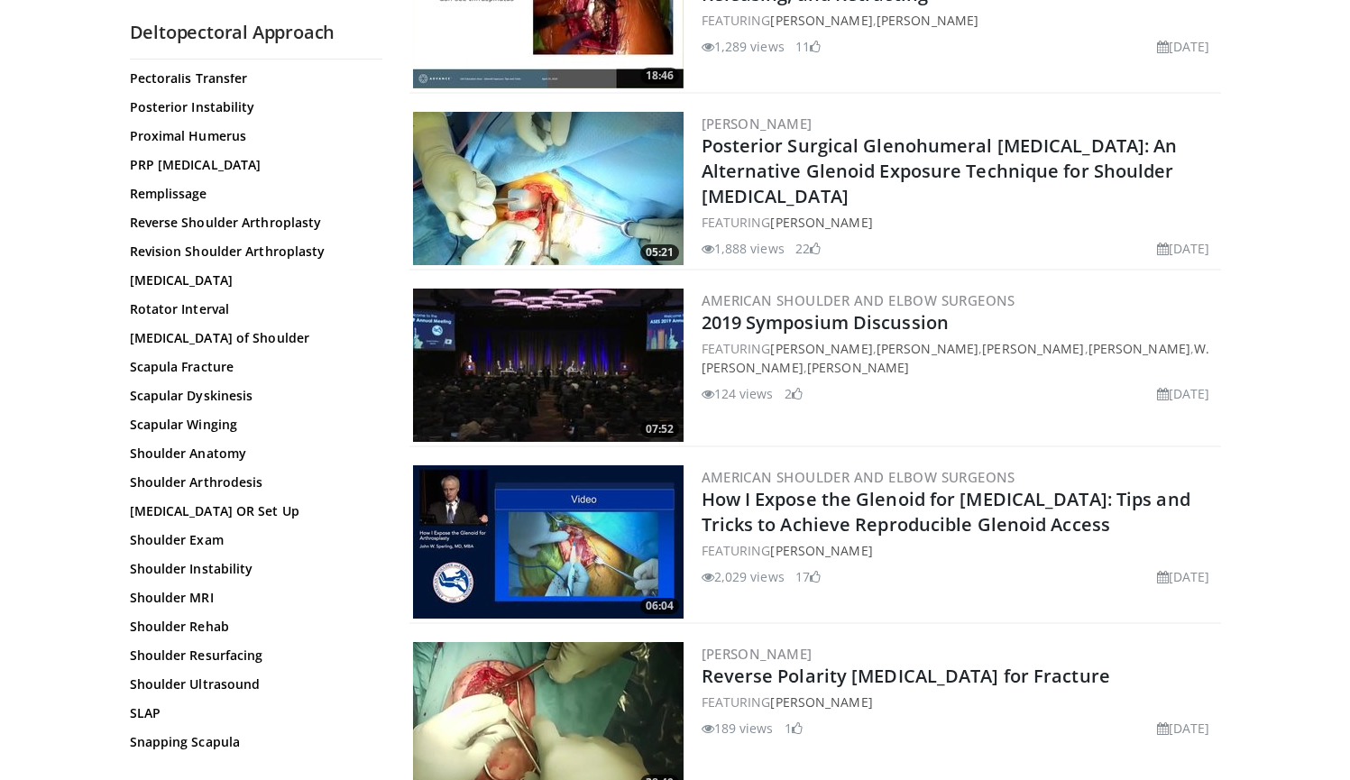
scroll to position [1397, 0]
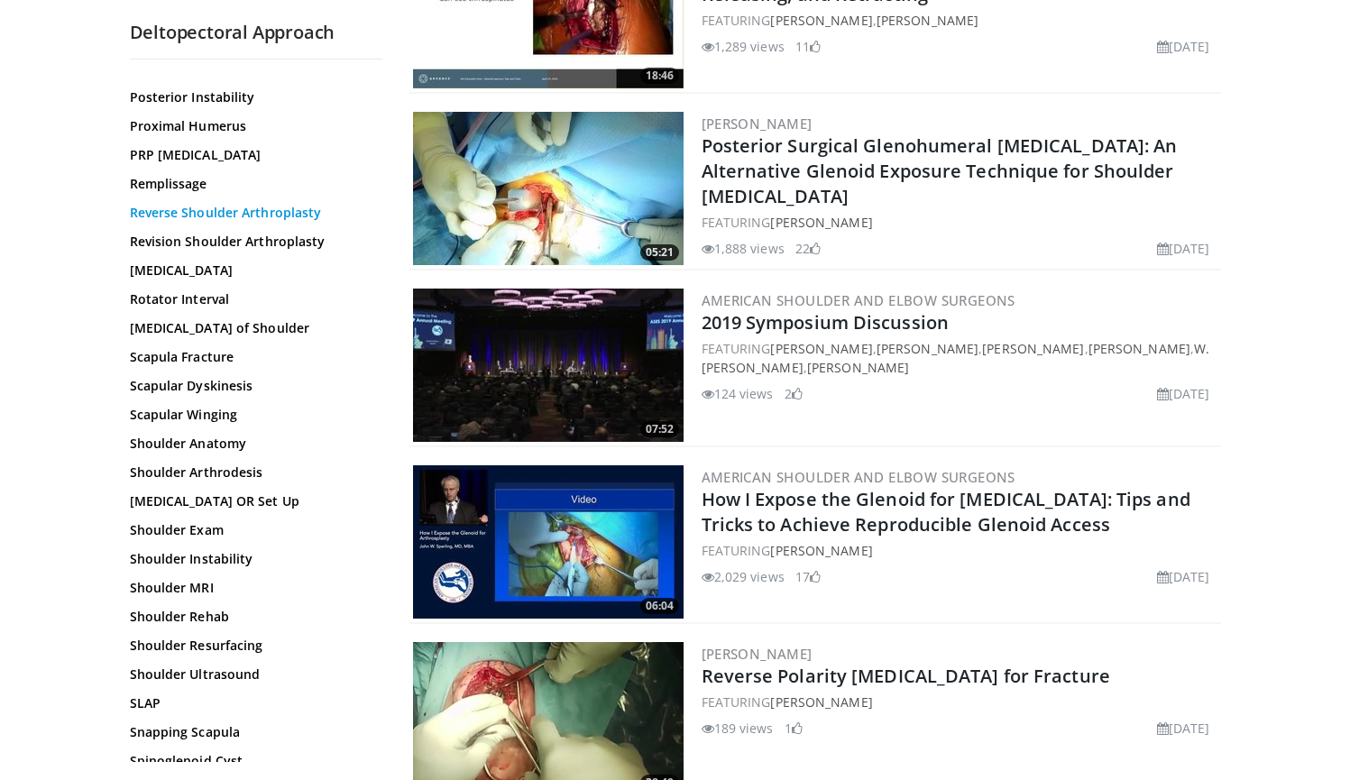
click at [281, 216] on link "Reverse Shoulder Arthroplasty" at bounding box center [252, 213] width 244 height 18
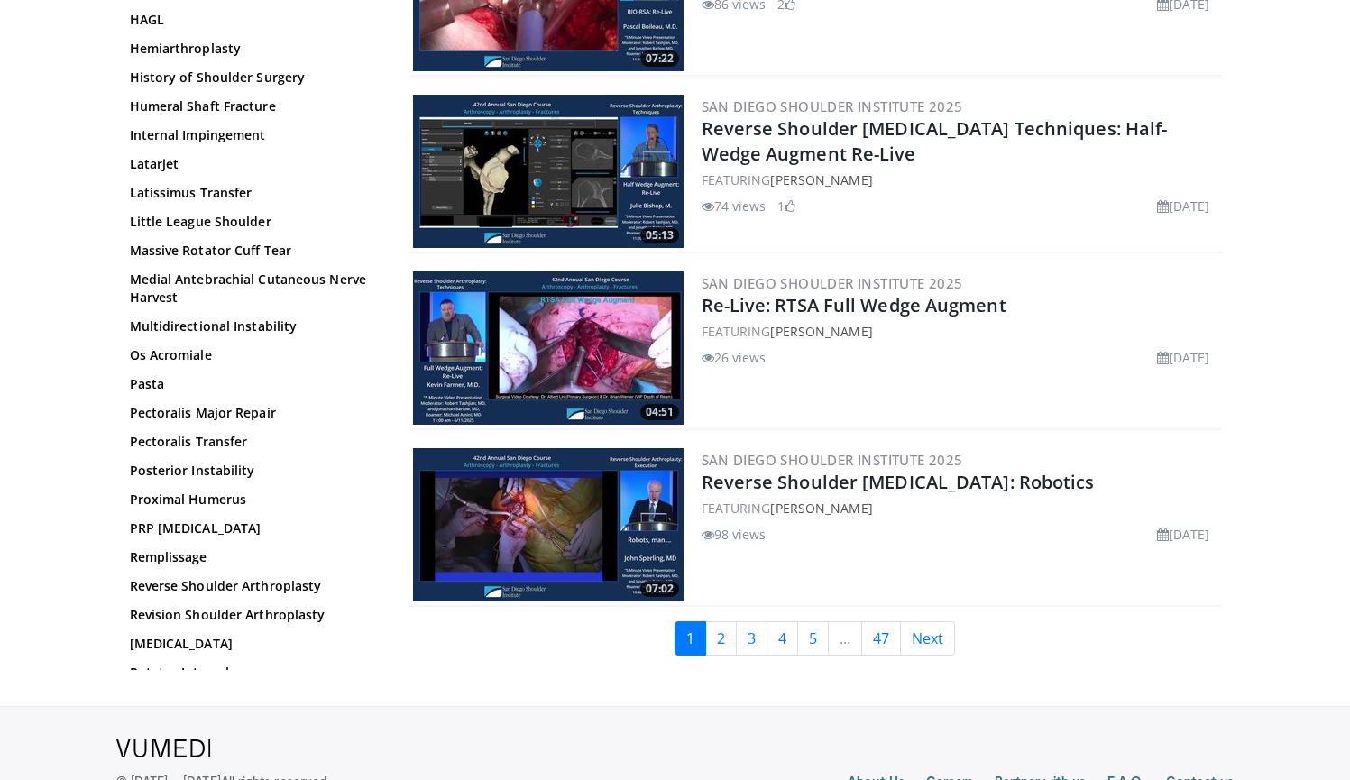
scroll to position [4051, 0]
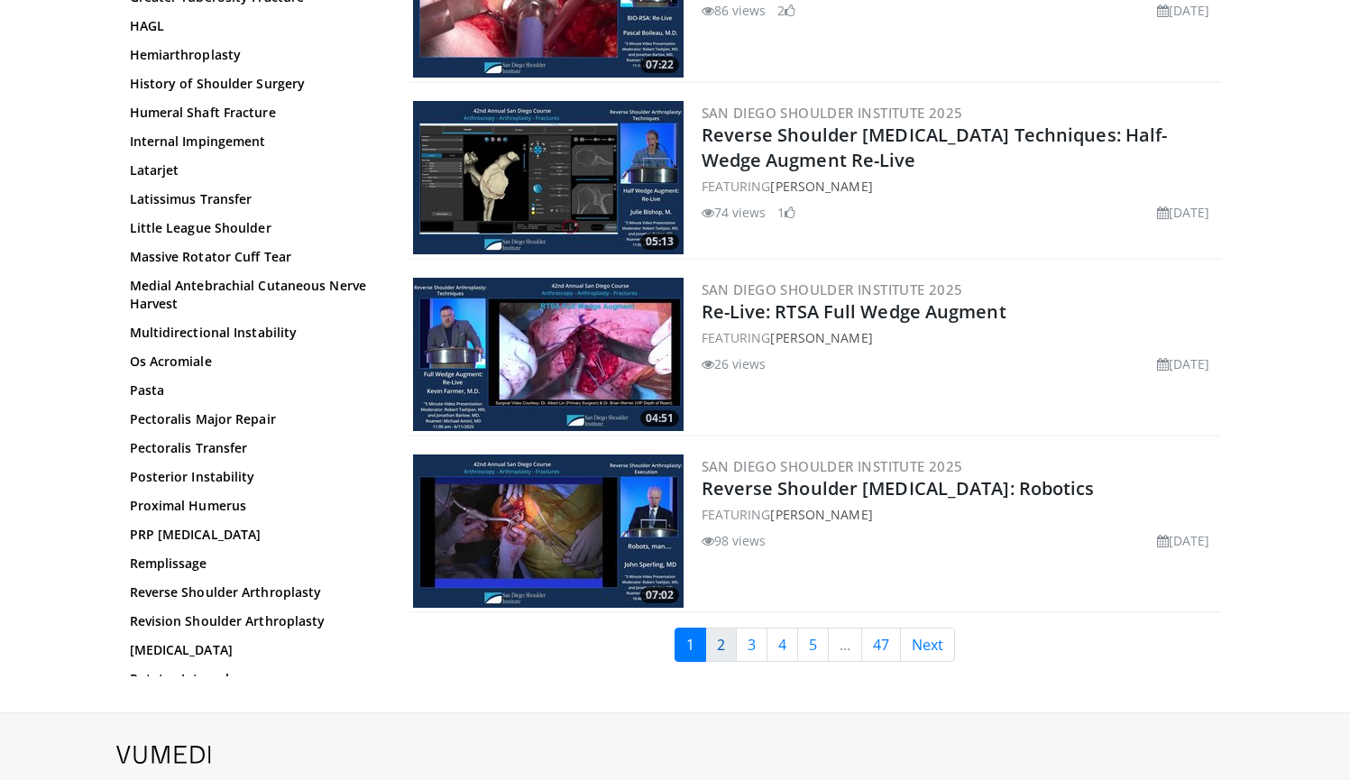
click at [723, 628] on link "2" at bounding box center [721, 645] width 32 height 34
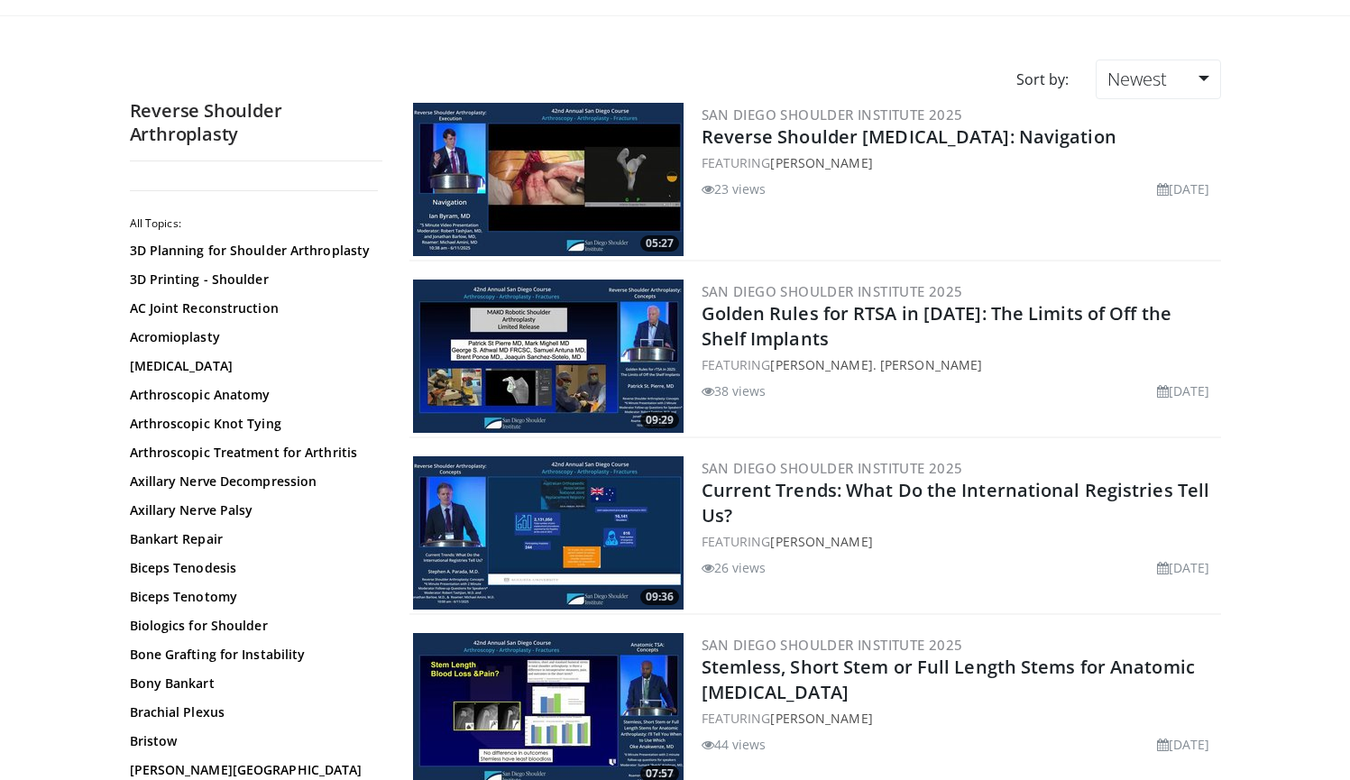
scroll to position [28, 0]
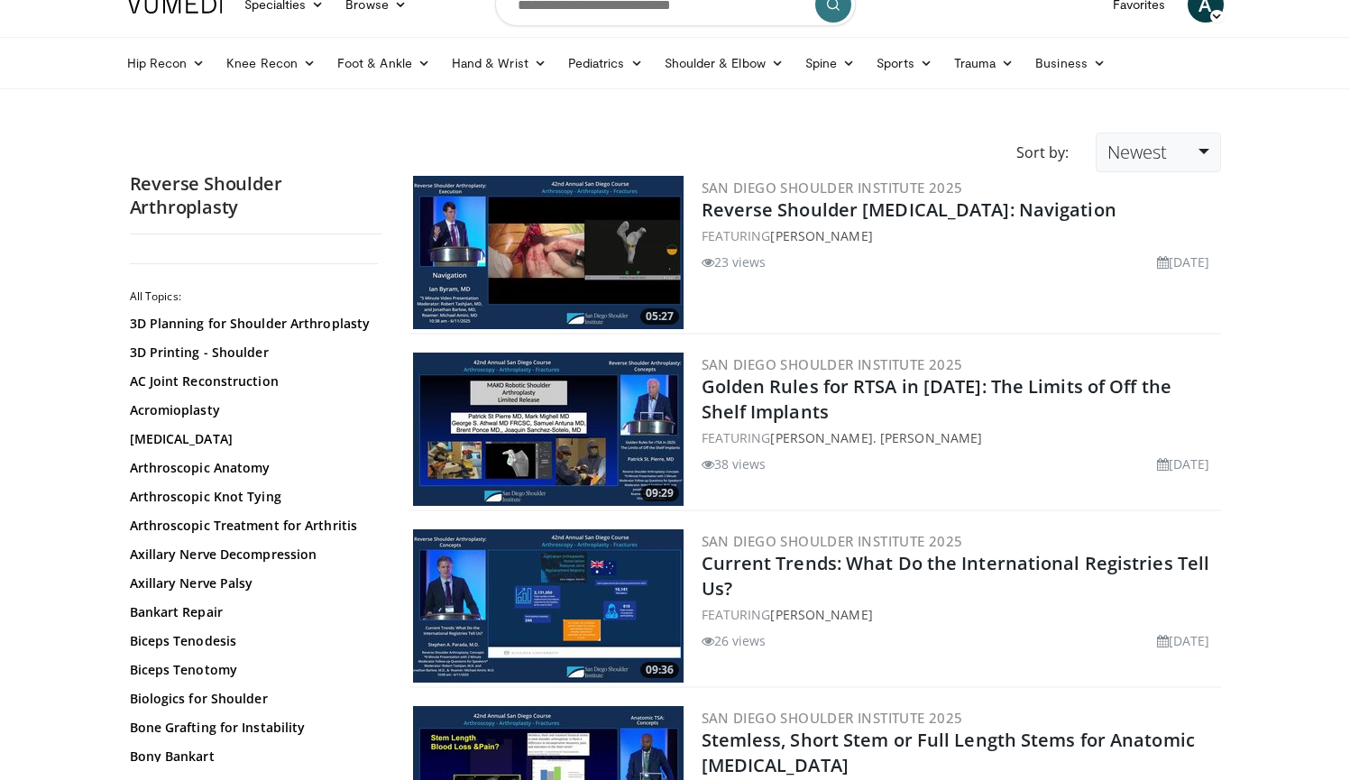
click at [1199, 152] on link "Newest" at bounding box center [1158, 153] width 124 height 40
click at [1147, 283] on link "Views" at bounding box center [1168, 283] width 143 height 29
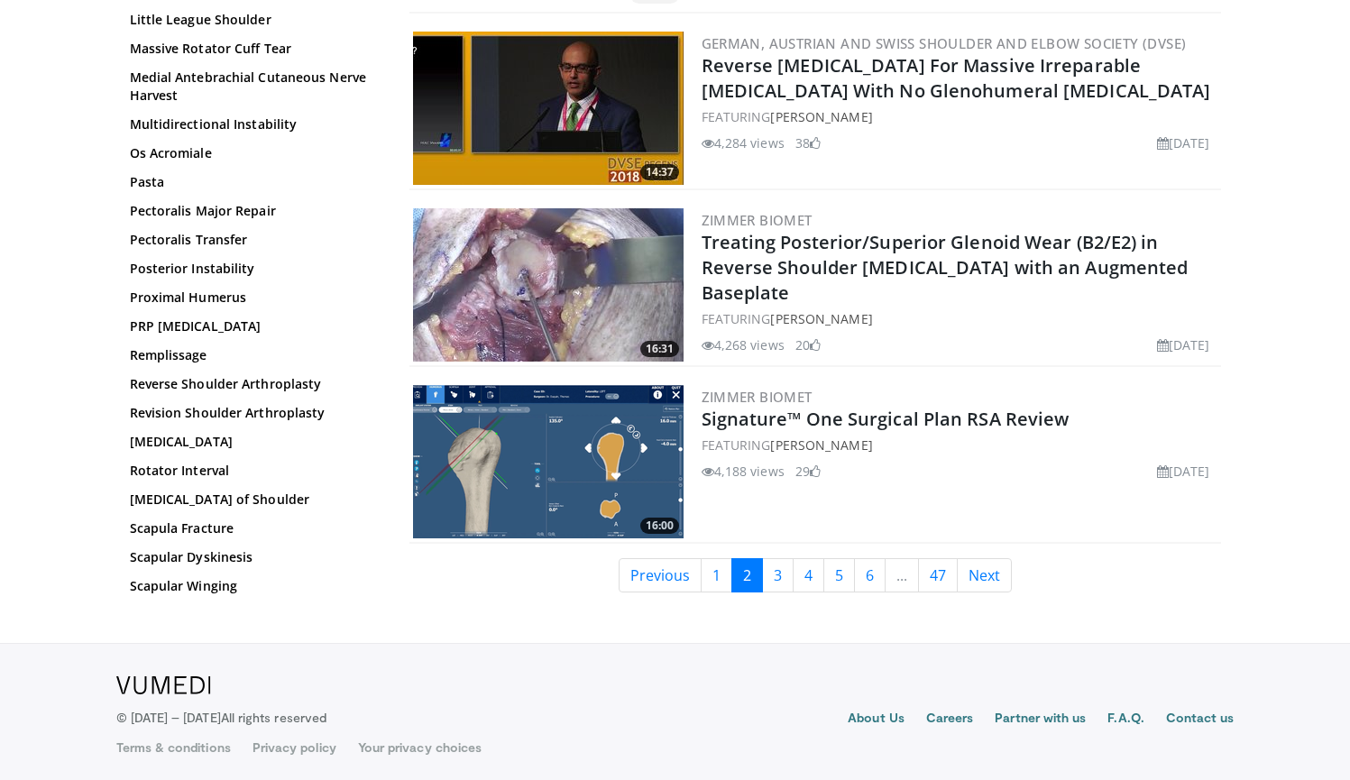
scroll to position [4072, 0]
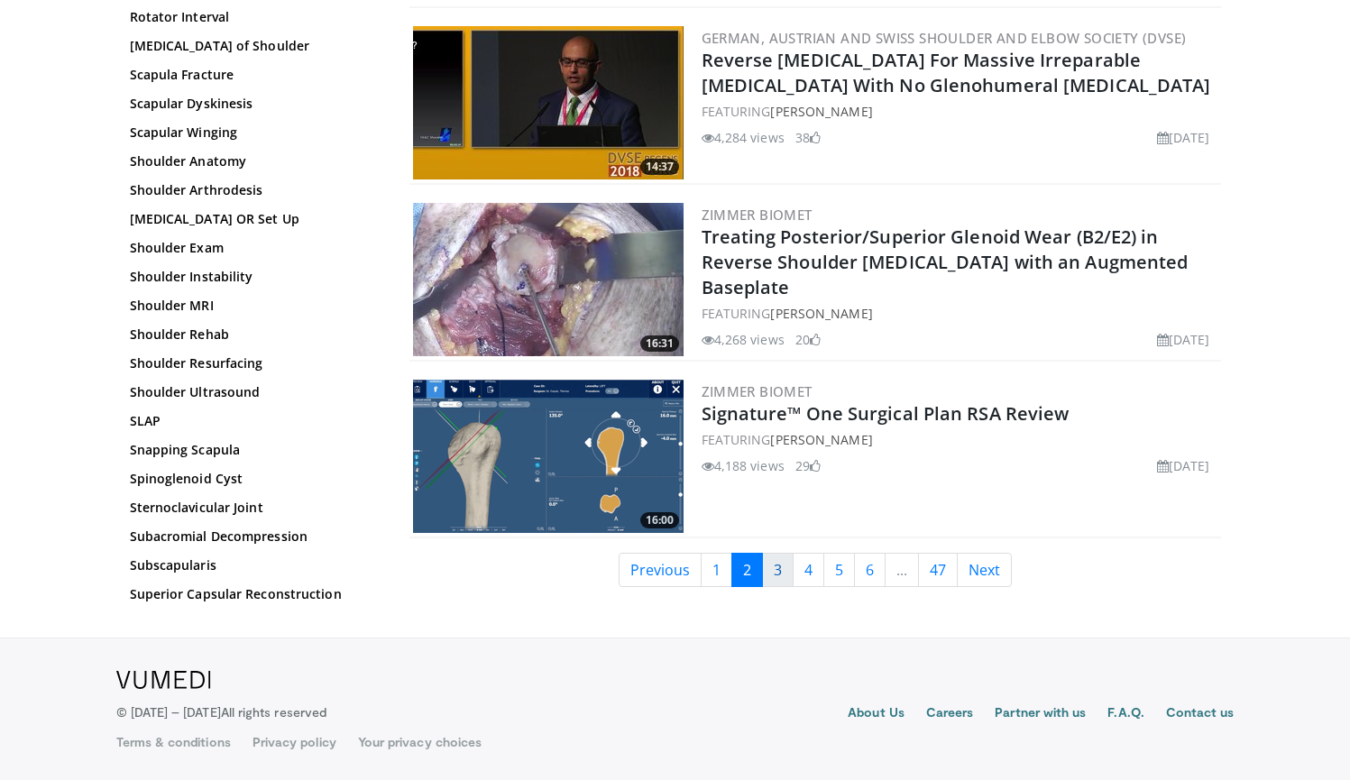
click at [782, 580] on link "3" at bounding box center [778, 570] width 32 height 34
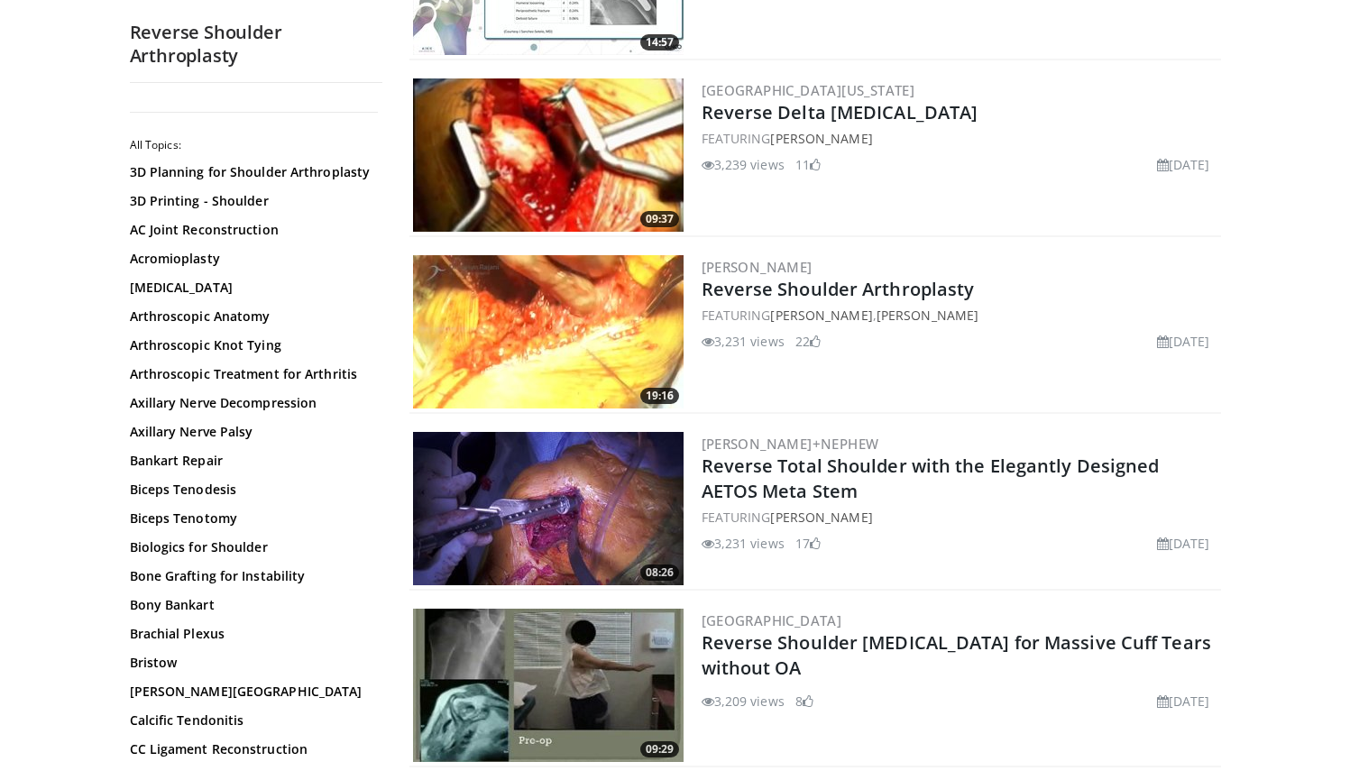
scroll to position [3507, 0]
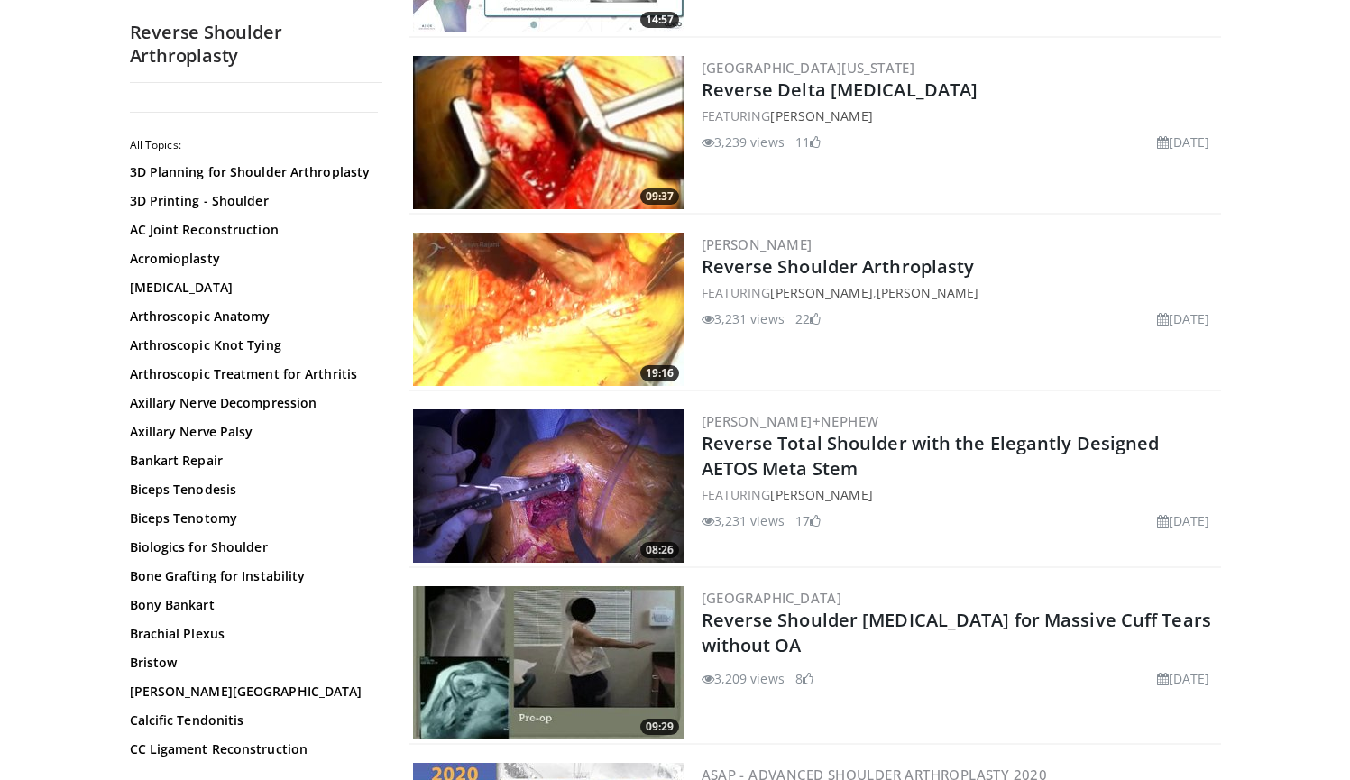
click at [568, 299] on img at bounding box center [548, 309] width 271 height 153
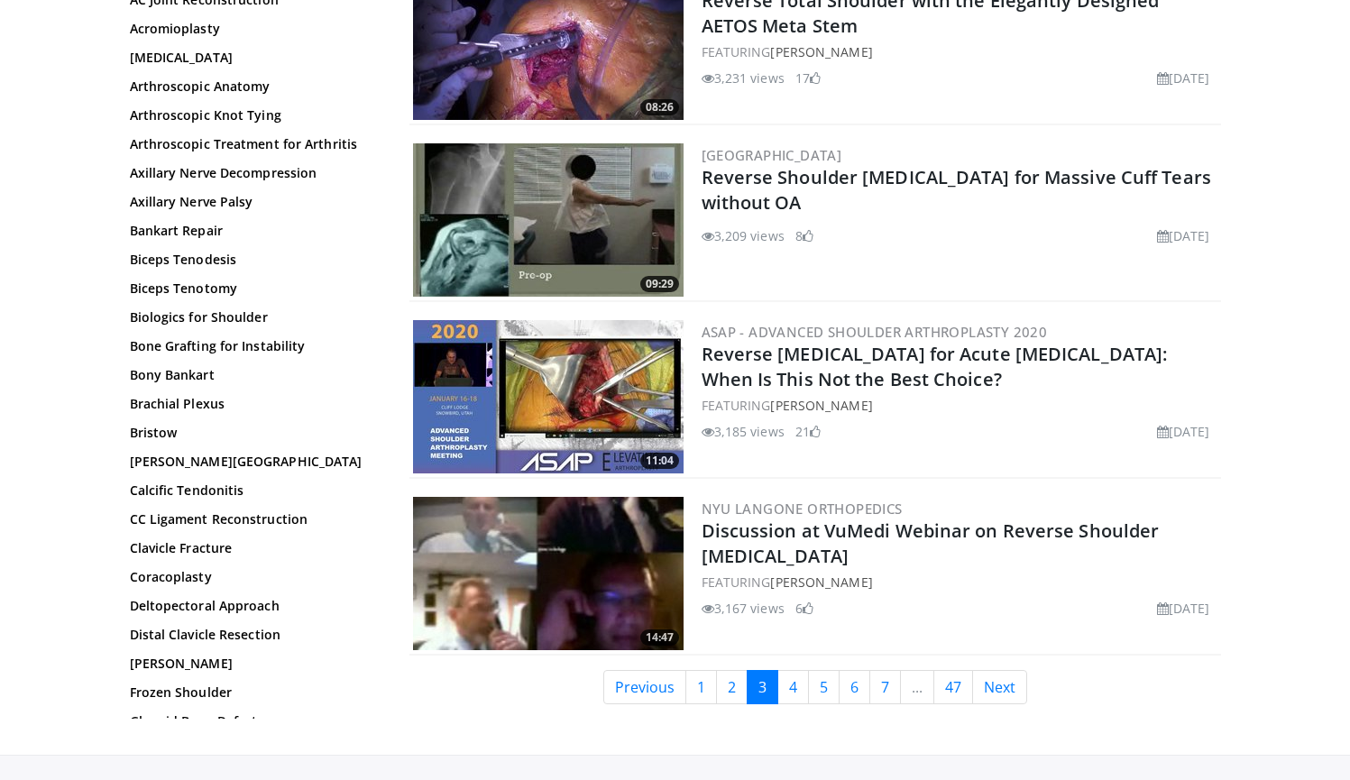
scroll to position [3943, 0]
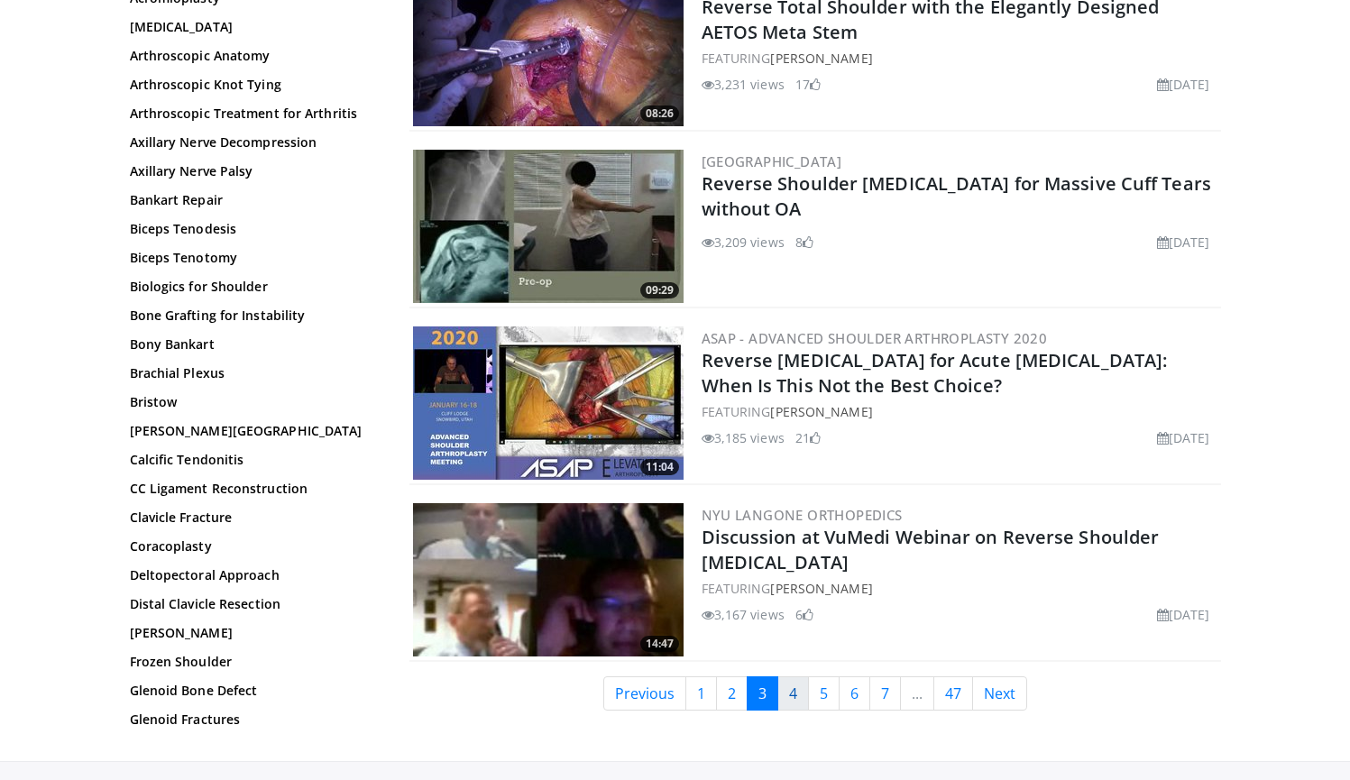
click at [801, 690] on link "4" at bounding box center [794, 693] width 32 height 34
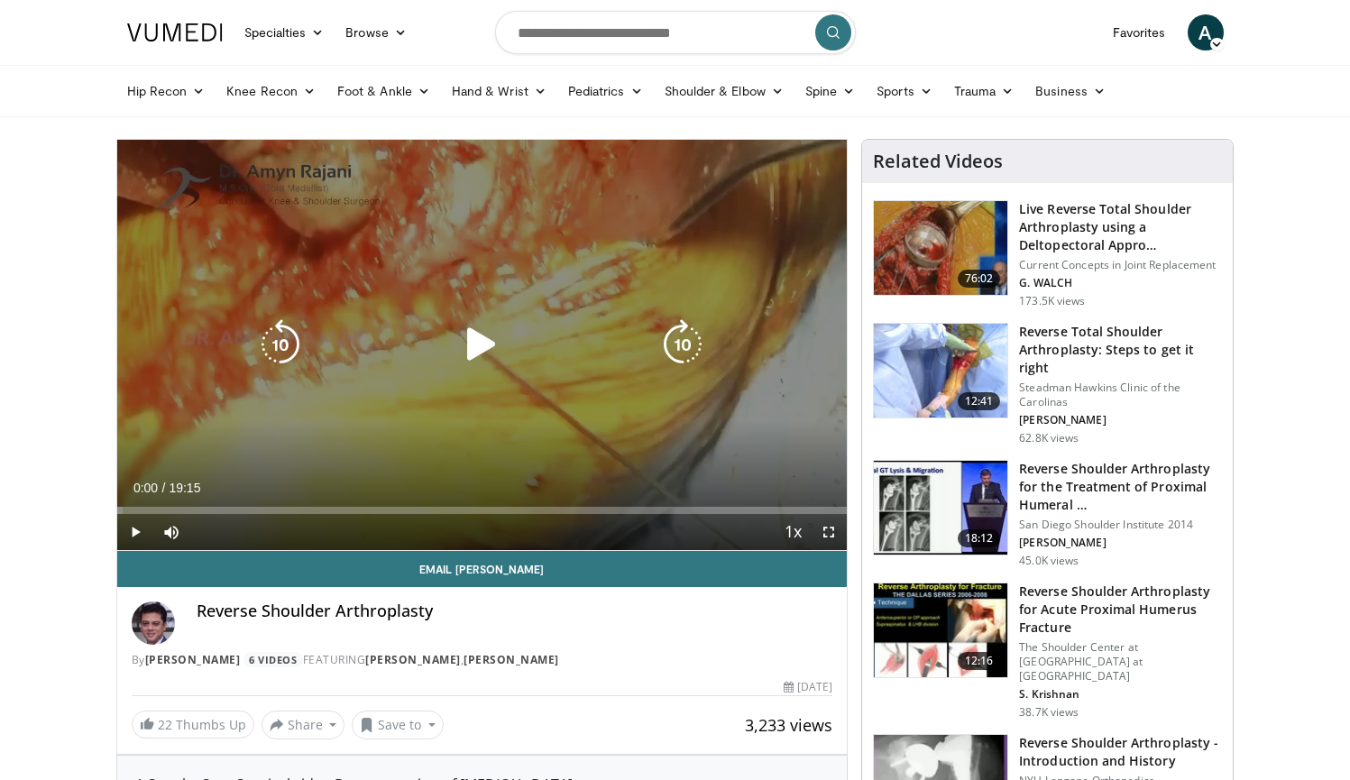
click at [486, 335] on icon "Video Player" at bounding box center [481, 344] width 51 height 51
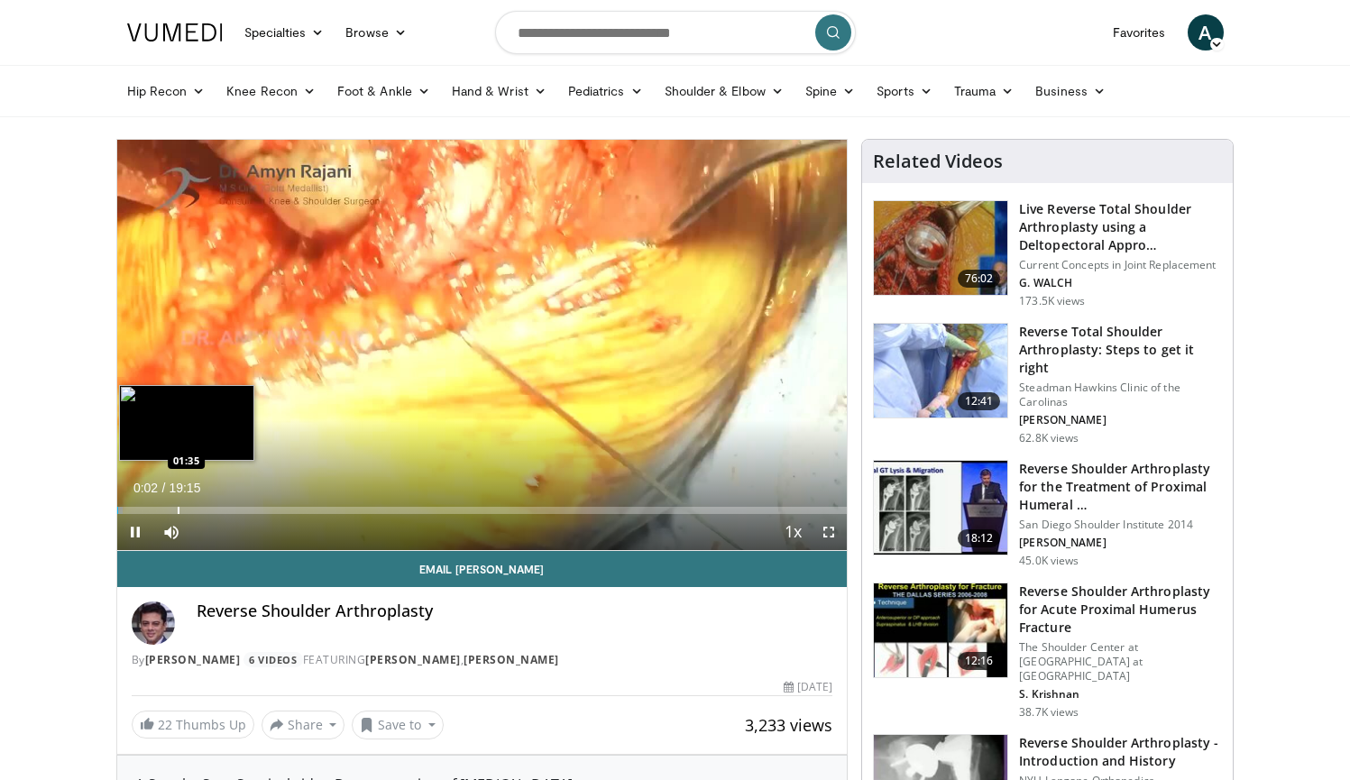
click at [175, 503] on div "Loaded : 0.85% 00:02 01:35" at bounding box center [482, 505] width 731 height 17
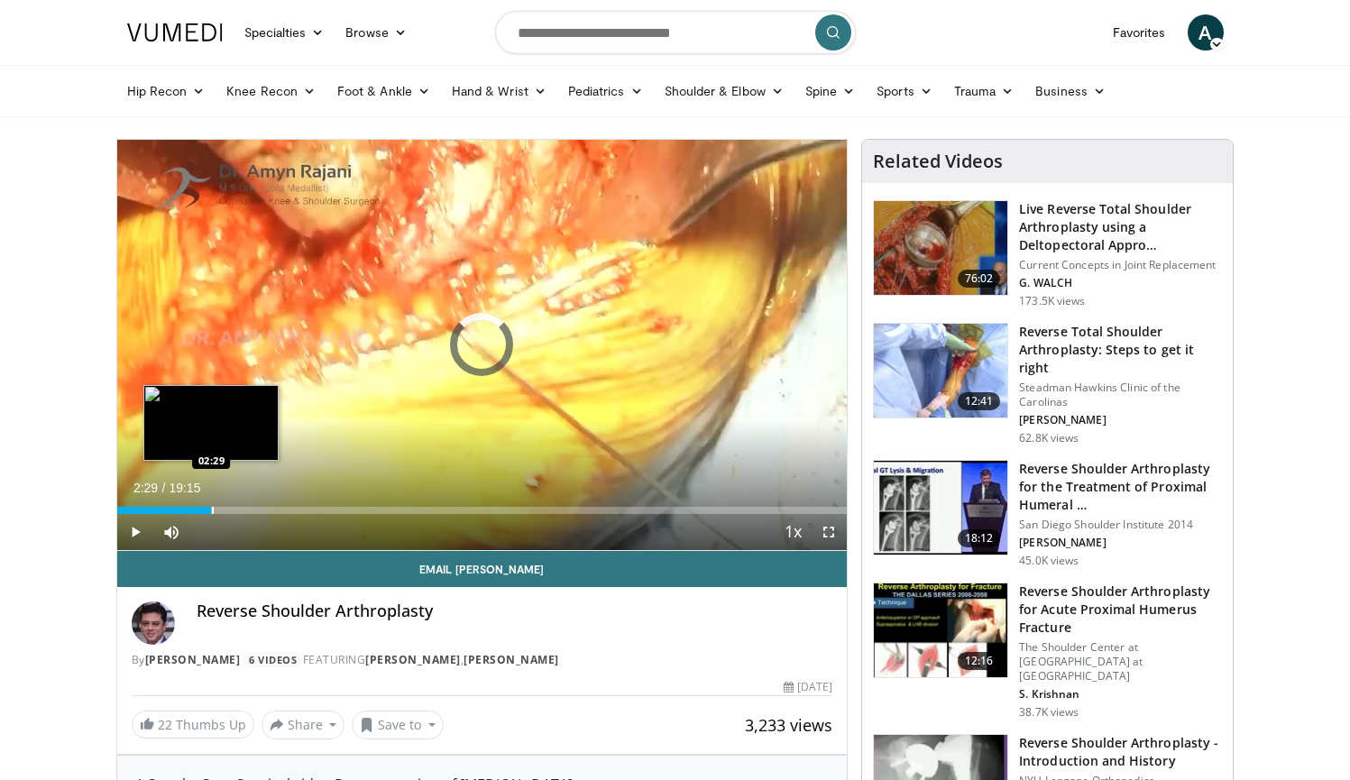
click at [212, 507] on div "Progress Bar" at bounding box center [213, 510] width 2 height 7
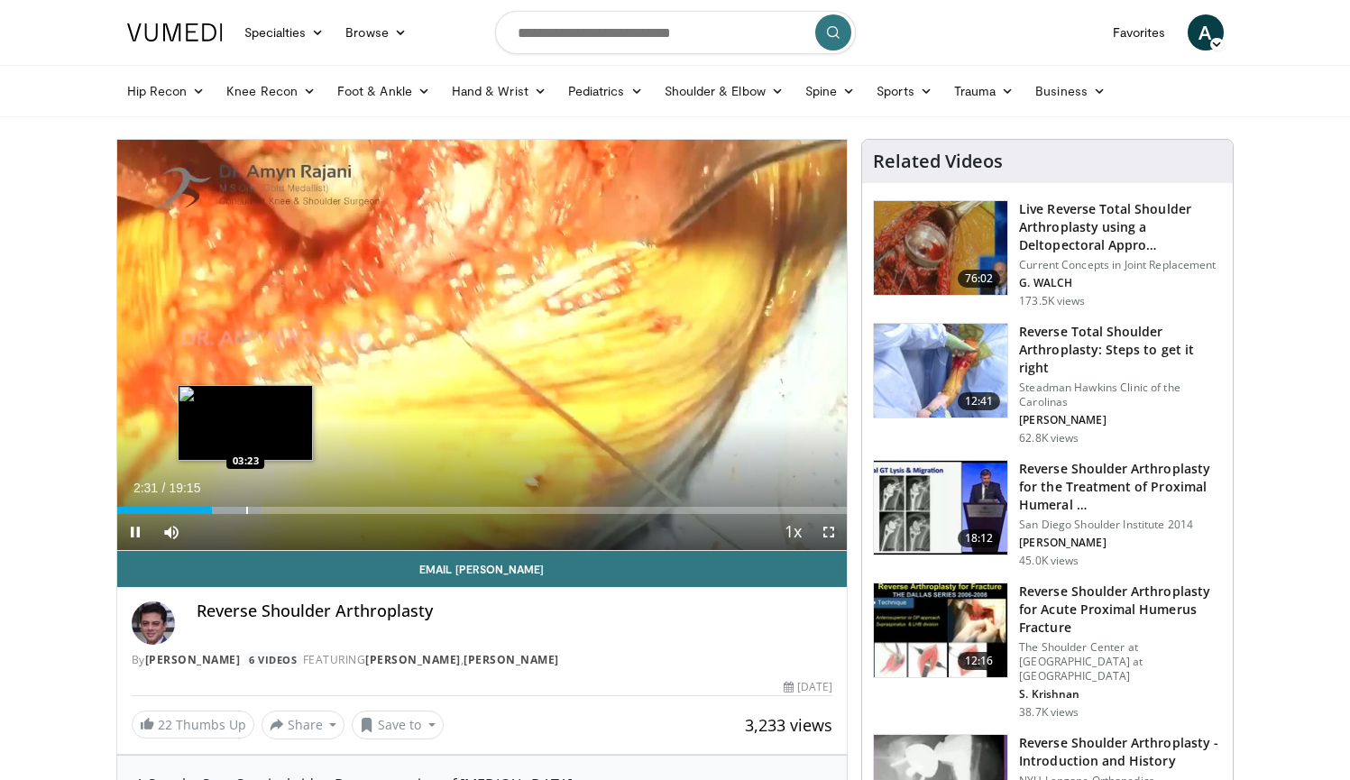
click at [246, 511] on div "Progress Bar" at bounding box center [247, 510] width 2 height 7
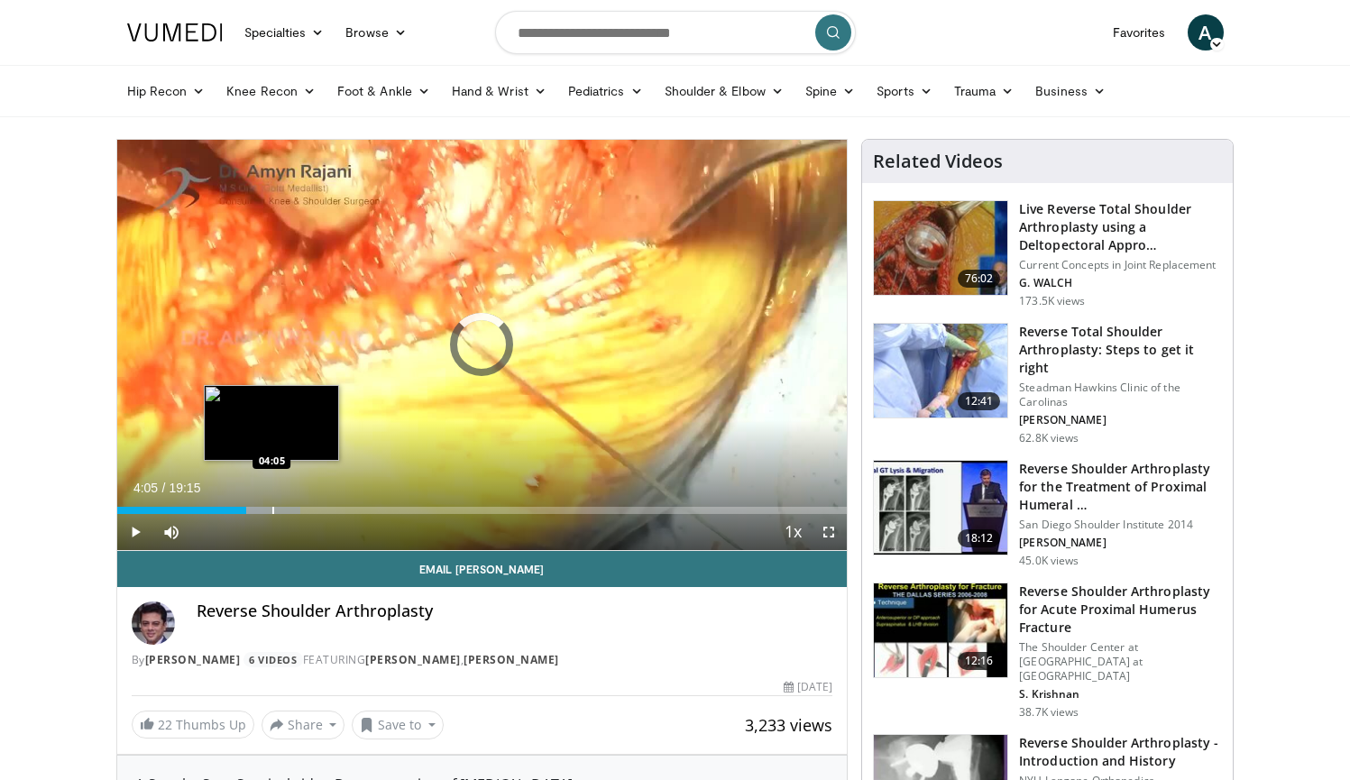
click at [272, 511] on div "Progress Bar" at bounding box center [273, 510] width 2 height 7
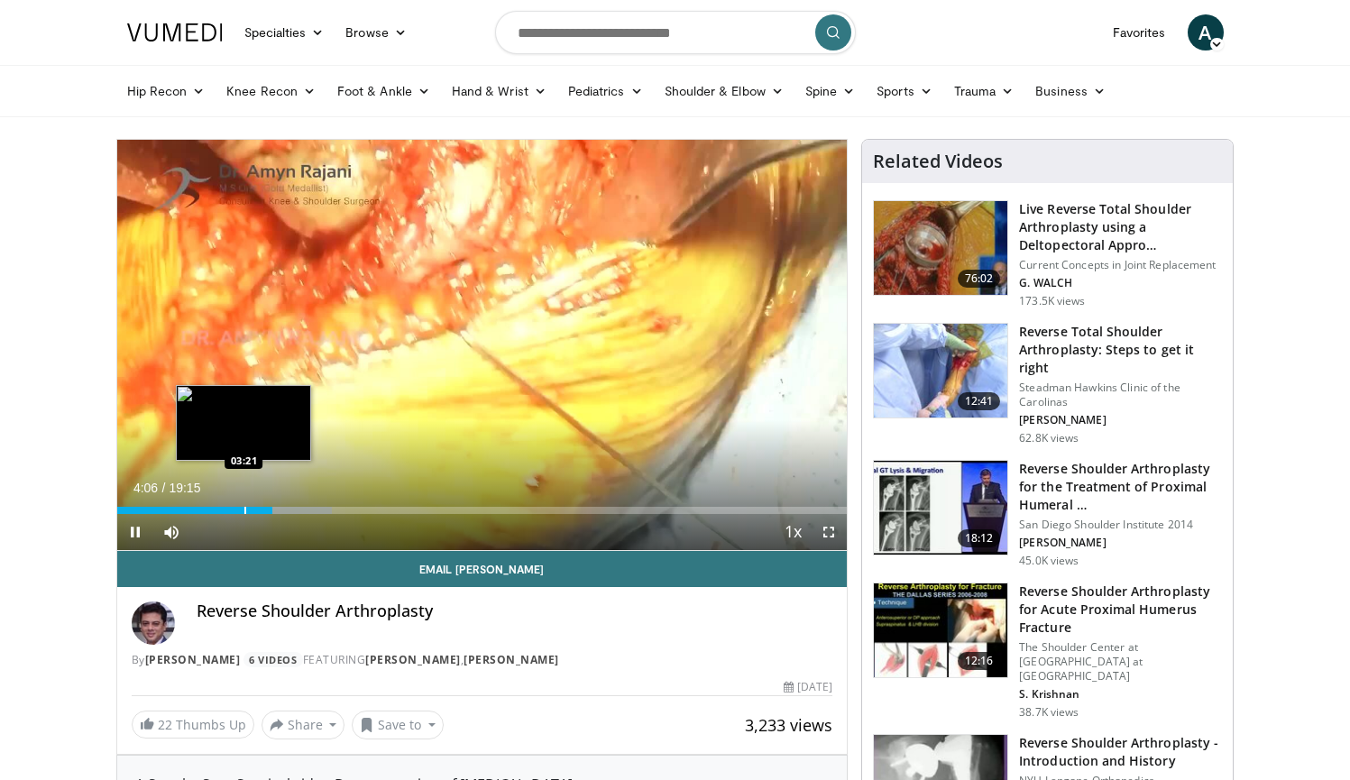
click at [244, 507] on div "Progress Bar" at bounding box center [245, 510] width 2 height 7
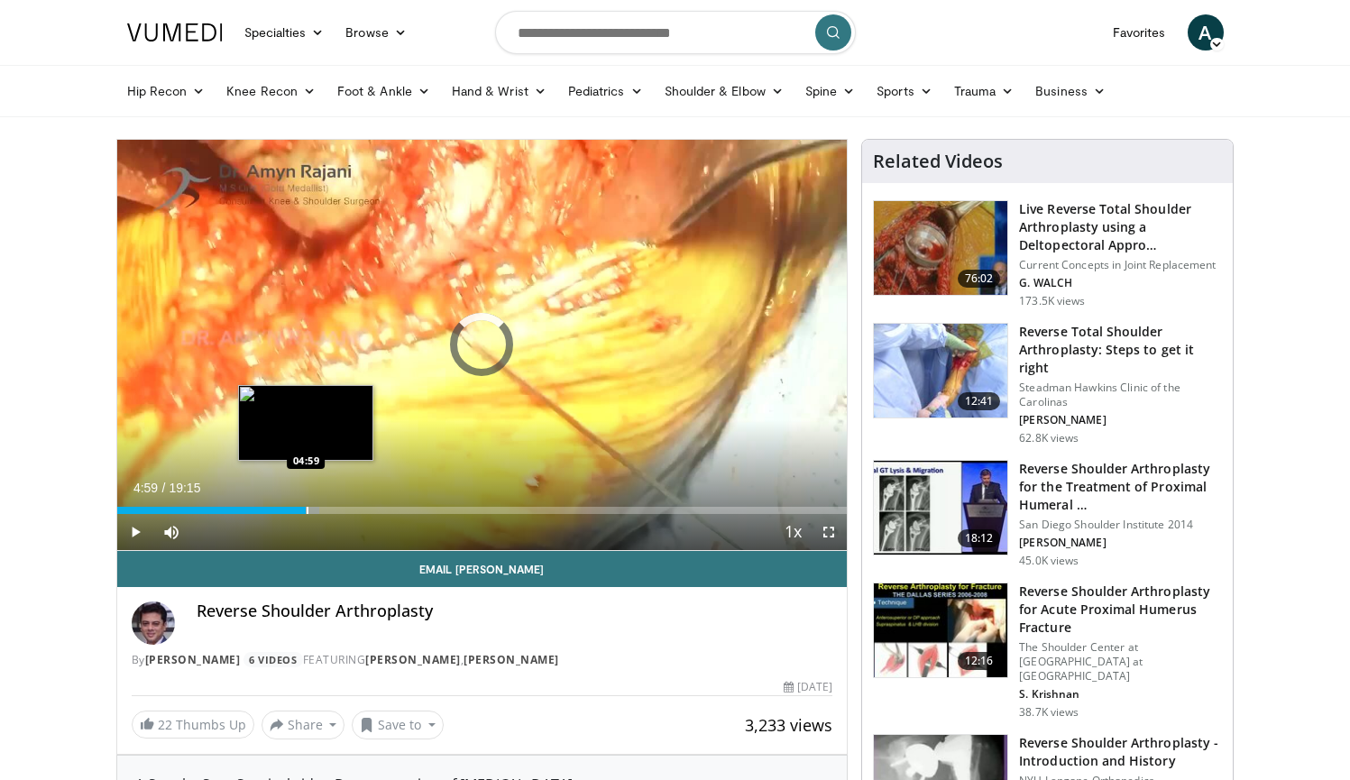
click at [307, 508] on div "Progress Bar" at bounding box center [308, 510] width 2 height 7
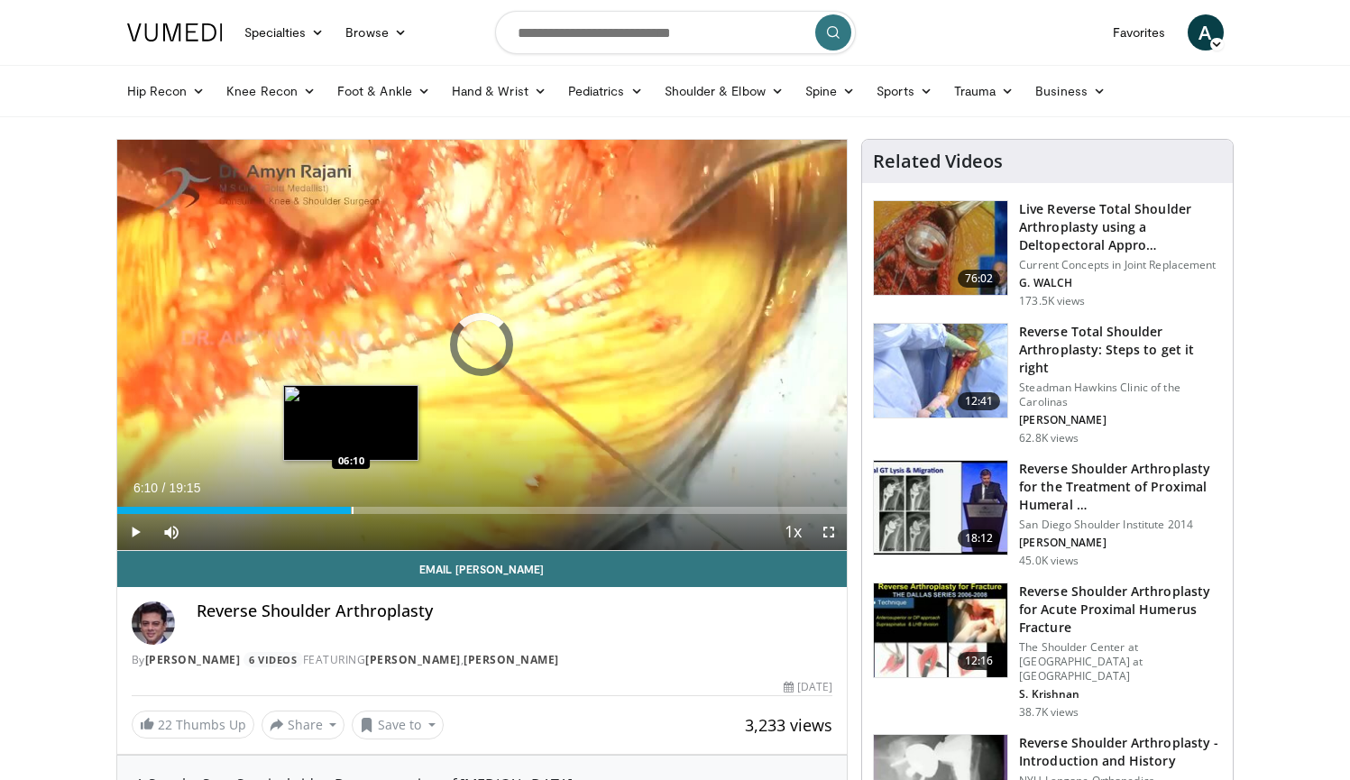
click at [352, 508] on div "Progress Bar" at bounding box center [353, 510] width 2 height 7
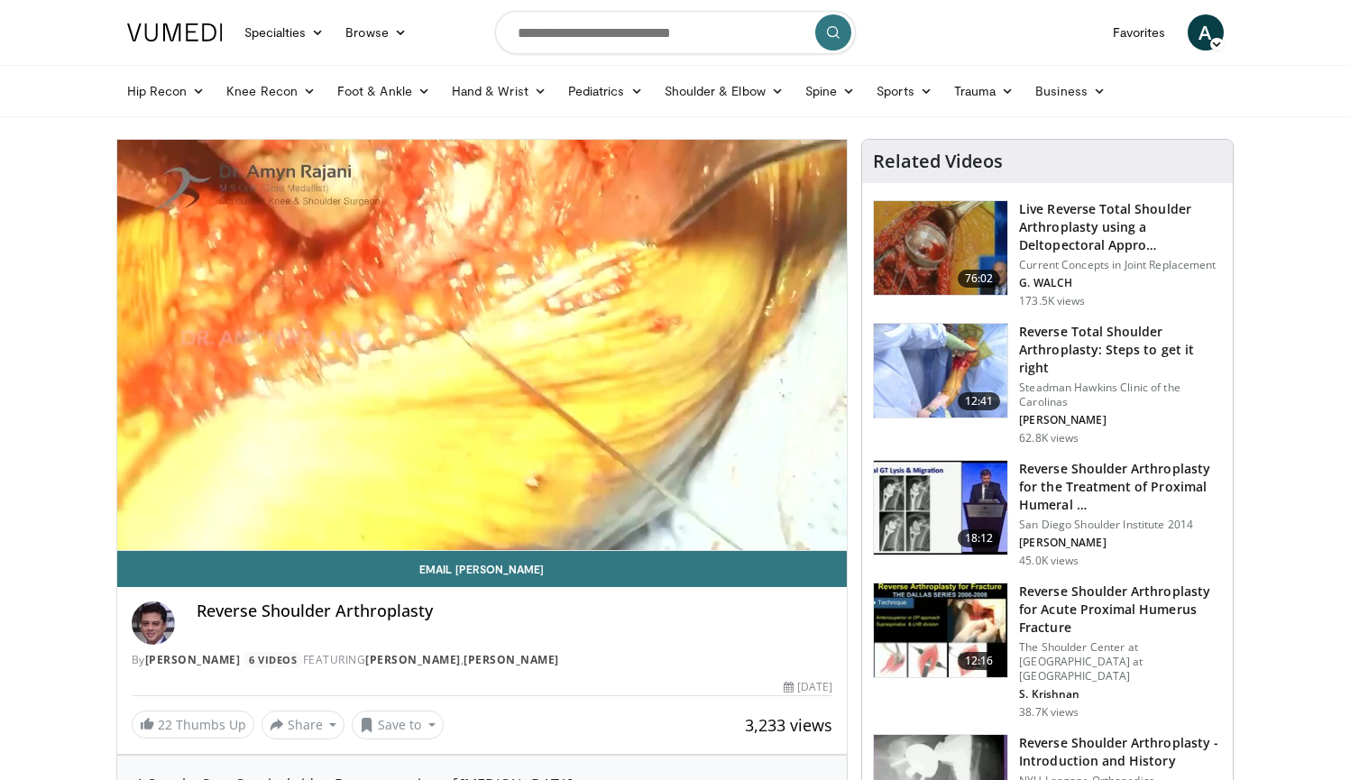
click at [410, 504] on div "10 seconds Tap to unmute" at bounding box center [482, 345] width 731 height 410
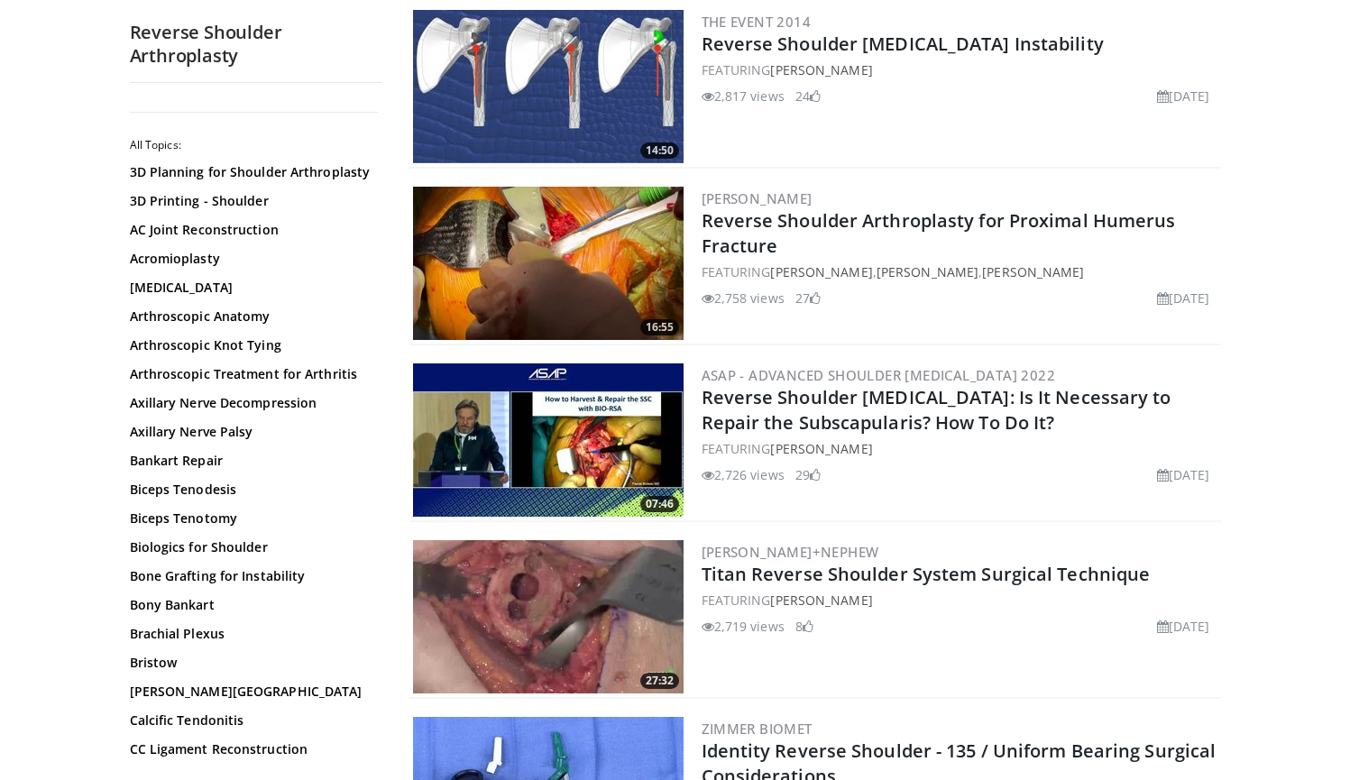
scroll to position [2935, 0]
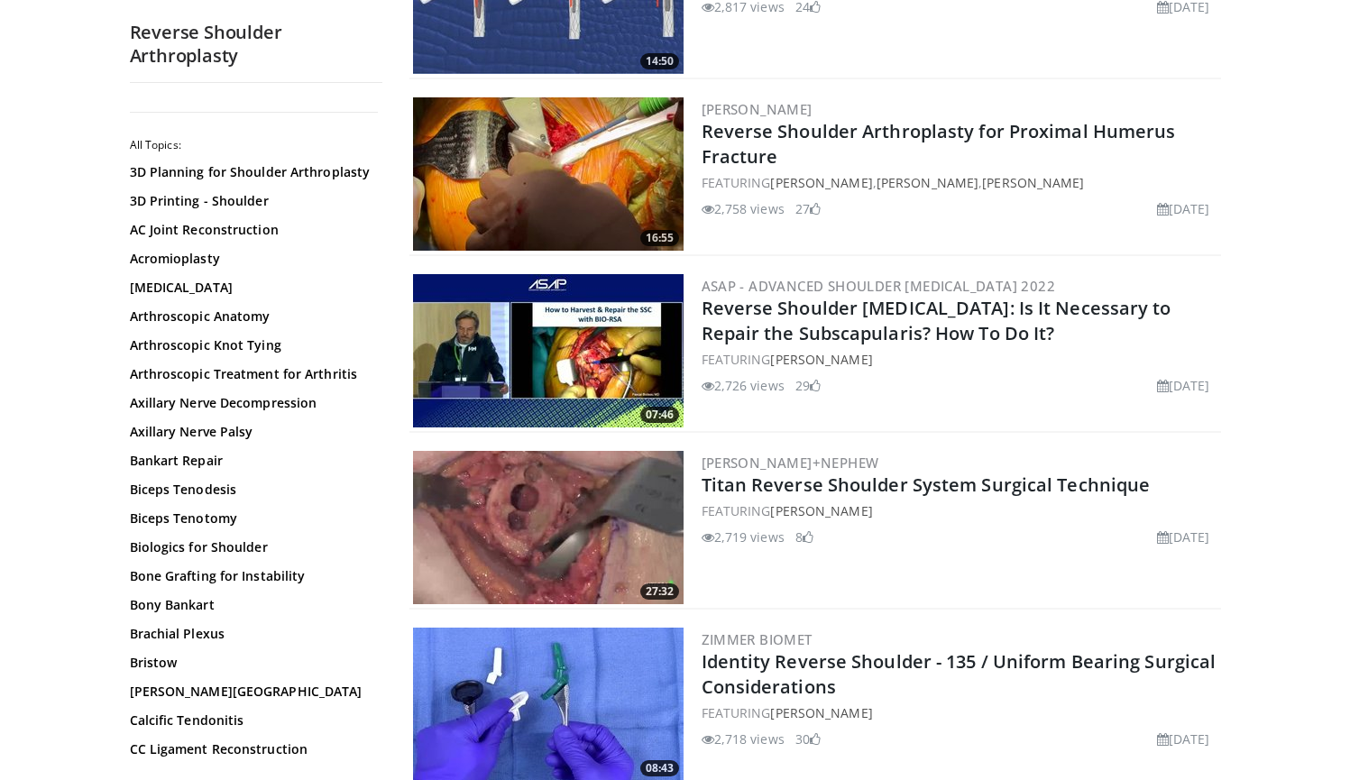
click at [488, 150] on img at bounding box center [548, 173] width 271 height 153
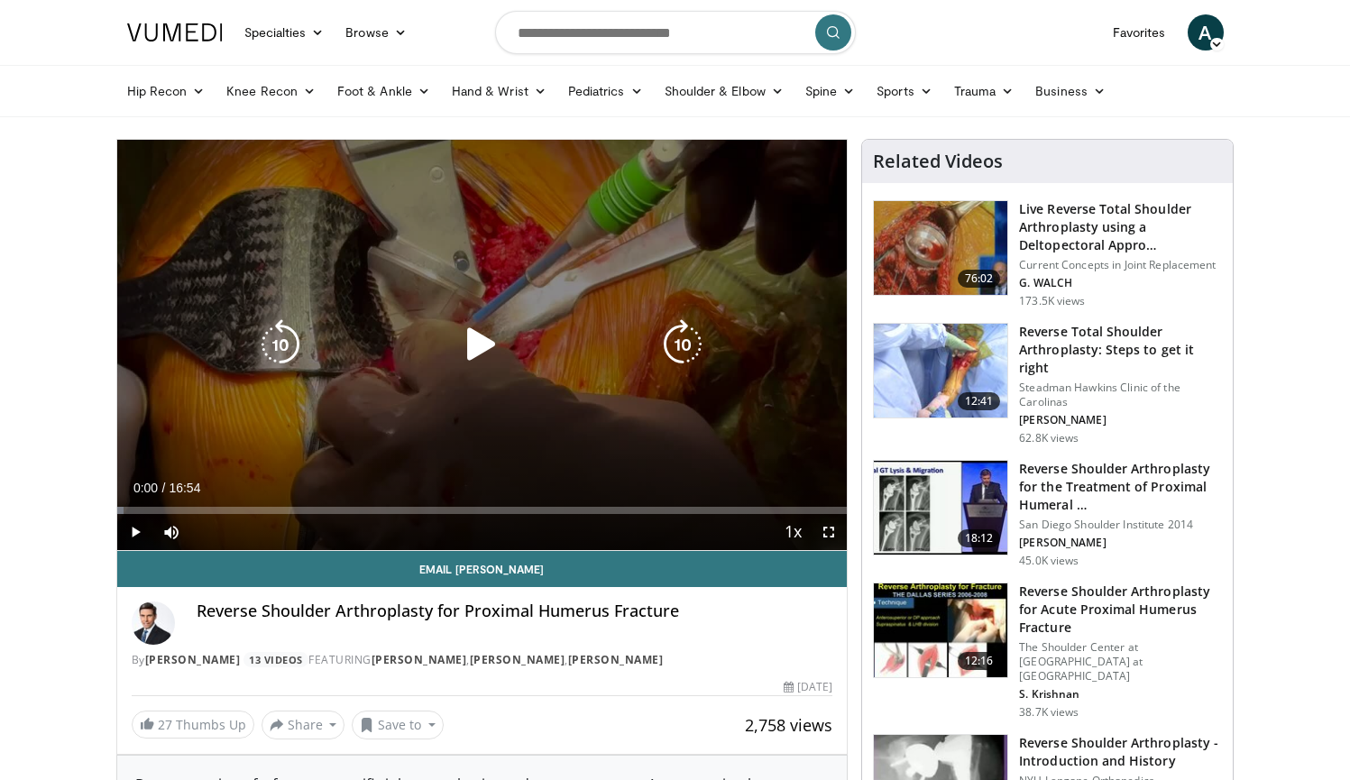
click at [481, 341] on icon "Video Player" at bounding box center [481, 344] width 51 height 51
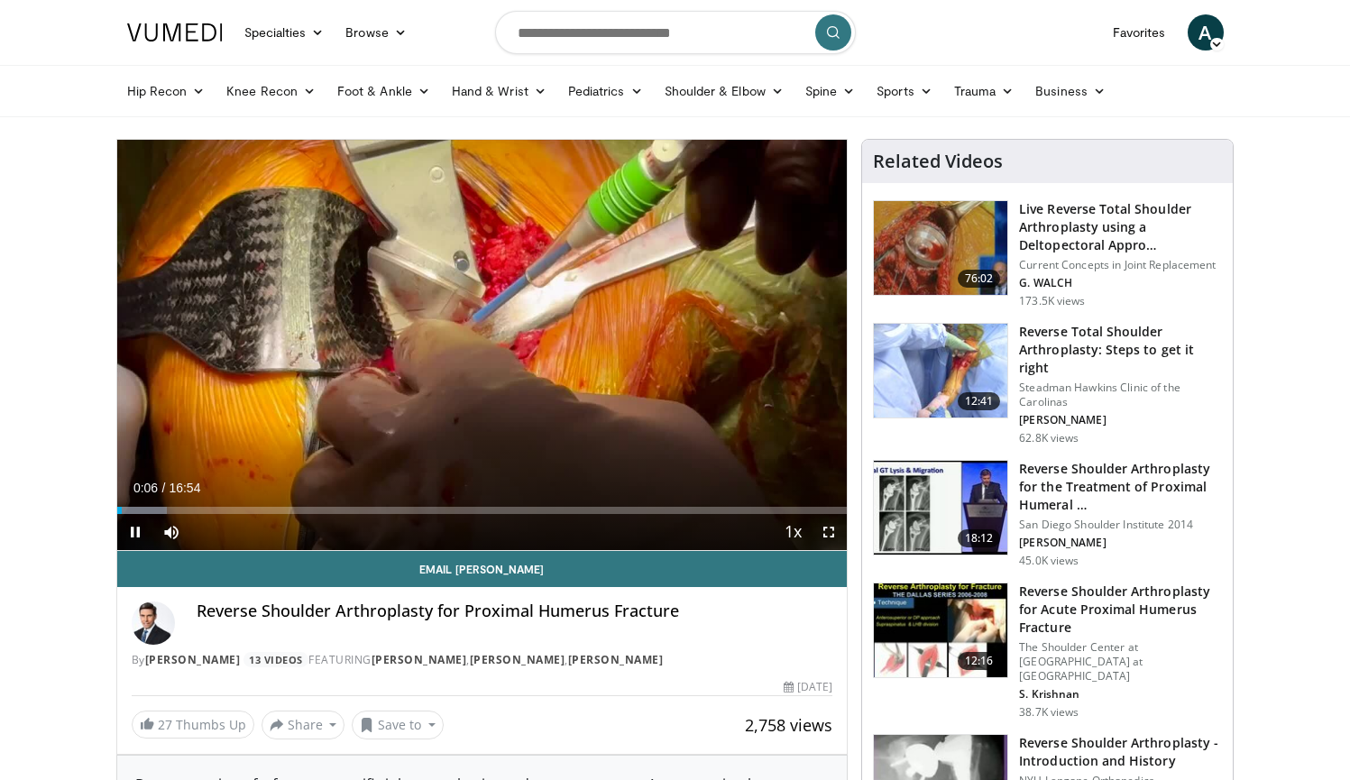
click at [831, 534] on span "Video Player" at bounding box center [829, 532] width 36 height 36
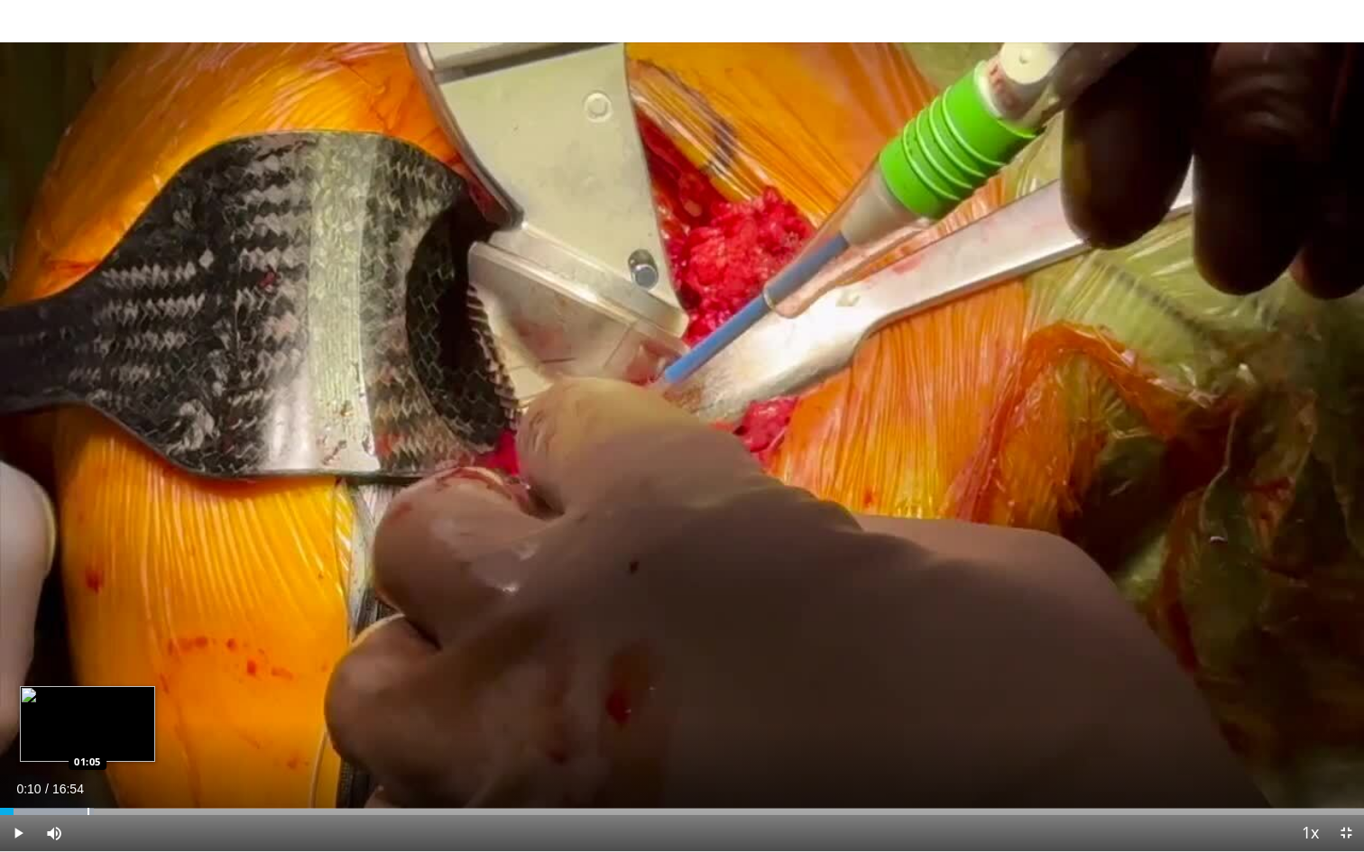
click at [87, 779] on div "Progress Bar" at bounding box center [88, 811] width 2 height 7
click at [134, 779] on div "Progress Bar" at bounding box center [134, 811] width 2 height 7
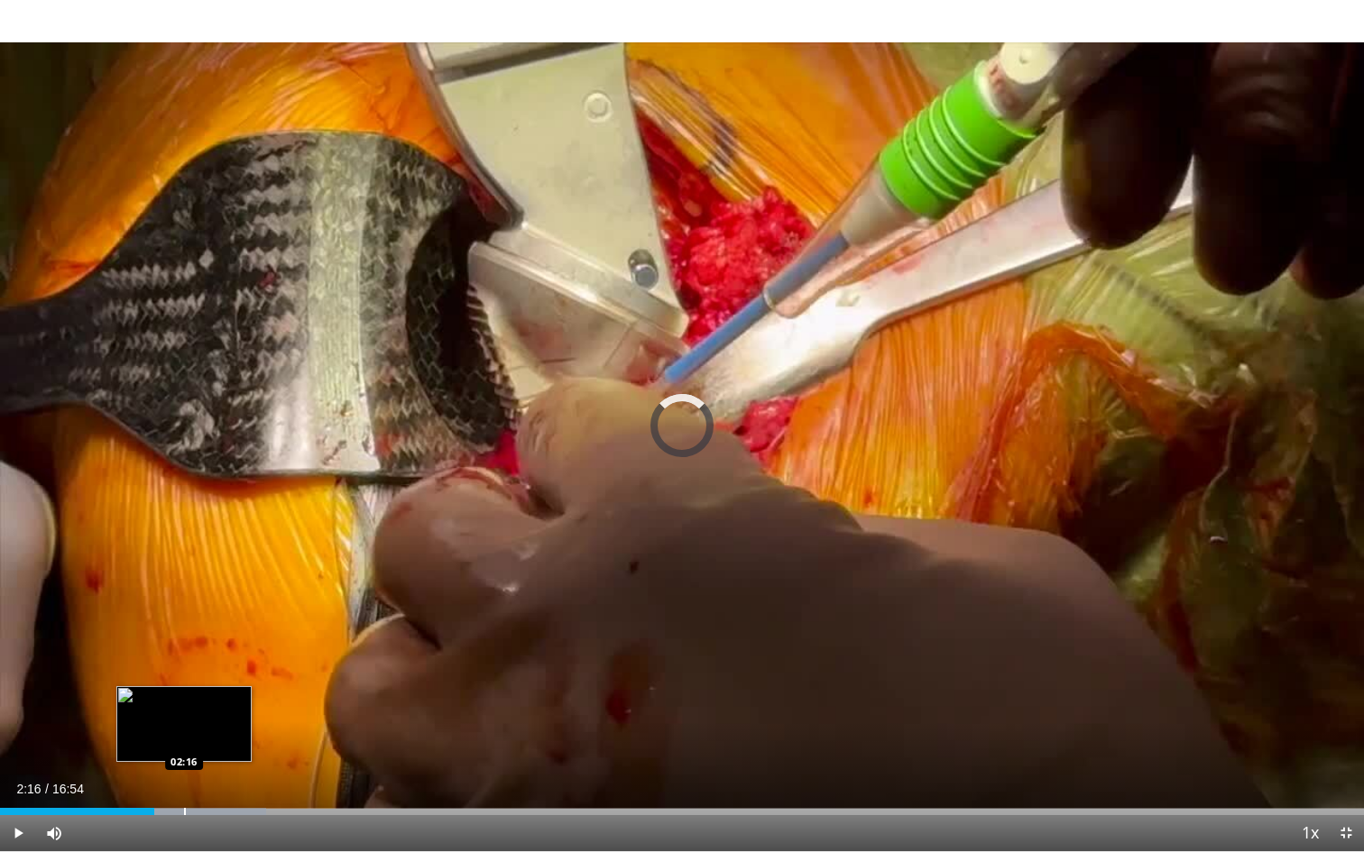
click at [184, 779] on div "Loaded : 19.53% 01:54 02:16" at bounding box center [682, 806] width 1364 height 17
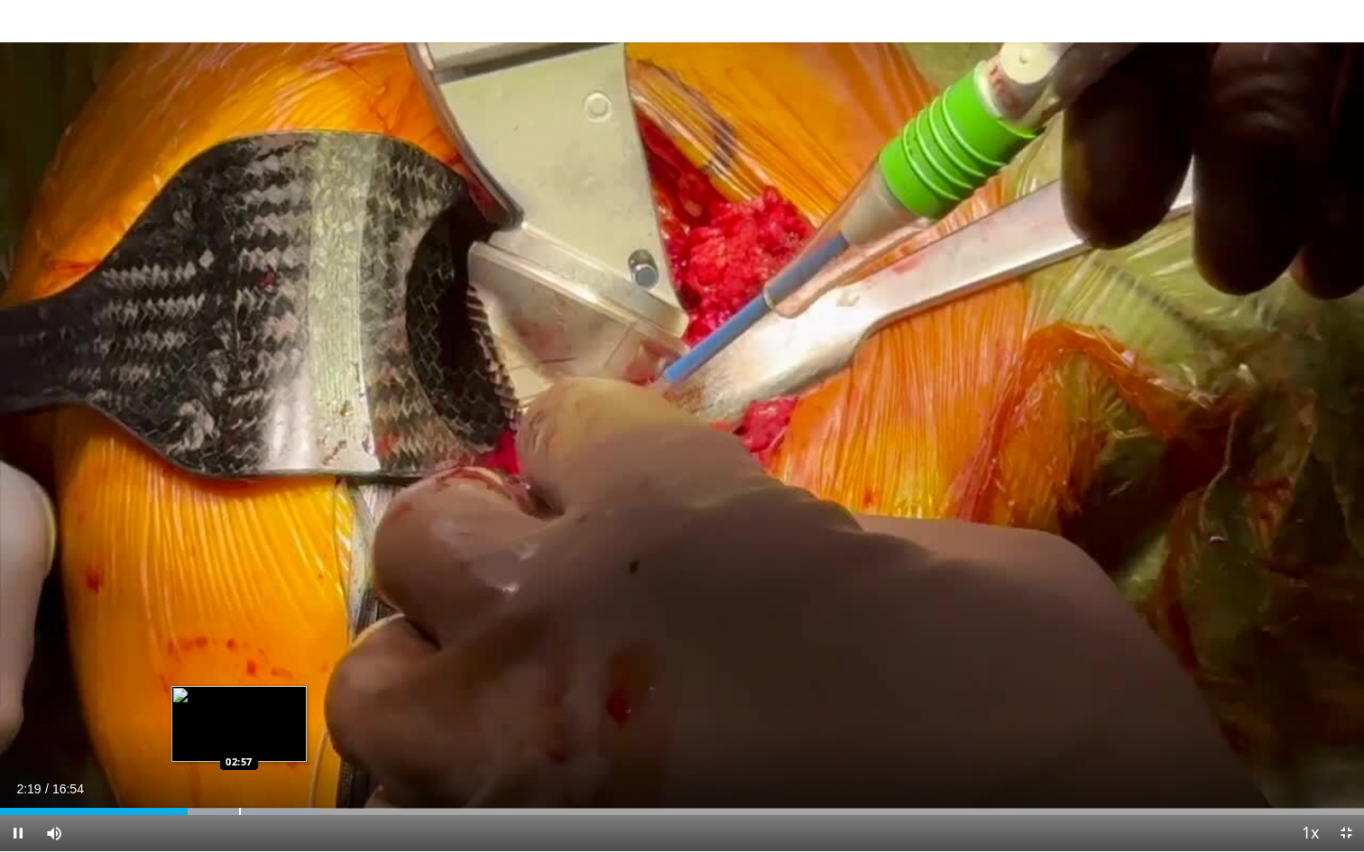
click at [239, 779] on div "Loaded : 23.45% 02:19 02:57" at bounding box center [682, 806] width 1364 height 17
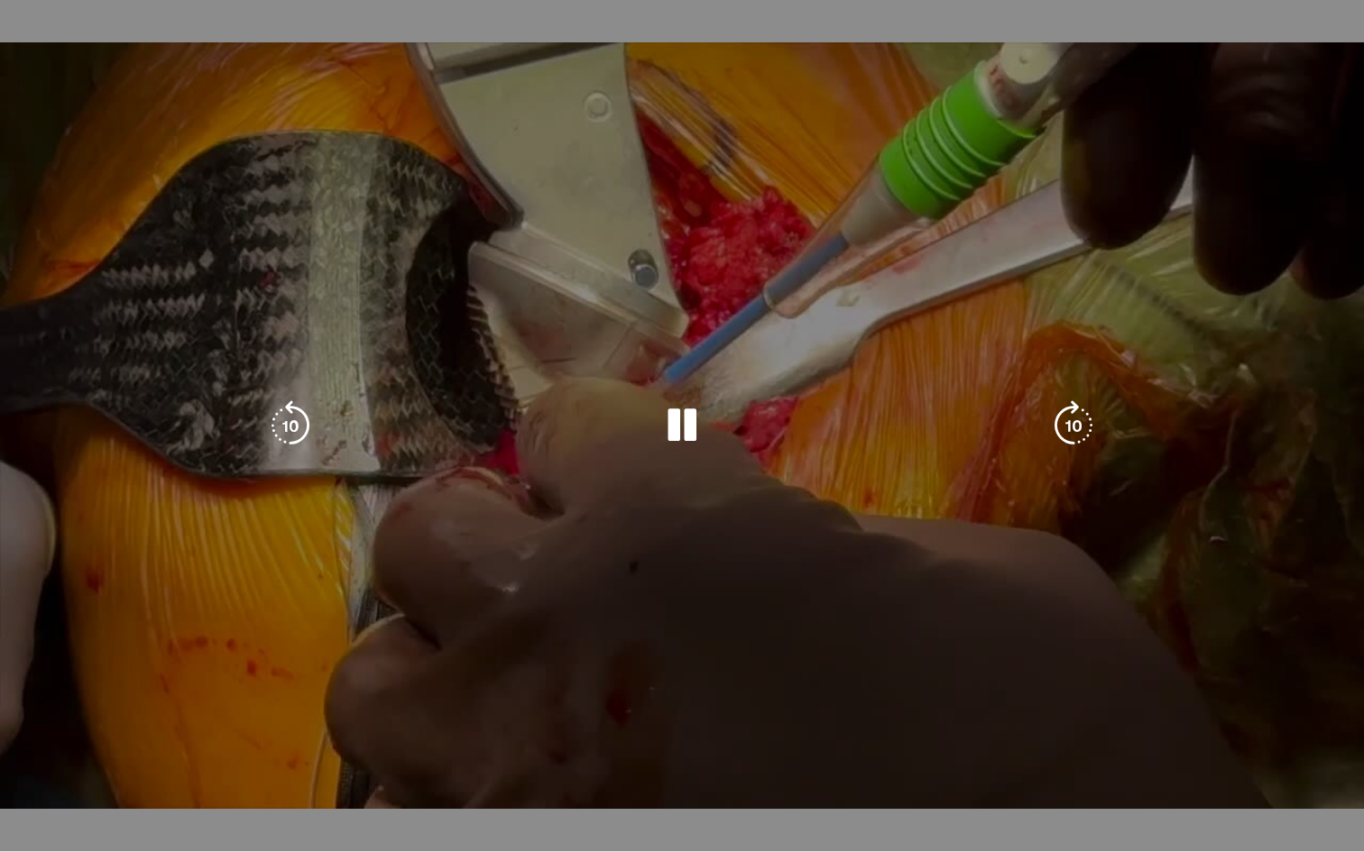
click at [277, 779] on div "Progress Bar" at bounding box center [247, 847] width 206 height 7
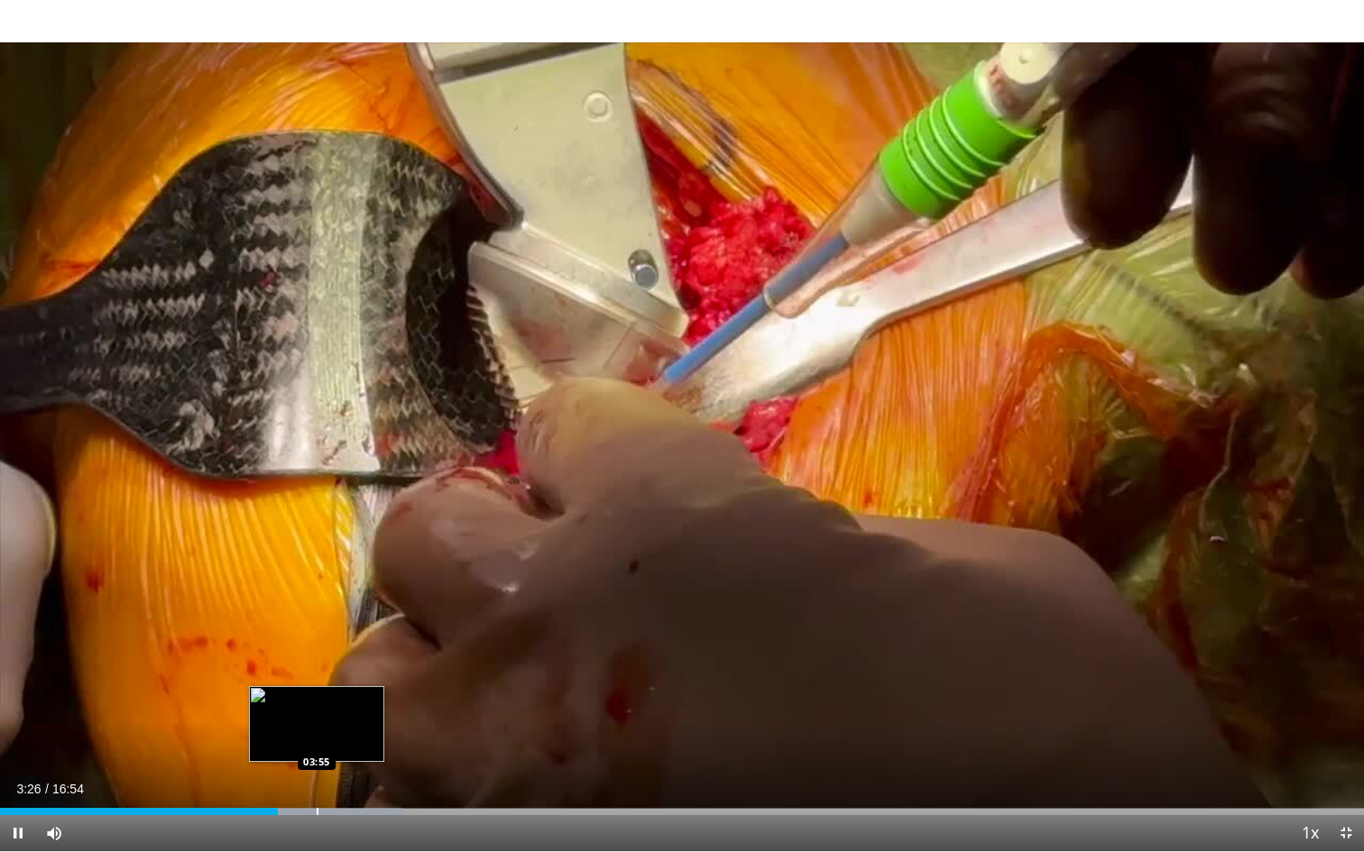
click at [317, 779] on div "Progress Bar" at bounding box center [318, 811] width 2 height 7
click at [352, 779] on div "Progress Bar" at bounding box center [353, 811] width 2 height 7
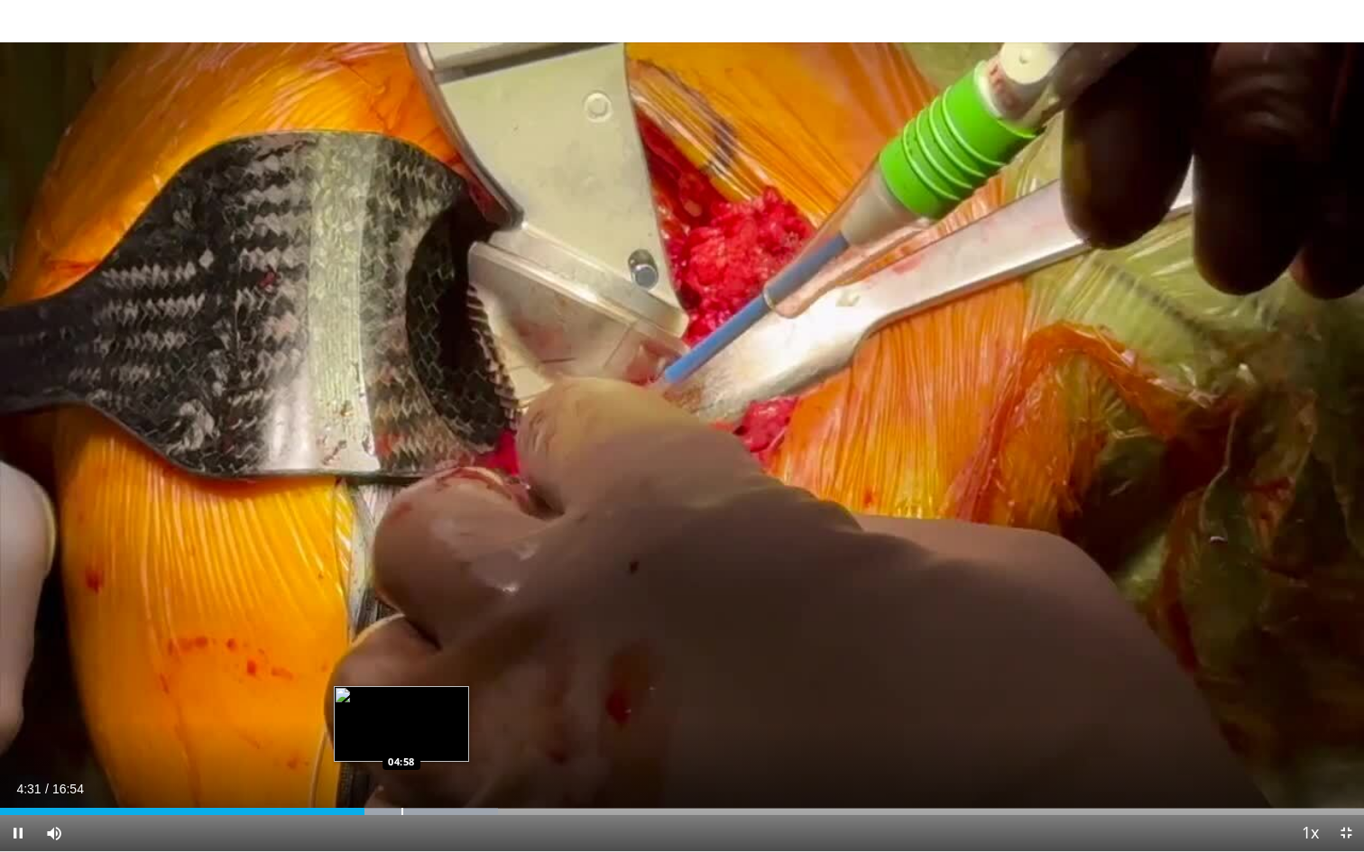
click at [401, 779] on div "Progress Bar" at bounding box center [402, 811] width 2 height 7
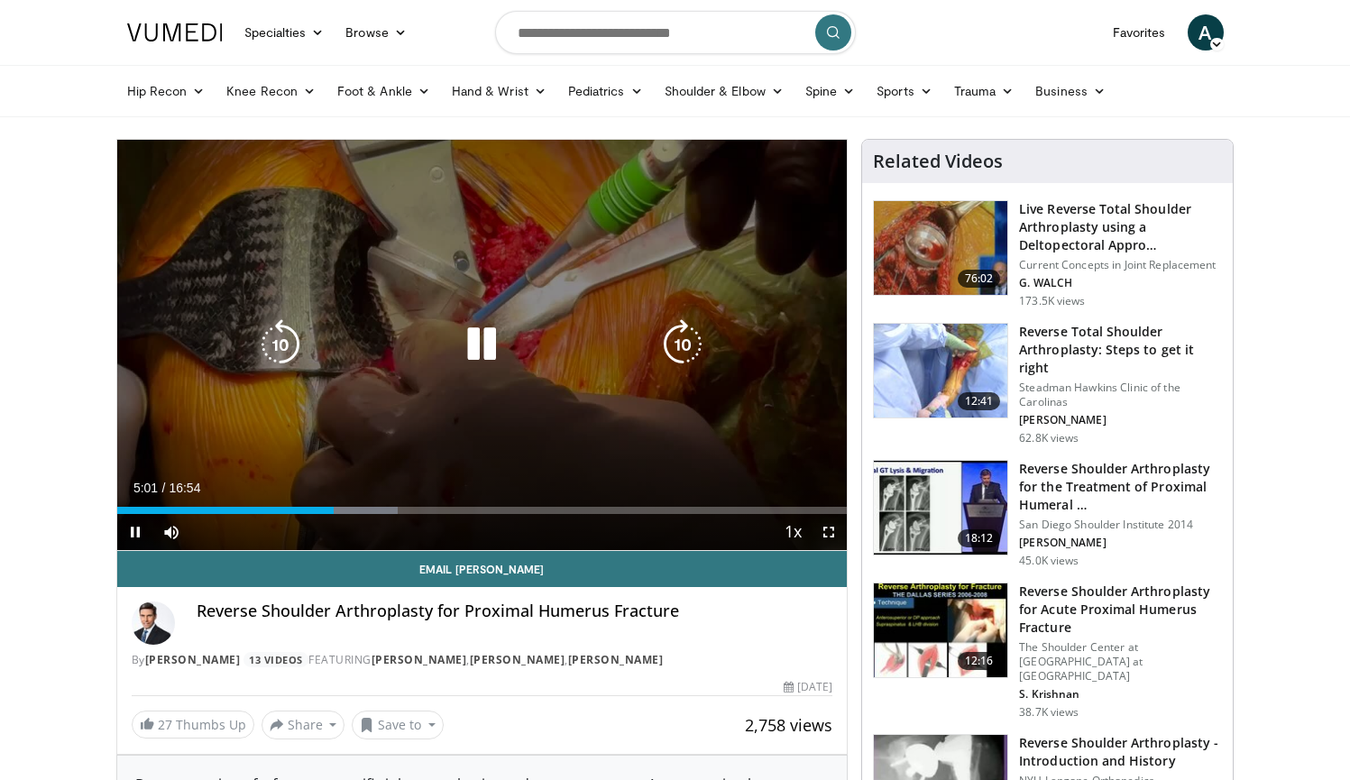
click at [739, 278] on div "10 seconds Tap to unmute" at bounding box center [482, 345] width 731 height 410
